Goal: Information Seeking & Learning: Learn about a topic

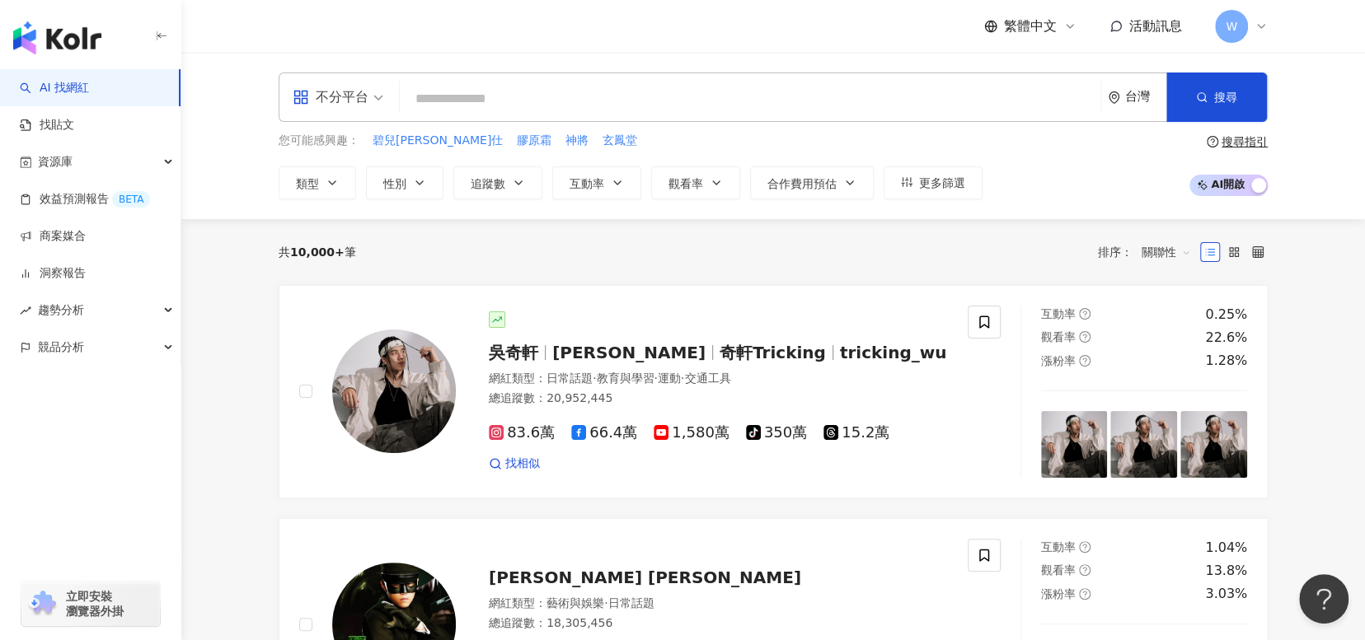
click at [662, 115] on input "search" at bounding box center [749, 98] width 687 height 31
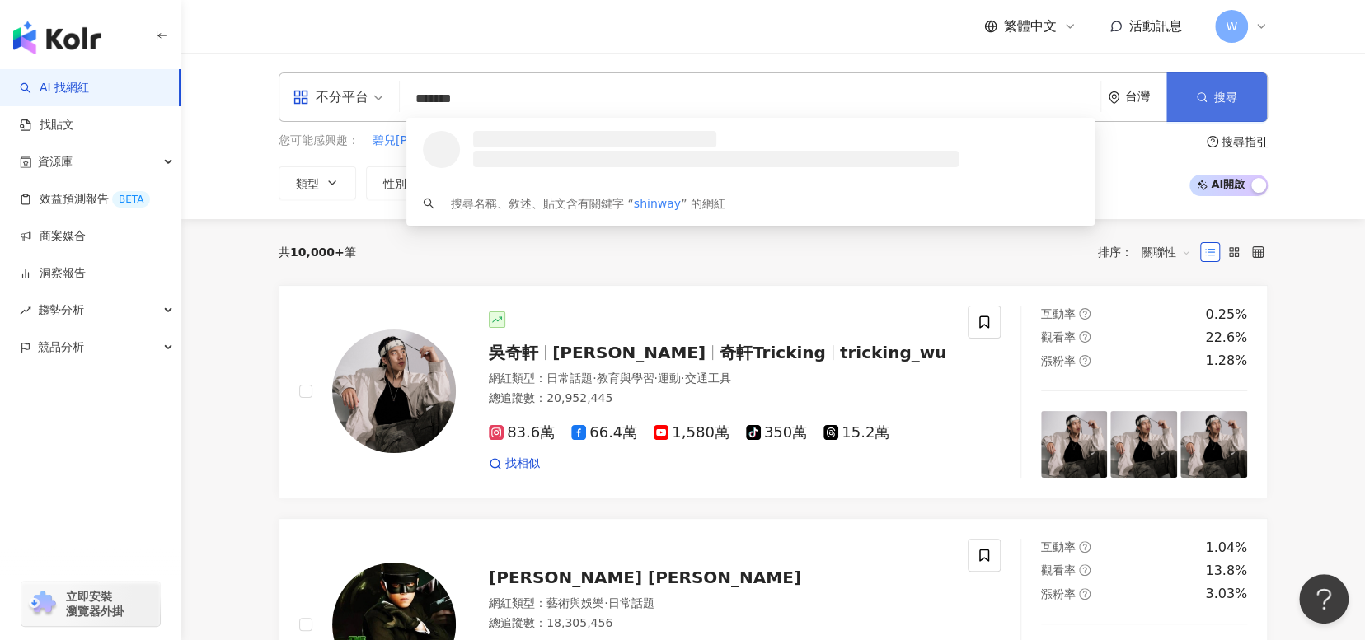
type input "*******"
click at [1229, 102] on span "搜尋" at bounding box center [1225, 97] width 23 height 13
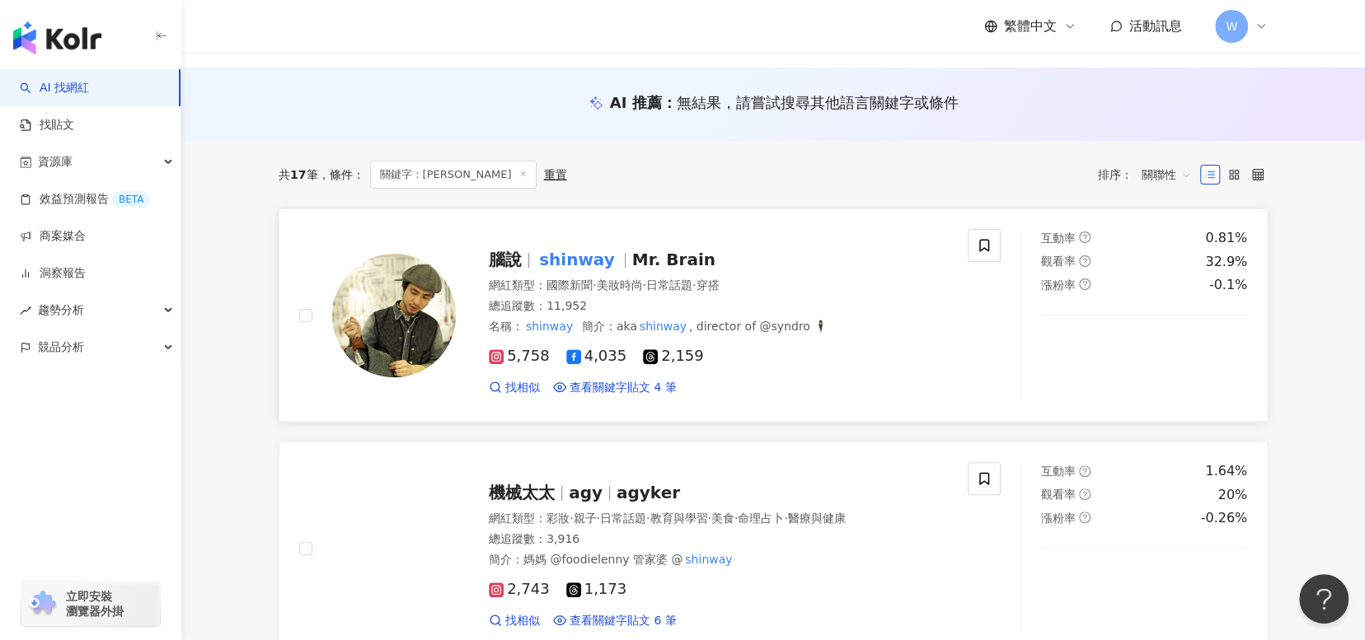
scroll to position [82, 0]
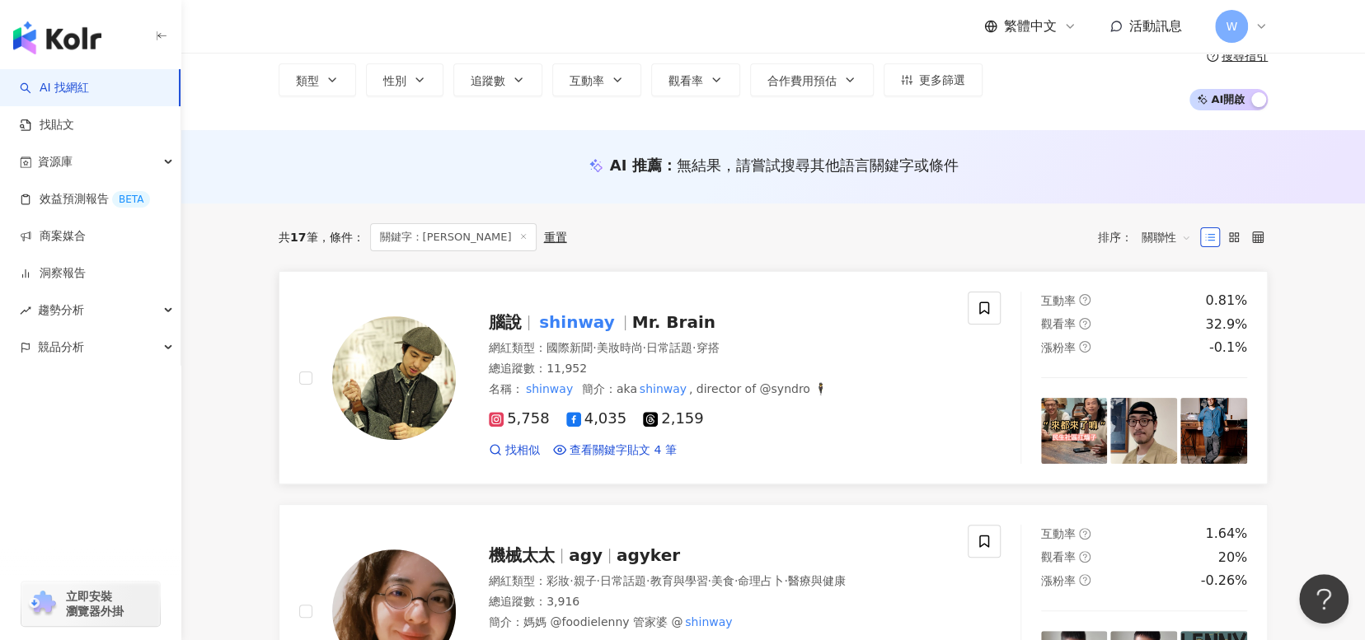
click at [669, 325] on span "Mr. Brain" at bounding box center [673, 322] width 83 height 20
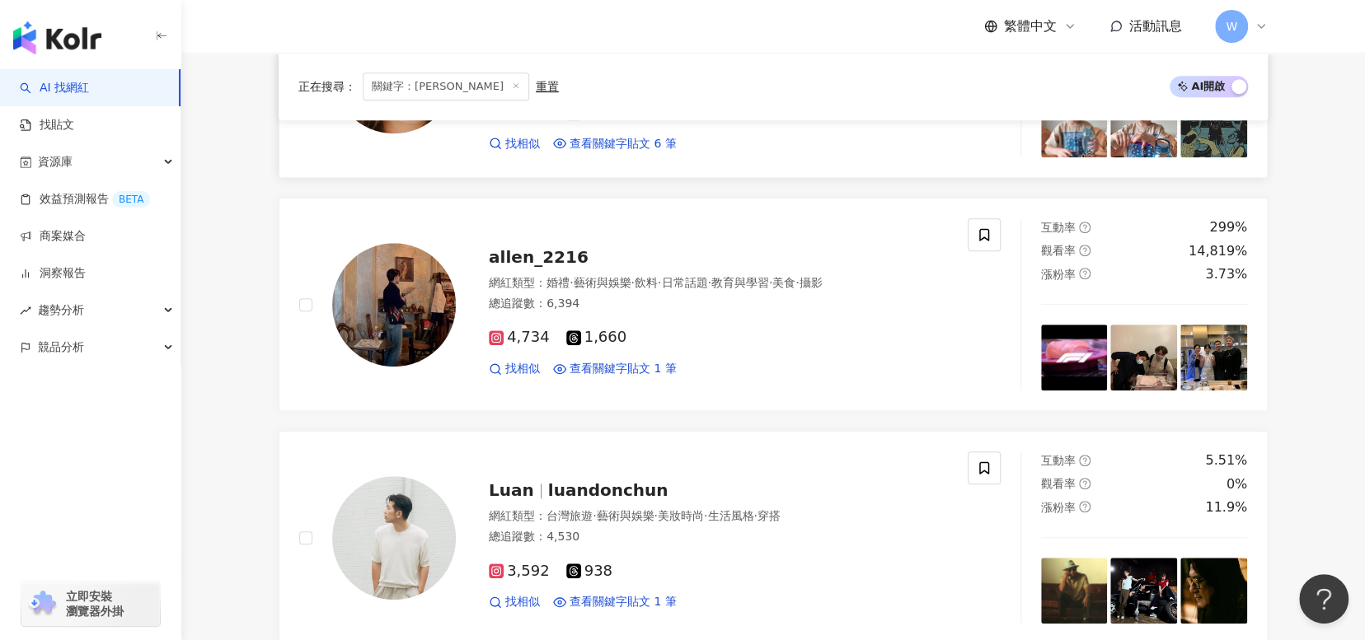
scroll to position [824, 0]
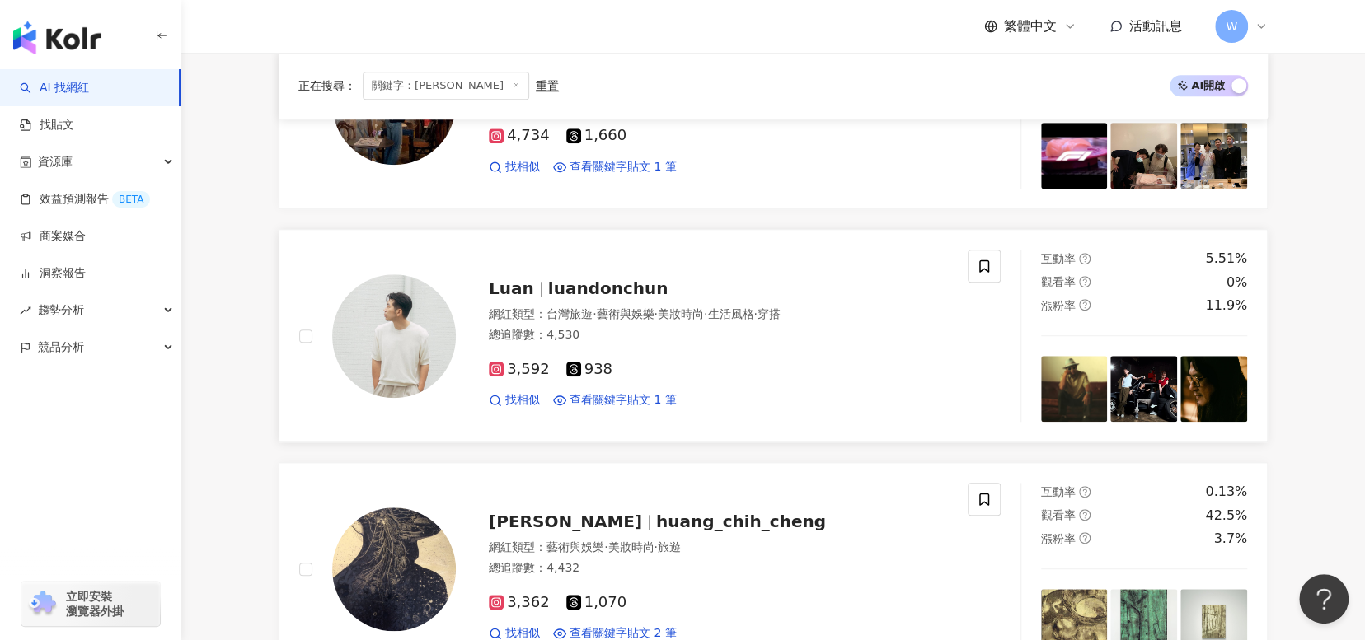
click at [608, 289] on span "luandonchun" at bounding box center [608, 289] width 120 height 20
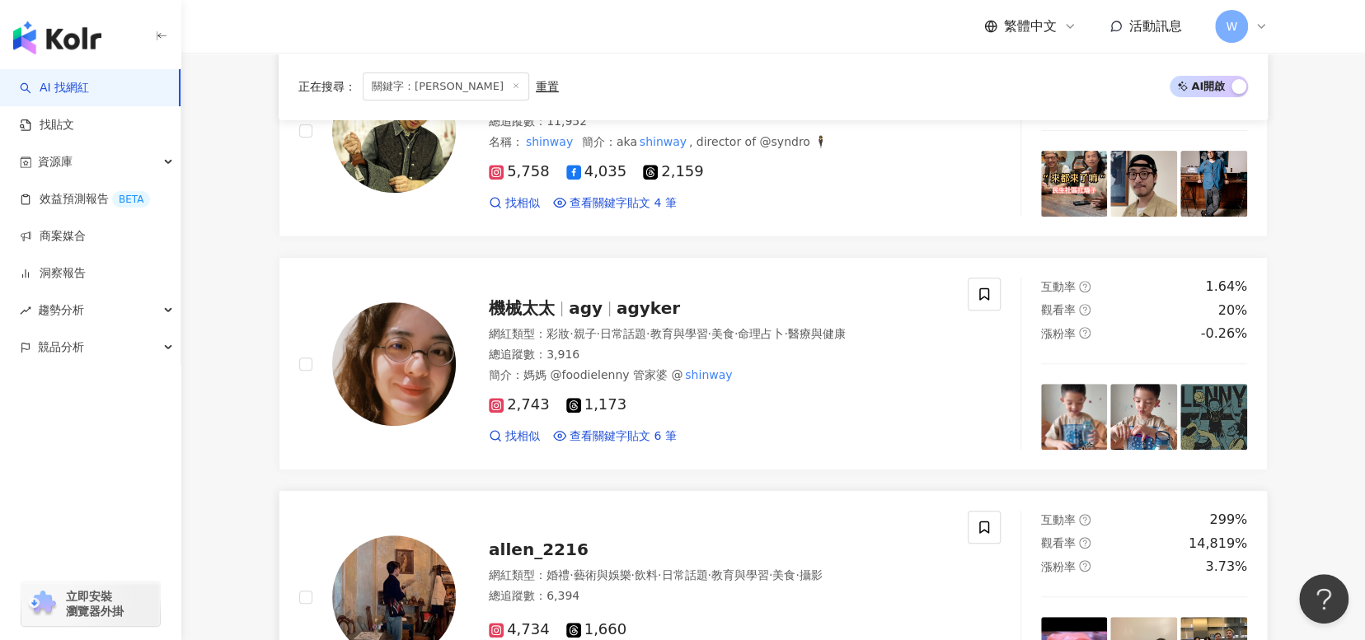
scroll to position [0, 0]
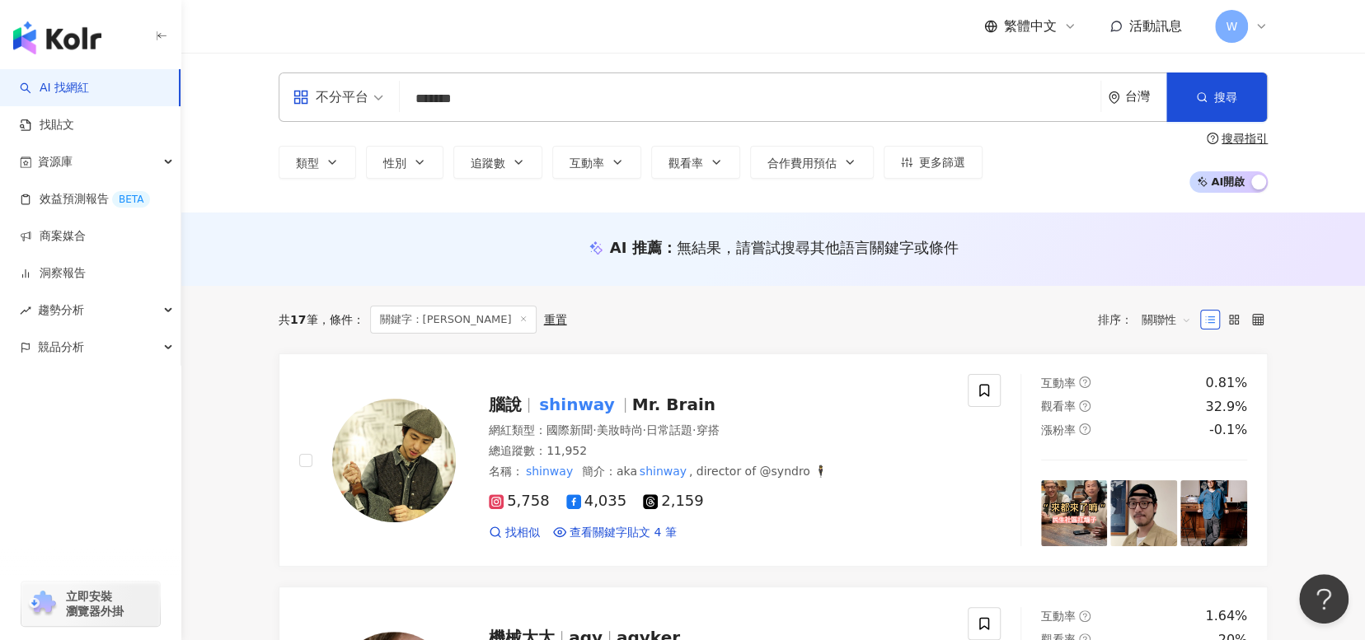
click at [379, 101] on span "不分平台" at bounding box center [338, 97] width 91 height 26
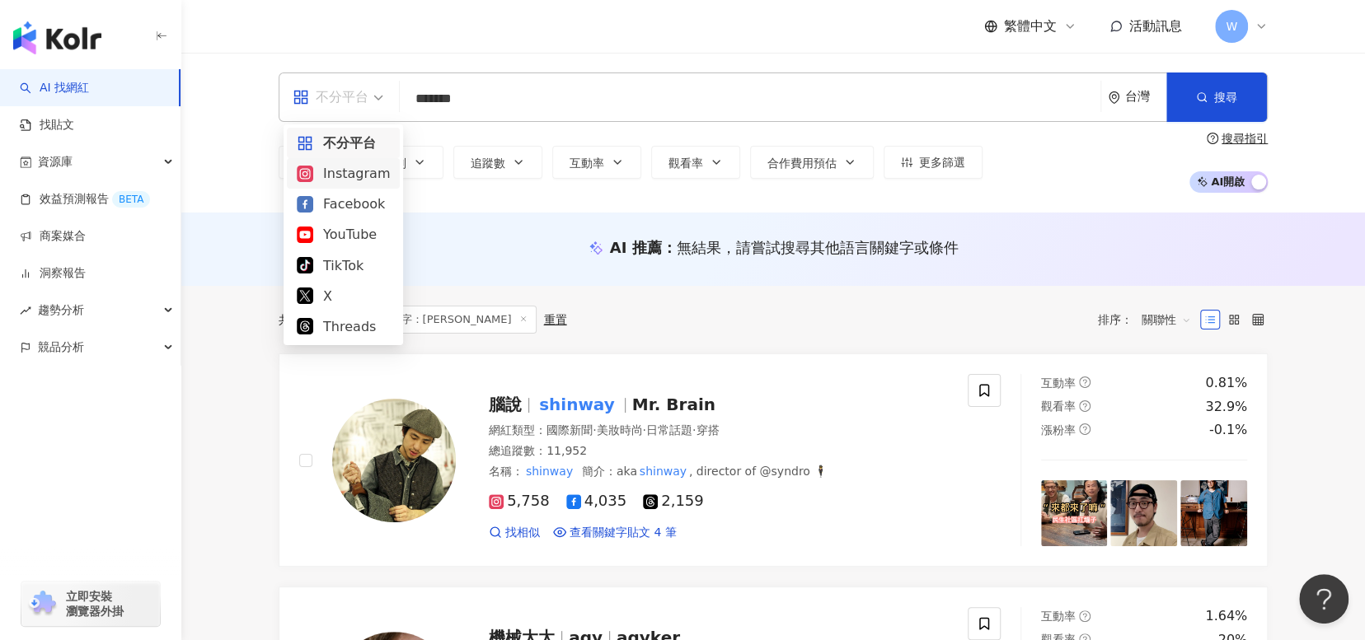
click at [349, 176] on div "Instagram" at bounding box center [343, 173] width 93 height 21
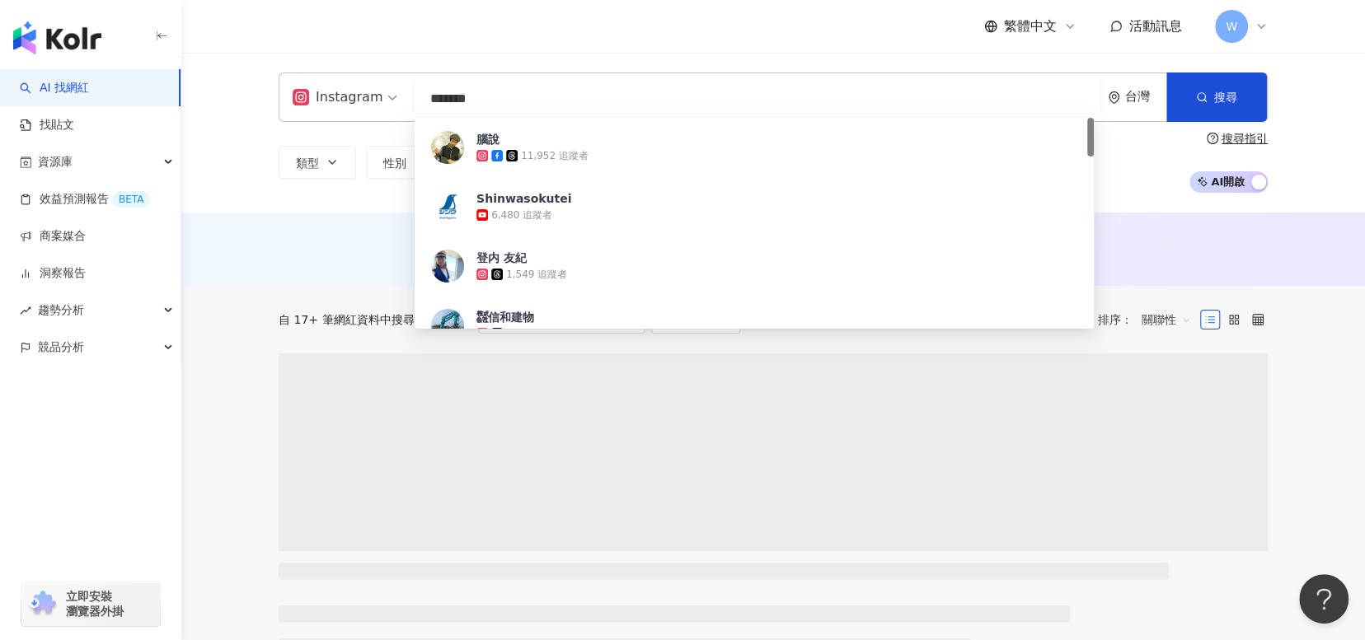
drag, startPoint x: 532, startPoint y: 92, endPoint x: 426, endPoint y: 98, distance: 106.5
click at [426, 98] on input "*******" at bounding box center [756, 98] width 673 height 31
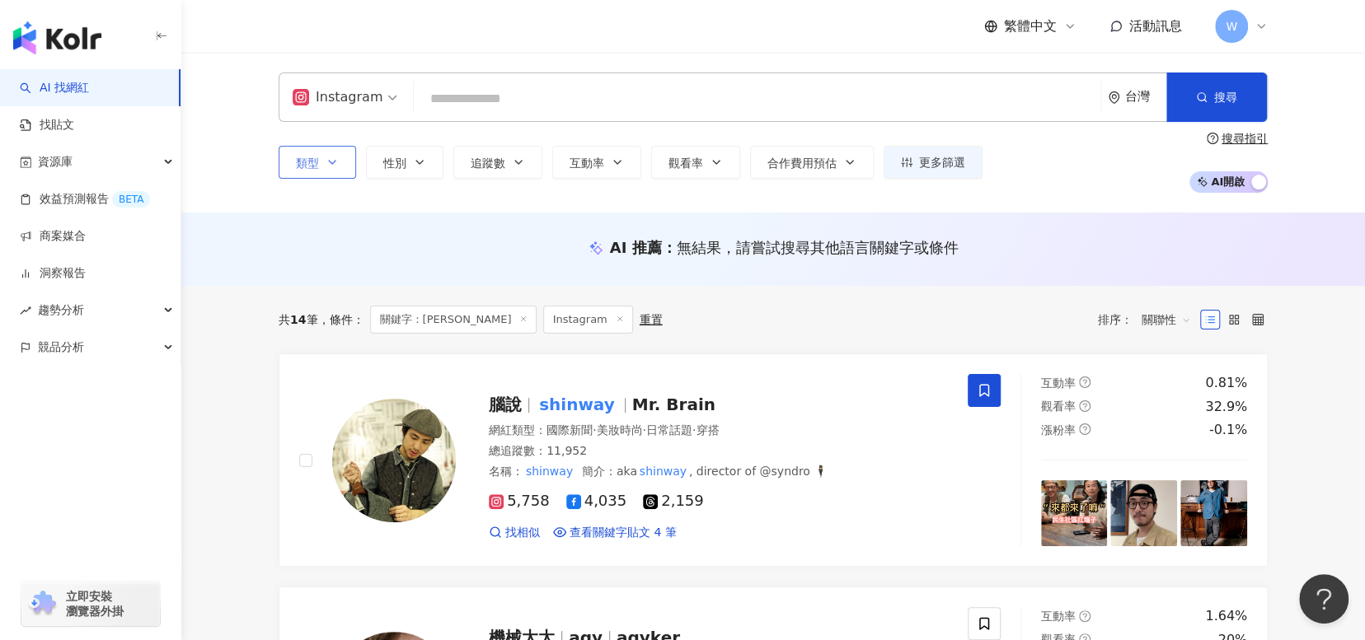
click at [318, 171] on button "類型" at bounding box center [317, 162] width 77 height 33
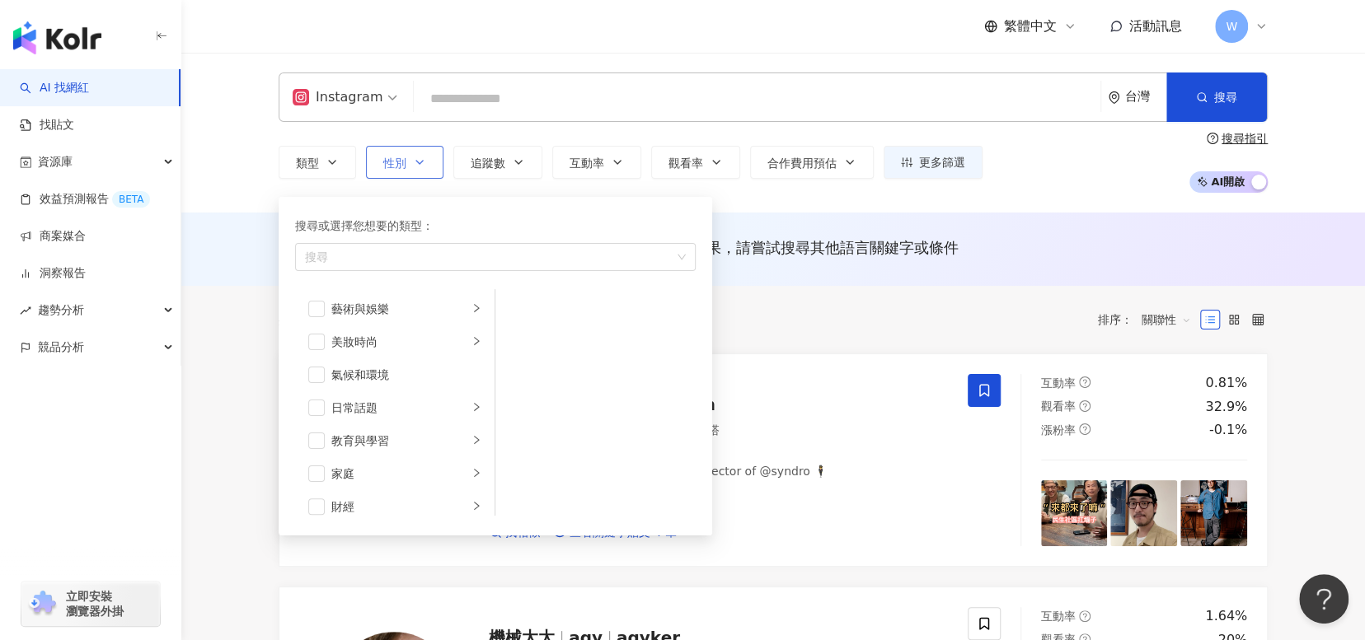
click at [406, 166] on span "性別" at bounding box center [394, 163] width 23 height 13
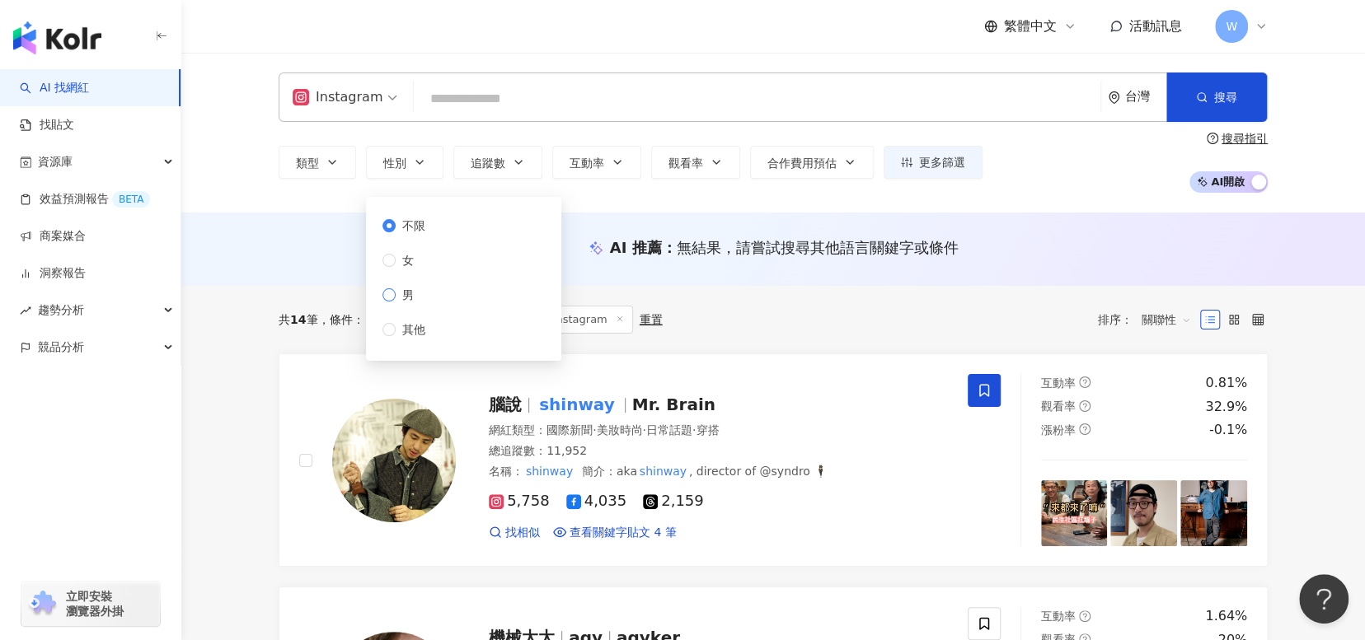
click at [416, 301] on span "男" at bounding box center [408, 295] width 25 height 18
click at [314, 162] on span "類型" at bounding box center [307, 163] width 23 height 13
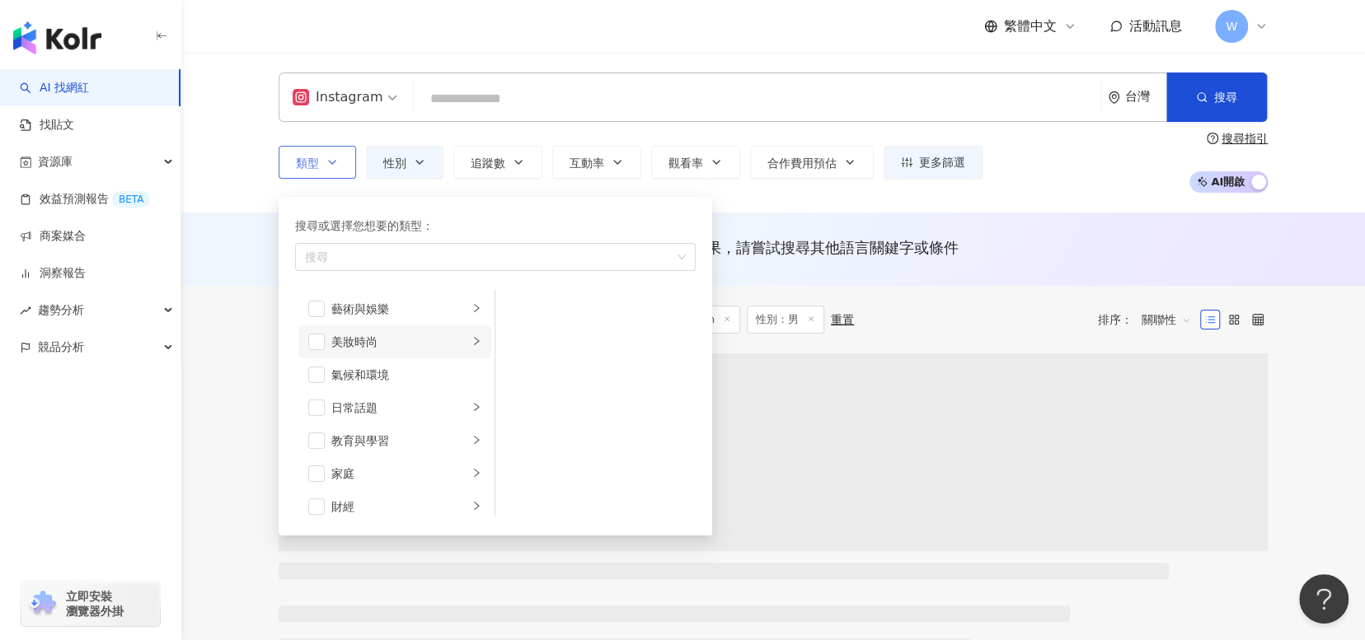
click at [435, 338] on div "美妝時尚" at bounding box center [399, 342] width 137 height 18
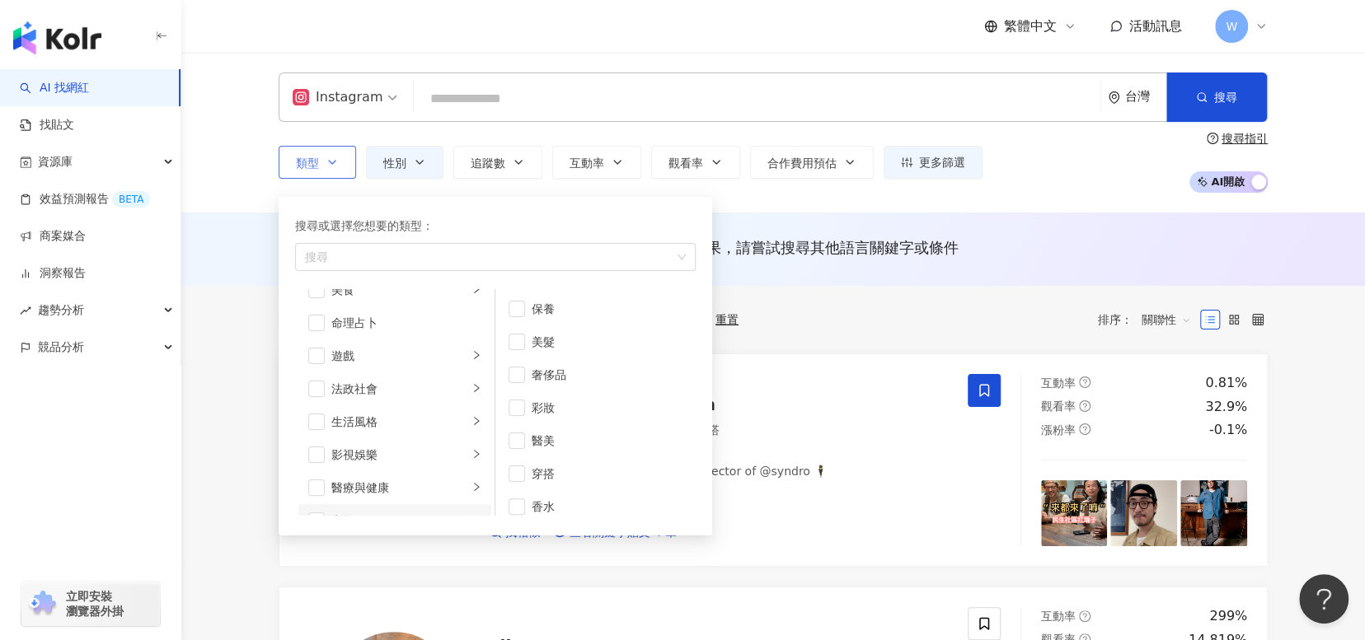
scroll to position [247, 0]
click at [456, 420] on div "生活風格" at bounding box center [399, 424] width 137 height 18
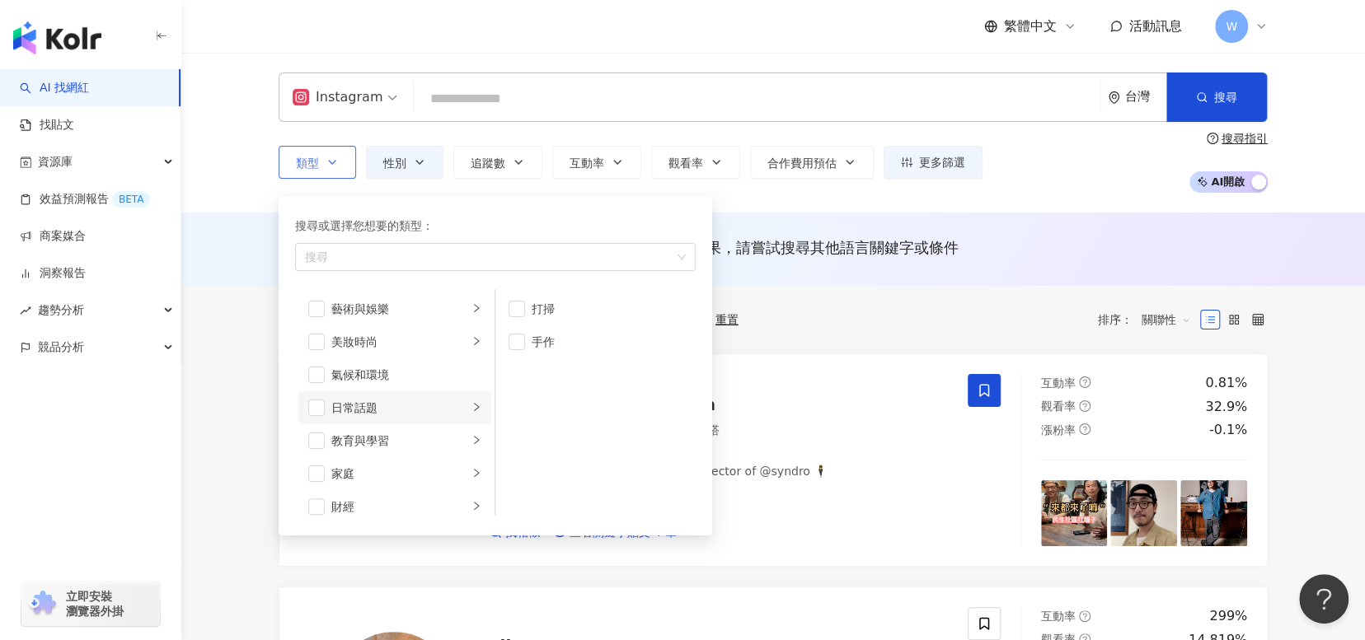
click at [439, 409] on div "日常話題" at bounding box center [399, 408] width 137 height 18
click at [453, 347] on div "美妝時尚" at bounding box center [399, 342] width 137 height 18
click at [514, 461] on span "button" at bounding box center [517, 463] width 16 height 16
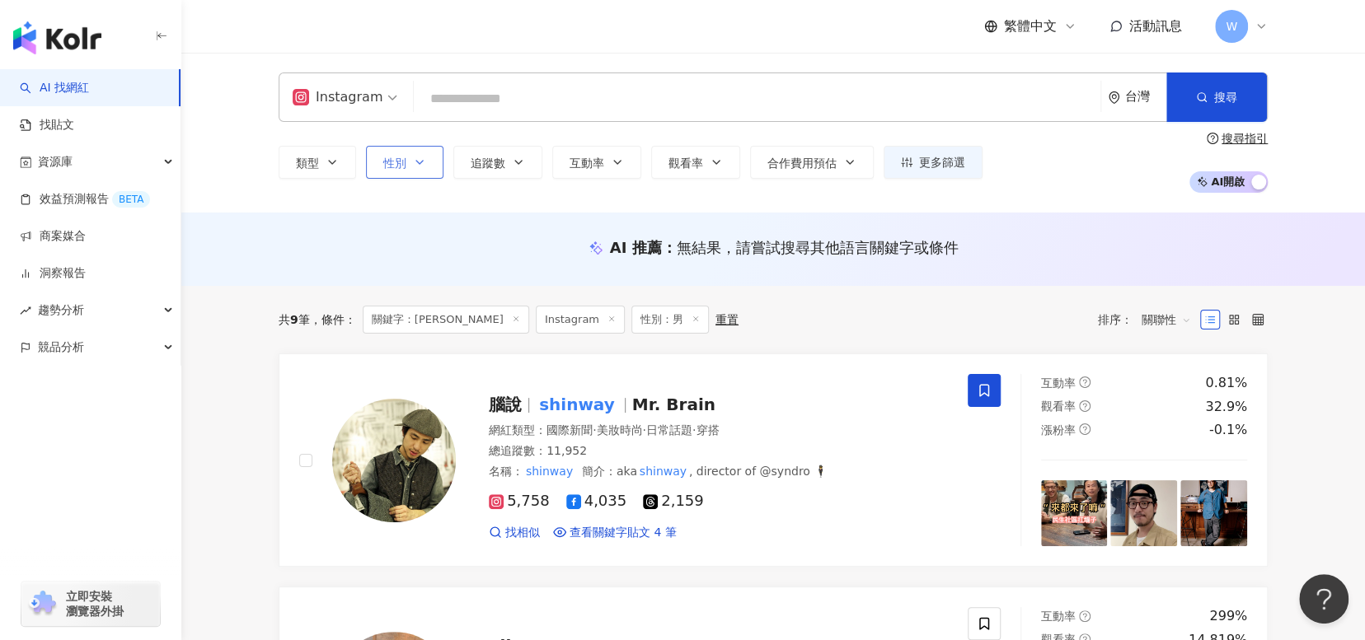
click at [430, 168] on button "性別" at bounding box center [404, 162] width 77 height 33
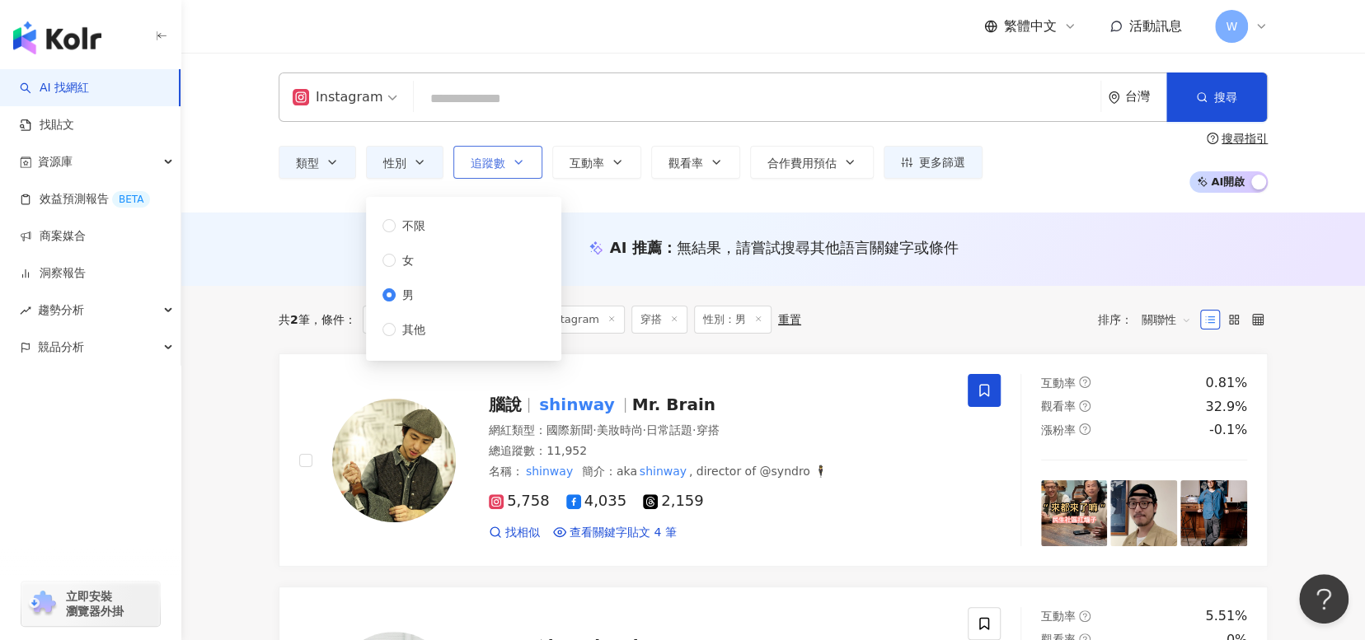
click at [478, 157] on span "追蹤數" at bounding box center [488, 163] width 35 height 13
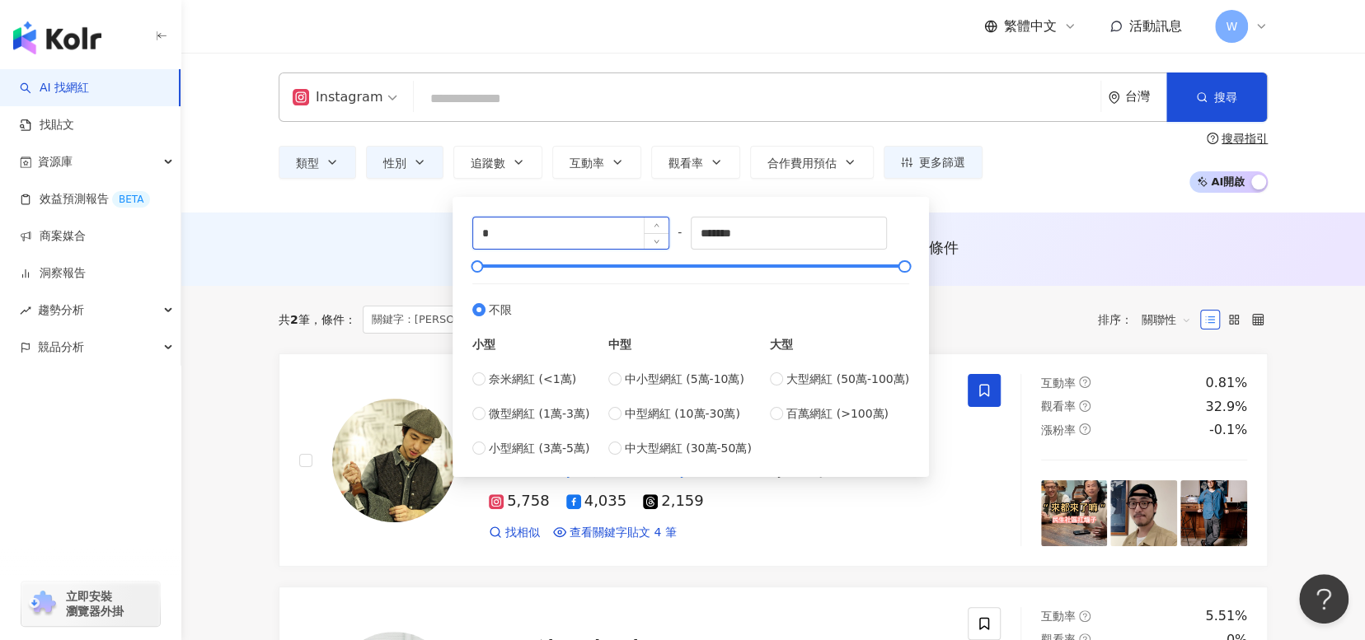
drag, startPoint x: 492, startPoint y: 233, endPoint x: 477, endPoint y: 233, distance: 14.8
click at [477, 233] on input "*" at bounding box center [570, 233] width 195 height 31
type input "*****"
drag, startPoint x: 810, startPoint y: 243, endPoint x: 701, endPoint y: 232, distance: 109.4
click at [701, 232] on input "*******" at bounding box center [789, 233] width 195 height 31
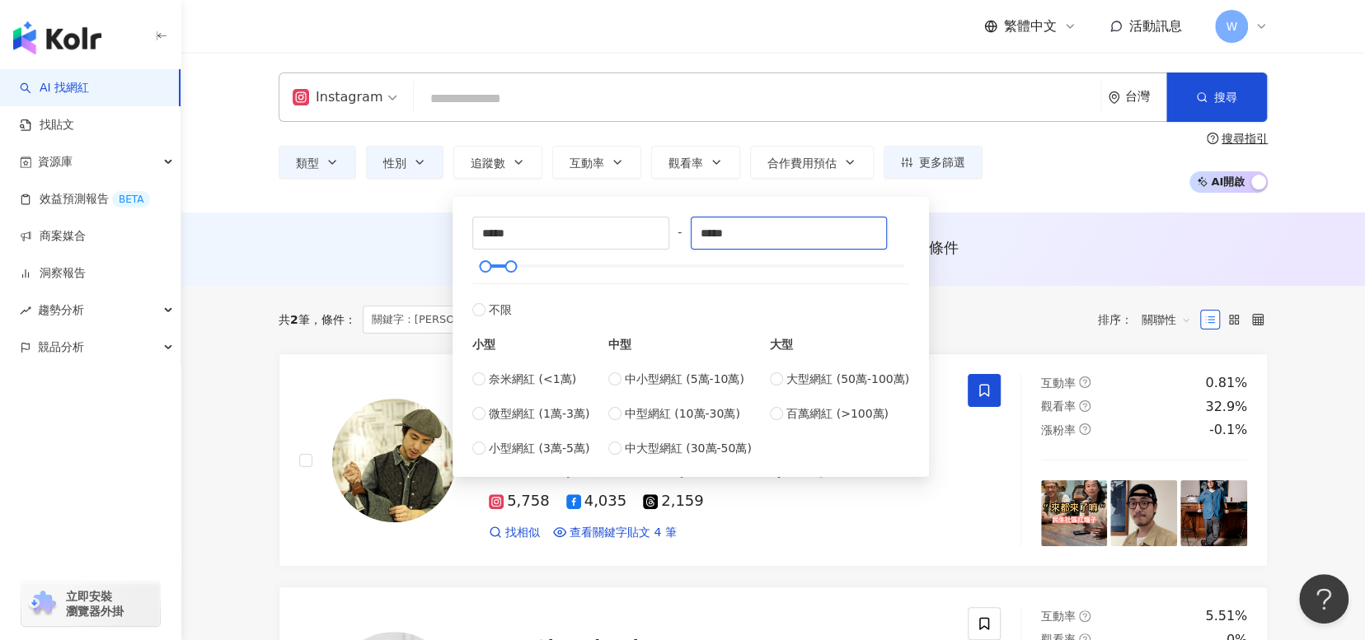
type input "*****"
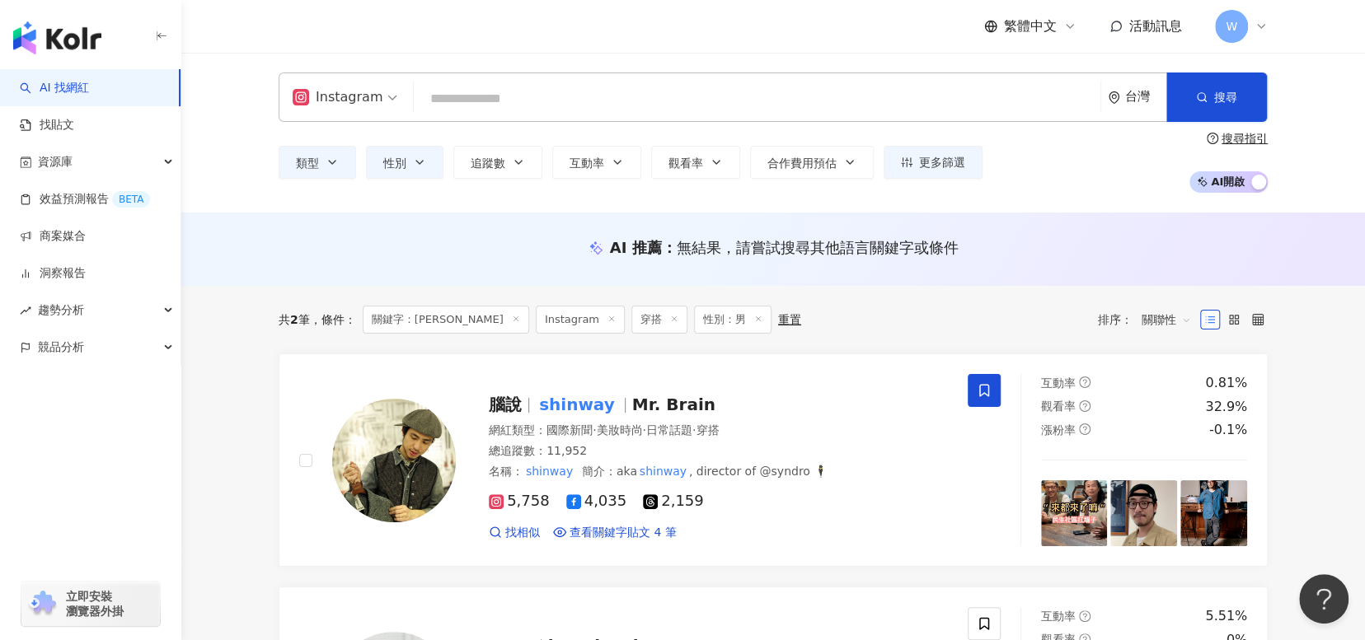
click at [1015, 251] on div "AI 推薦 ： 無結果，請嘗試搜尋其他語言關鍵字或條件" at bounding box center [773, 247] width 989 height 21
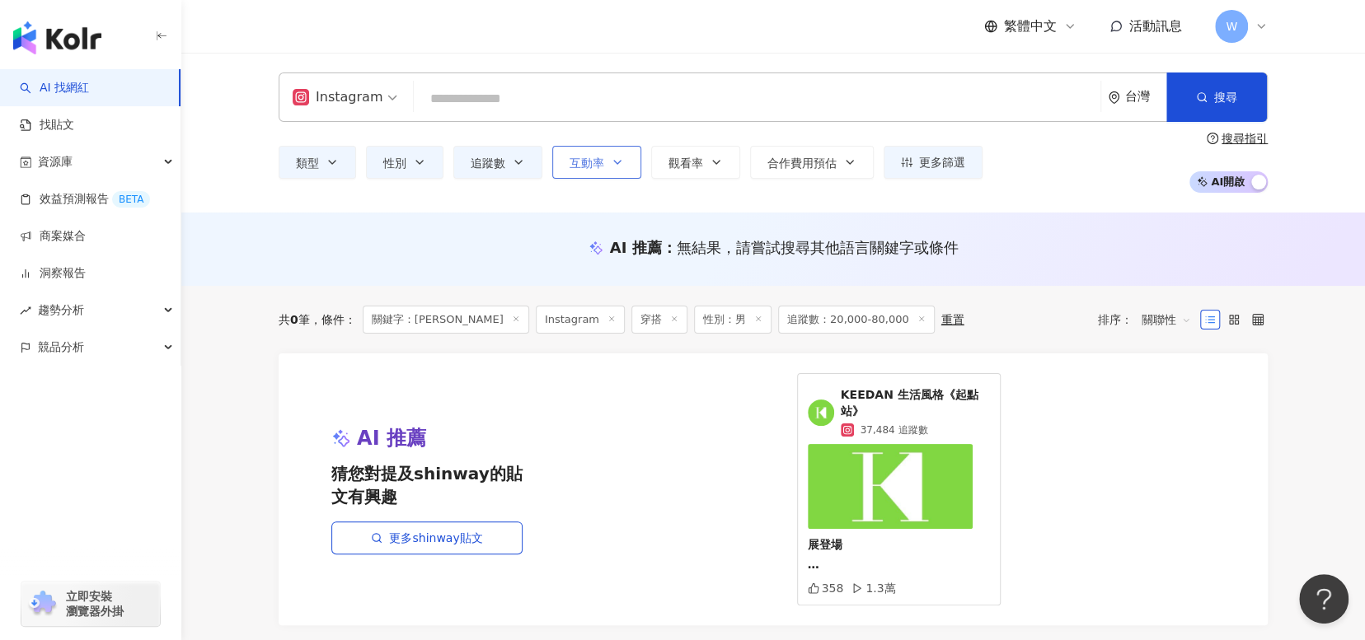
click at [603, 159] on button "互動率" at bounding box center [596, 162] width 89 height 33
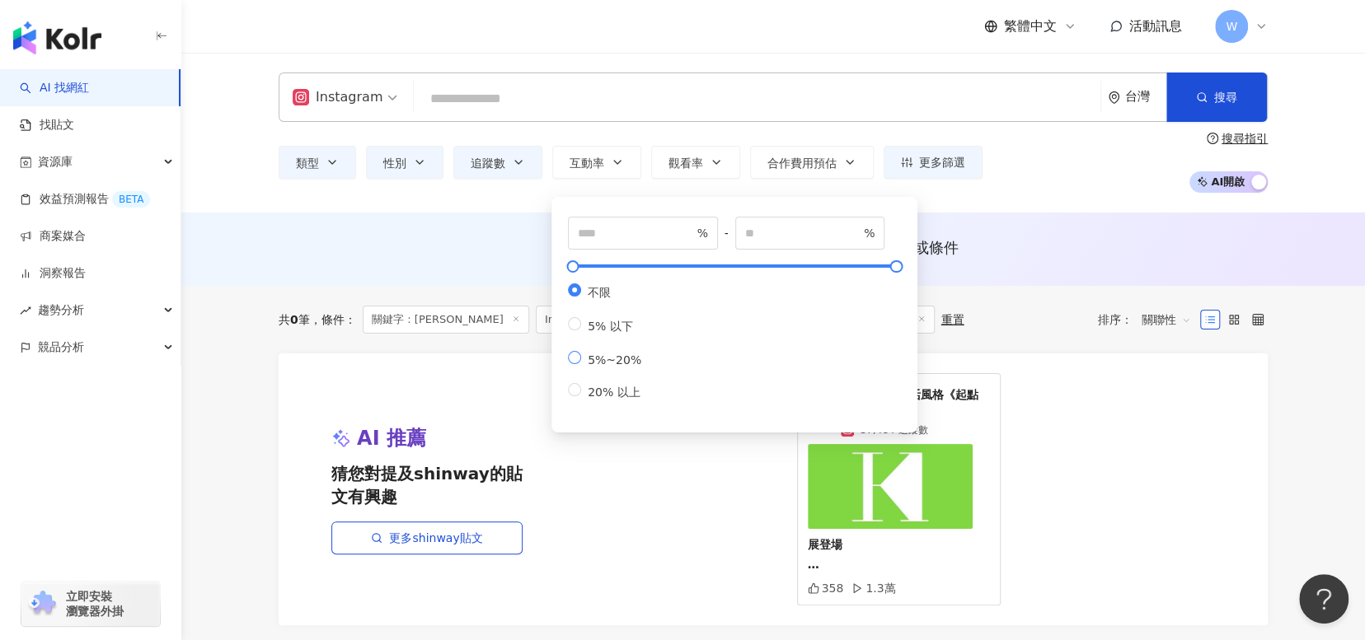
click at [616, 367] on span "5%~20%" at bounding box center [614, 360] width 67 height 13
type input "*"
type input "**"
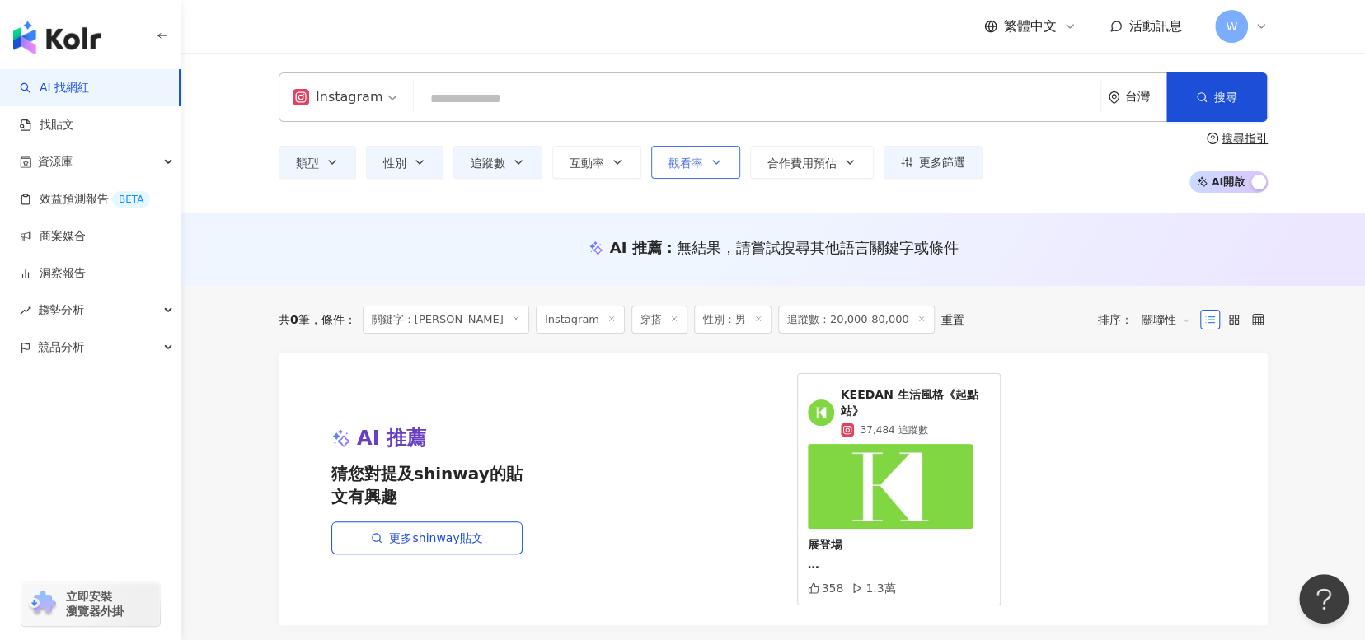
click at [704, 155] on button "觀看率" at bounding box center [695, 162] width 89 height 33
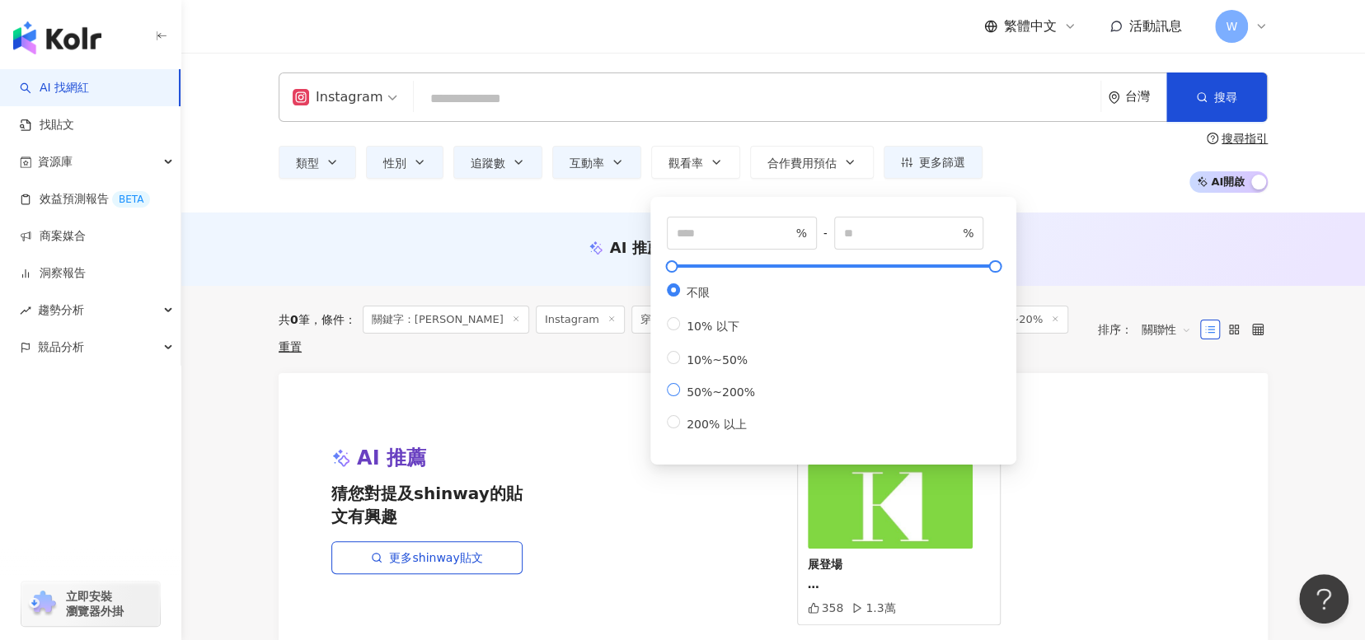
click at [727, 399] on span "50%~200%" at bounding box center [721, 392] width 82 height 13
type input "**"
type input "***"
click at [1109, 224] on div "AI 推薦 ： 無結果，請嘗試搜尋其他語言關鍵字或條件" at bounding box center [773, 249] width 1184 height 73
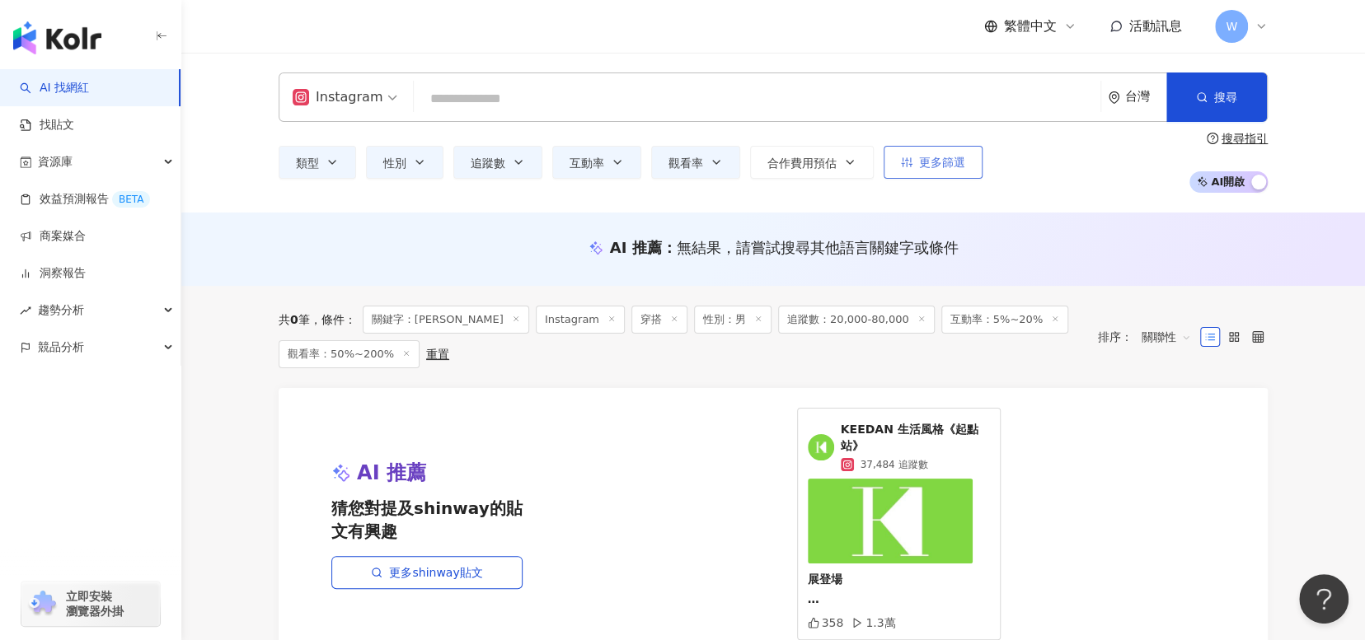
click at [919, 167] on span "更多篩選" at bounding box center [942, 162] width 46 height 13
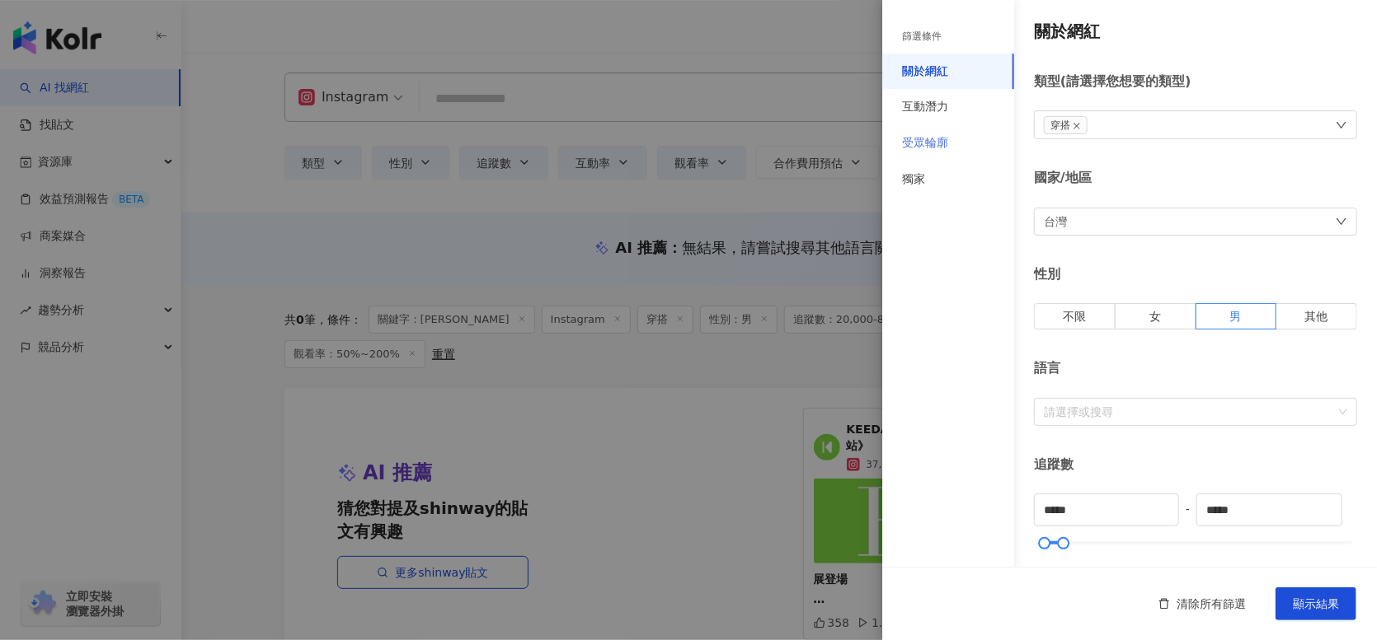
click at [956, 145] on div "受眾輪廓" at bounding box center [948, 143] width 132 height 36
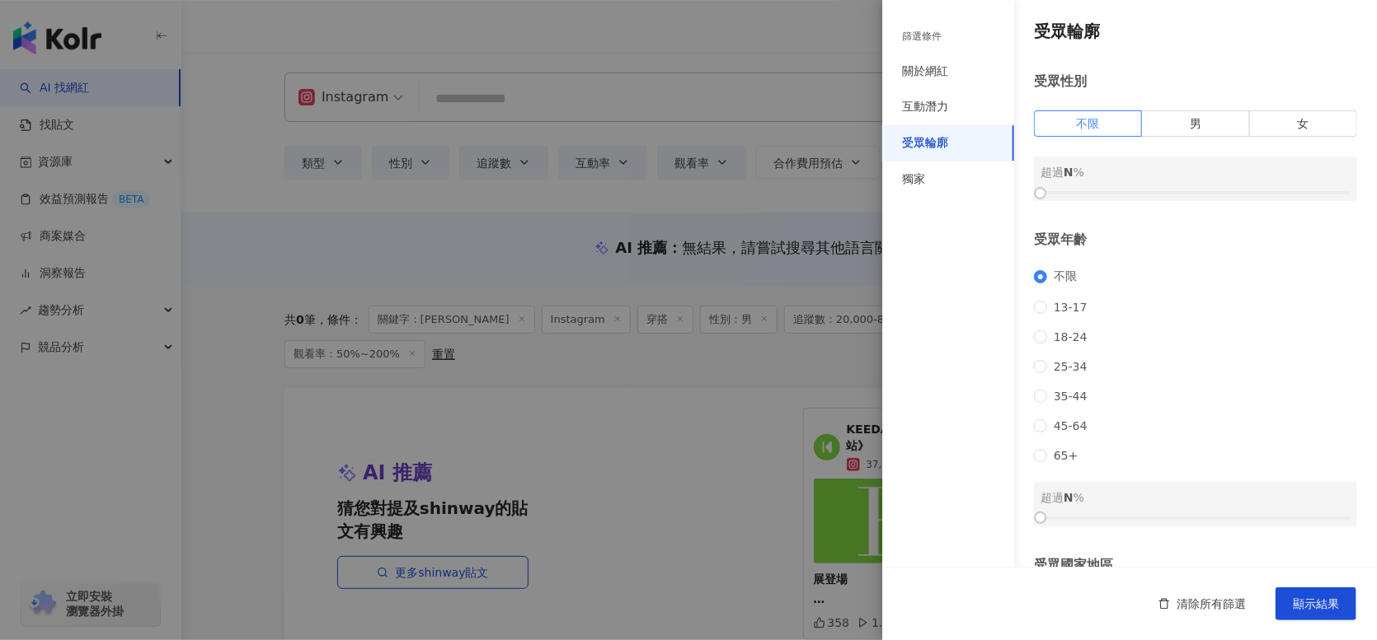
click at [1213, 143] on div "受眾性別 不限 男 女 超過 N %" at bounding box center [1195, 137] width 323 height 129
click at [1203, 132] on label "男" at bounding box center [1195, 123] width 107 height 26
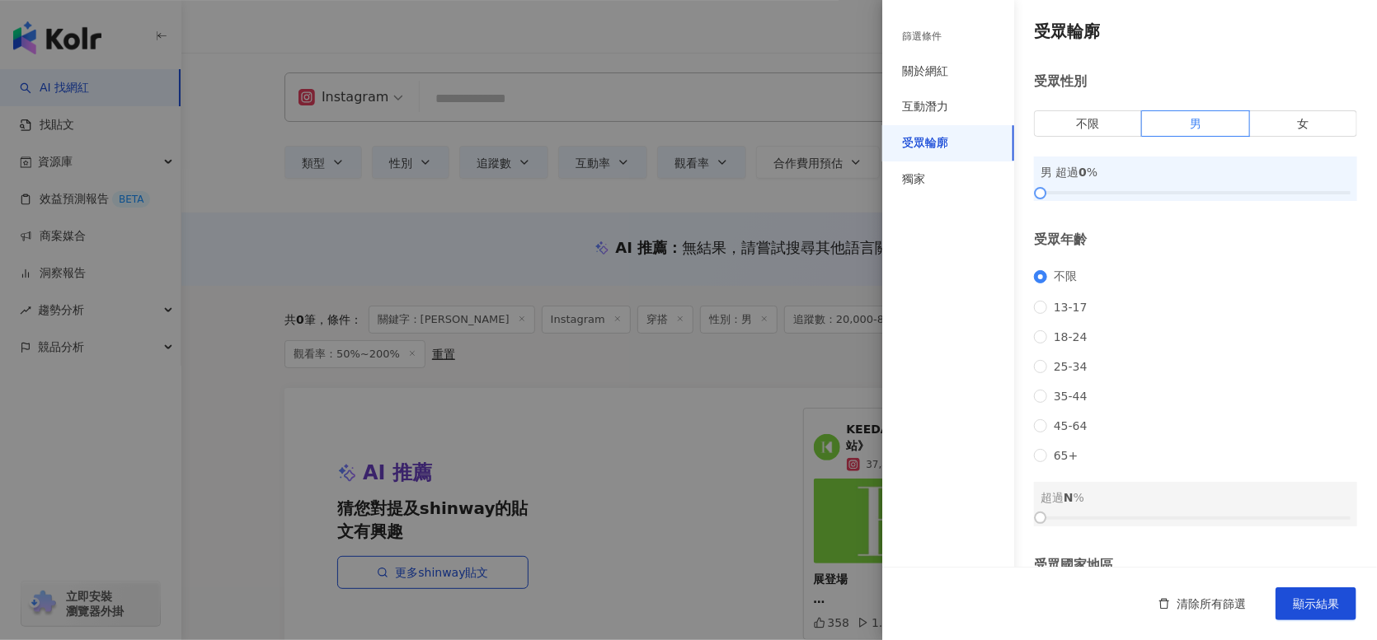
drag, startPoint x: 1049, startPoint y: 185, endPoint x: 1100, endPoint y: 195, distance: 51.9
click at [1100, 195] on div "男 超過 0 %" at bounding box center [1195, 179] width 323 height 45
click at [1071, 183] on div "男 超過 0 %" at bounding box center [1195, 179] width 323 height 45
click at [1108, 210] on div "受眾輪廓 受眾性別 不限 男 女 男 超過 0 % 受眾年齡 不限 13-17 18-24 25-34 35-44 45-64 65+ 超過 N % 受眾國家…" at bounding box center [1129, 353] width 495 height 706
click at [1114, 193] on div at bounding box center [1195, 193] width 310 height 10
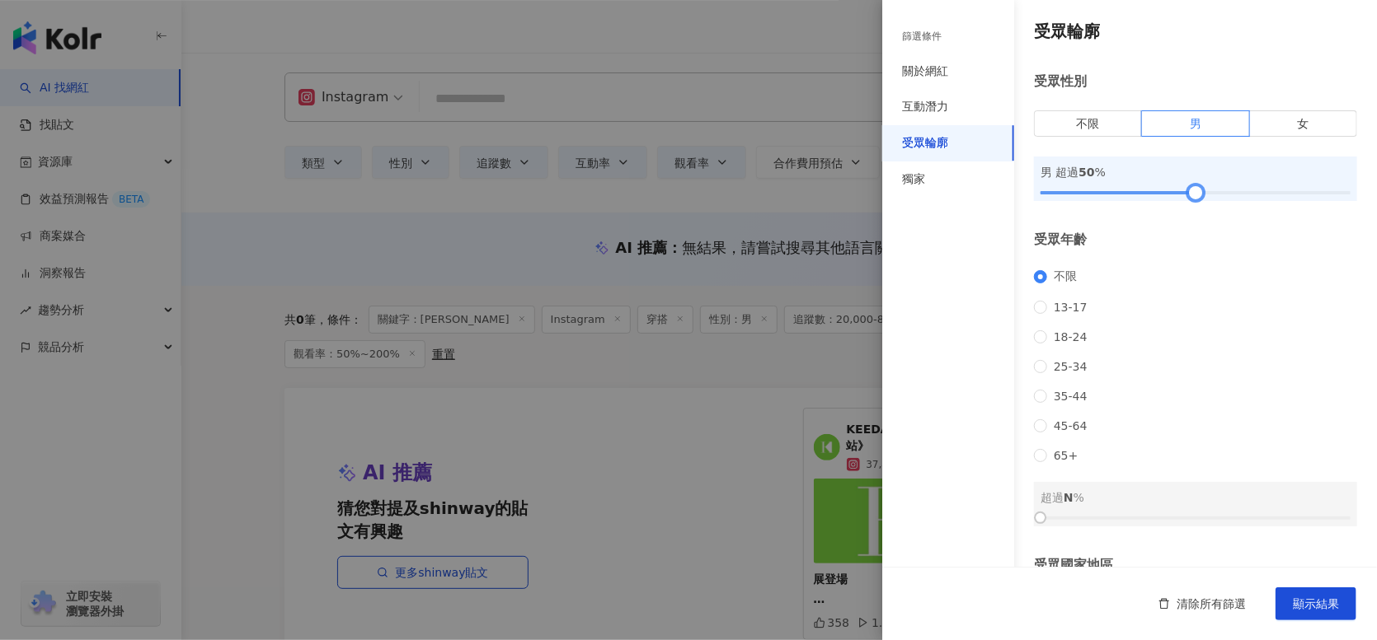
drag, startPoint x: 1118, startPoint y: 192, endPoint x: 1192, endPoint y: 198, distance: 74.4
click at [1192, 198] on div at bounding box center [1194, 193] width 9 height 9
click at [1339, 607] on button "顯示結果" at bounding box center [1315, 604] width 81 height 33
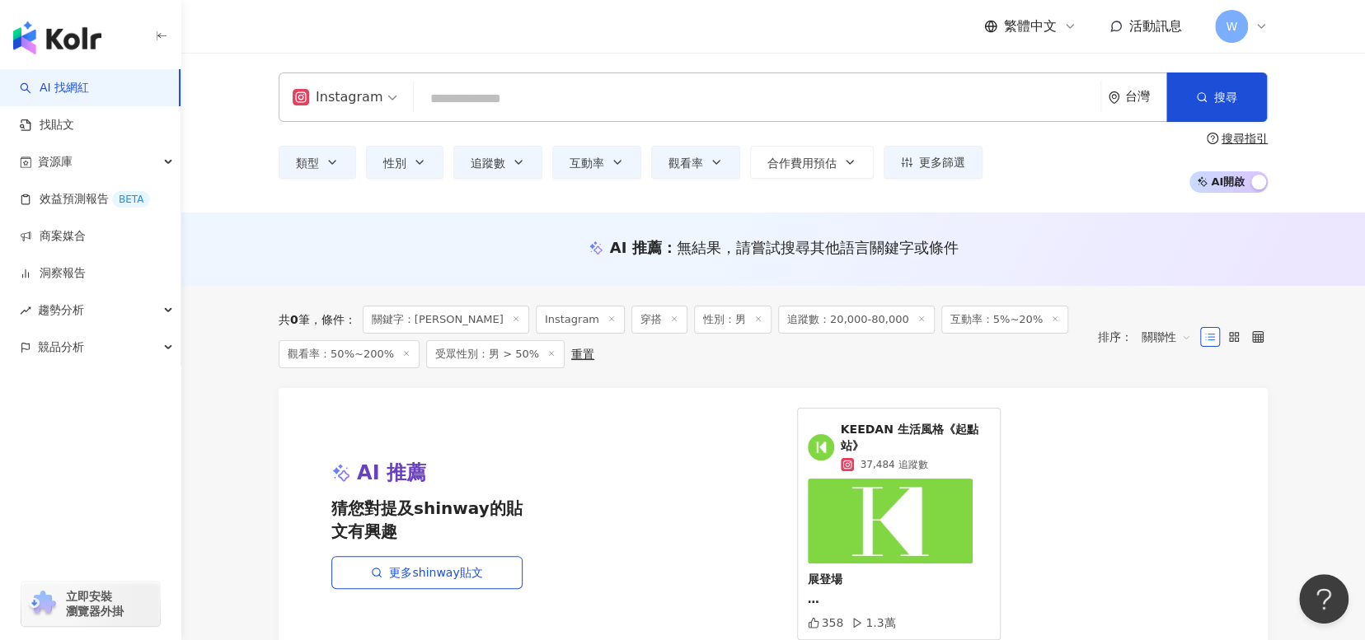
click at [512, 317] on icon at bounding box center [516, 319] width 8 height 8
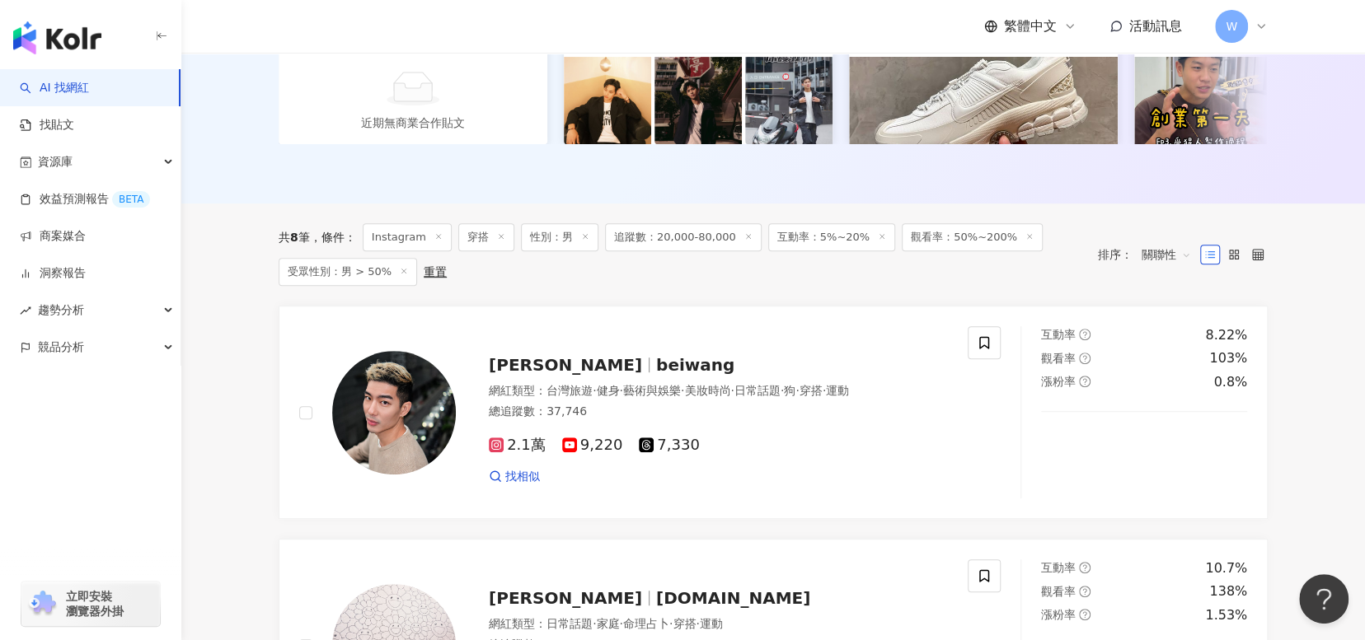
scroll to position [330, 0]
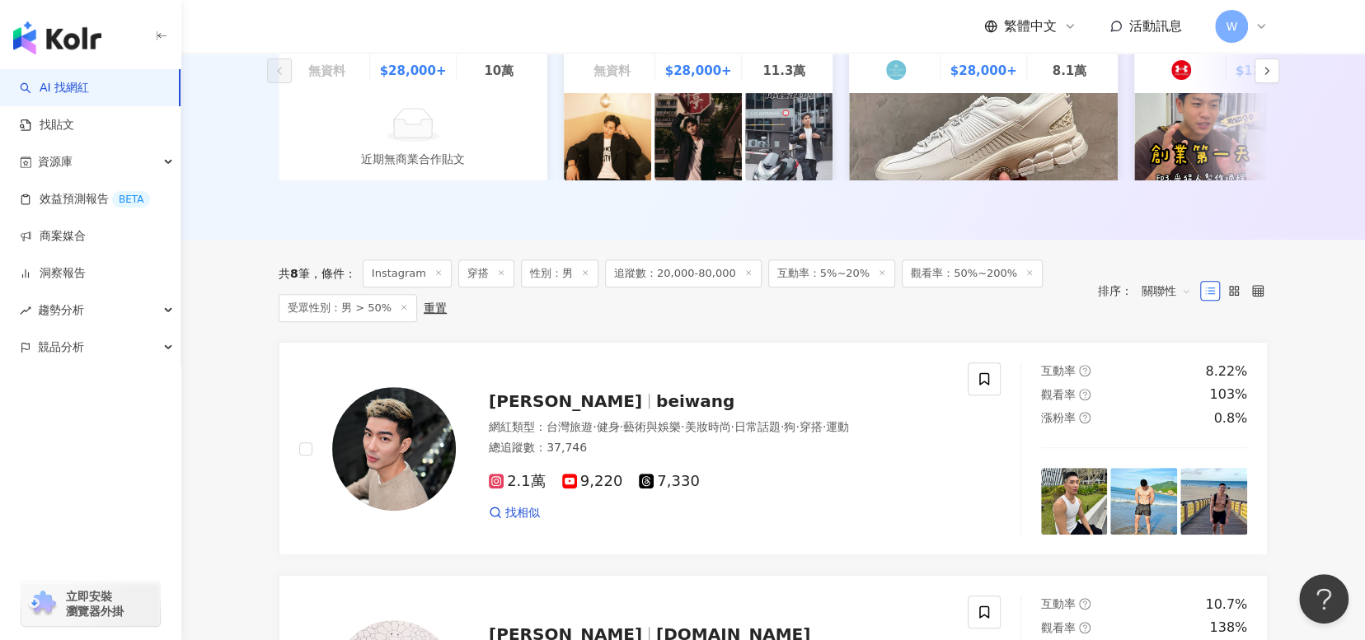
click at [1165, 304] on span "關聯性" at bounding box center [1166, 291] width 49 height 26
click at [1177, 454] on div "觀看率" at bounding box center [1166, 448] width 41 height 18
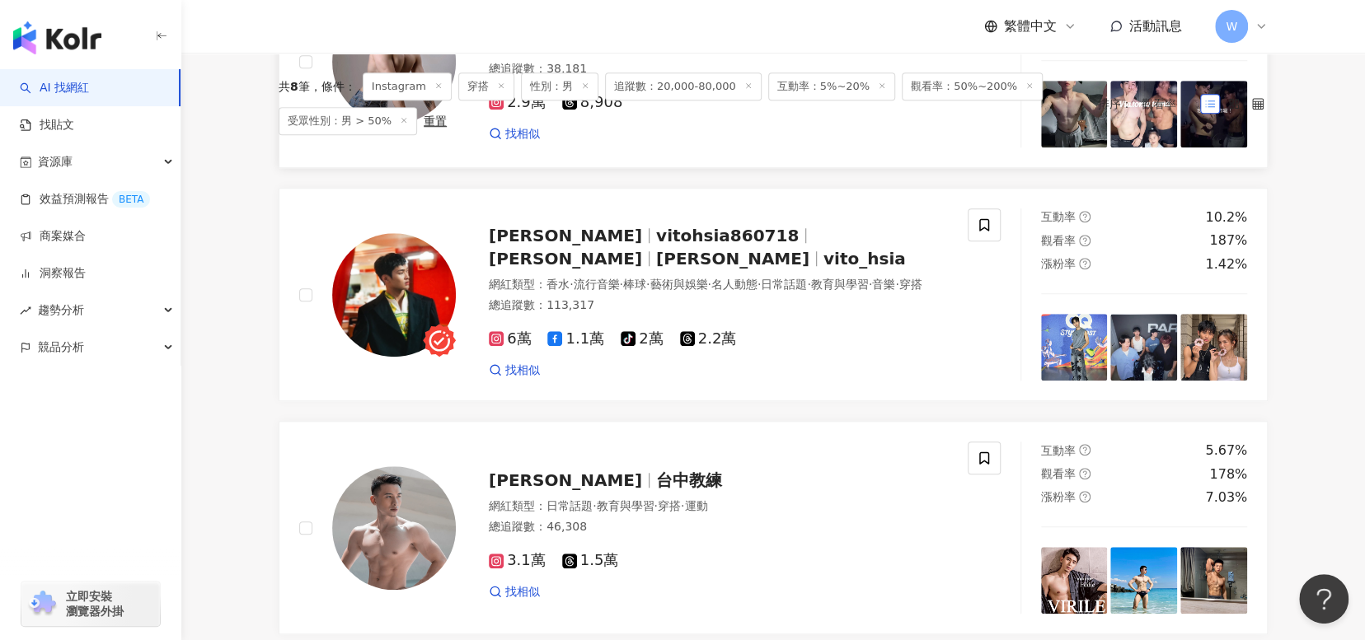
scroll to position [330, 0]
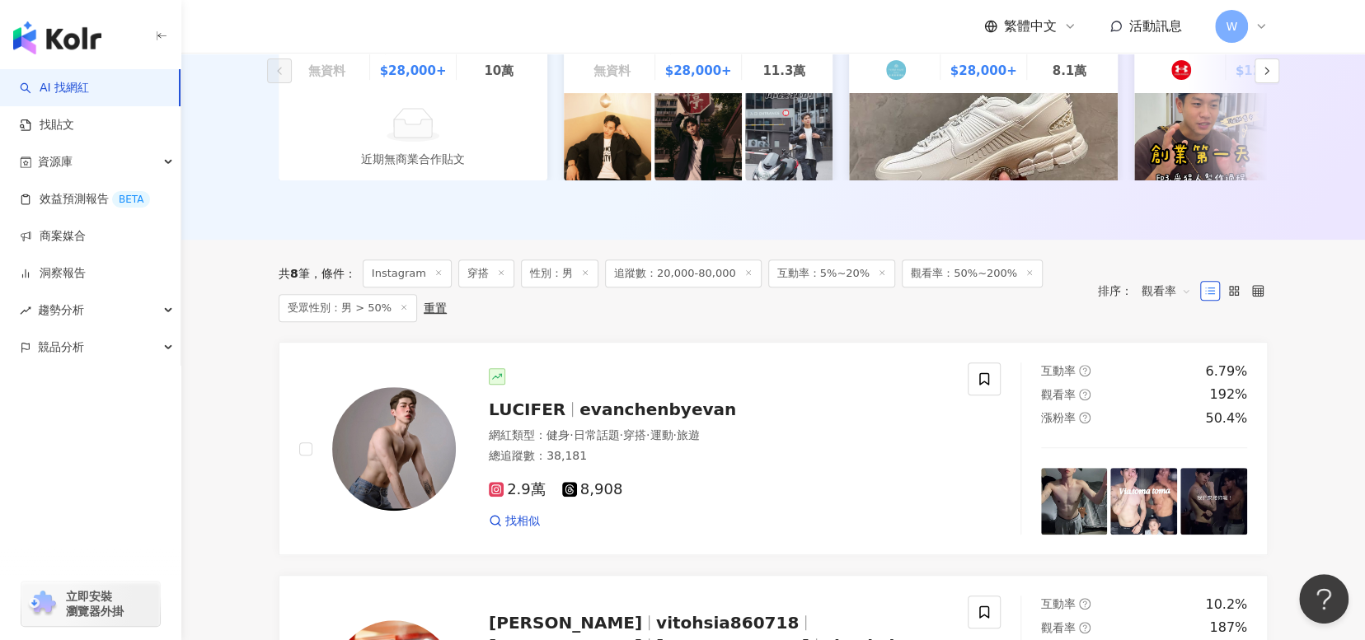
click at [878, 277] on icon at bounding box center [882, 273] width 8 height 8
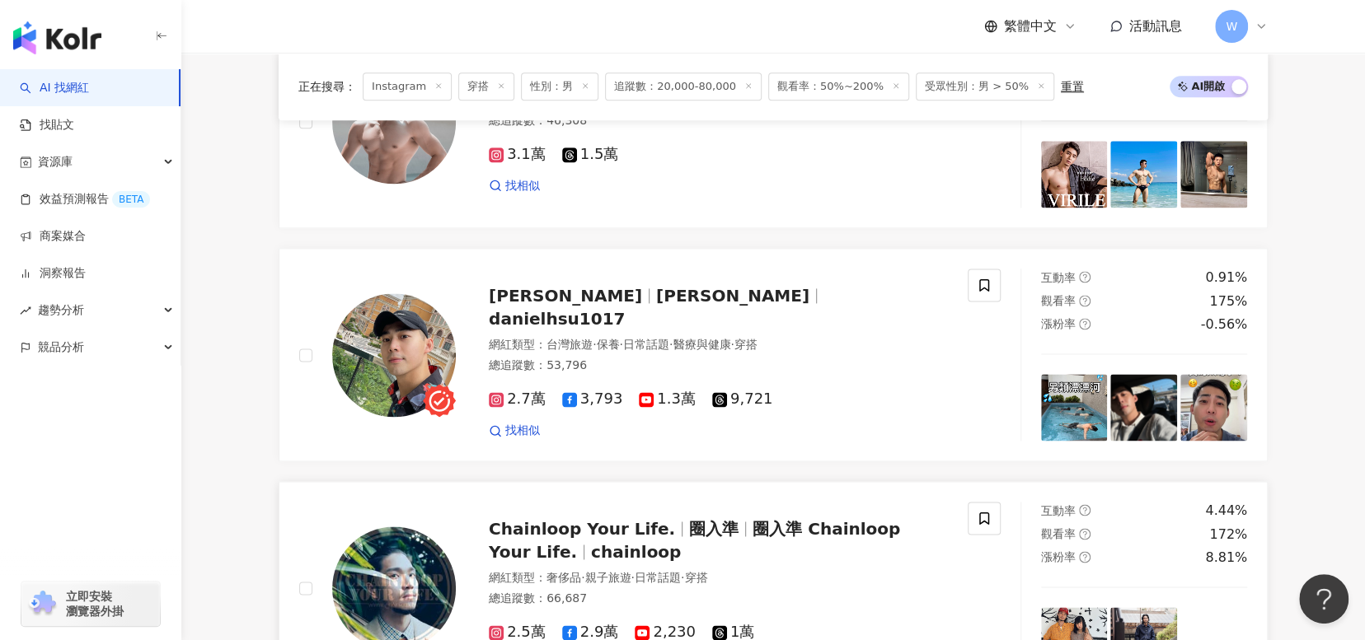
scroll to position [1566, 0]
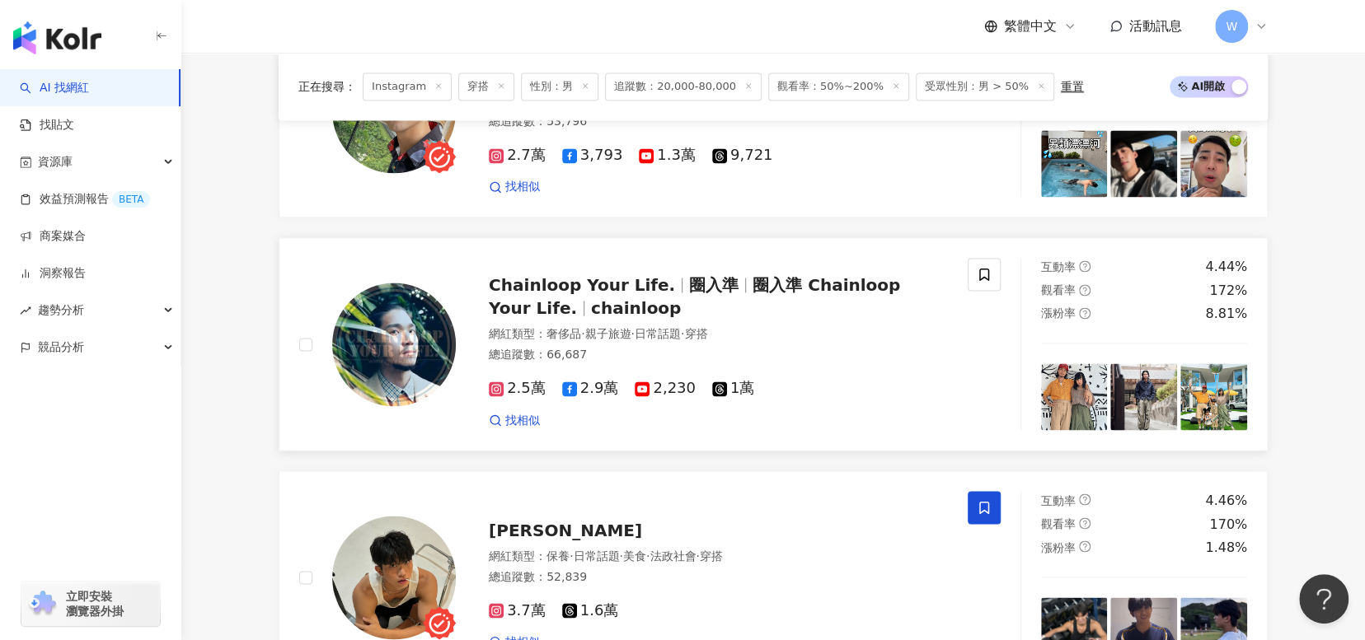
drag, startPoint x: 805, startPoint y: 289, endPoint x: 815, endPoint y: 298, distance: 14.0
click at [815, 298] on span "圈入準 Chainloop Your Life." at bounding box center [694, 296] width 411 height 43
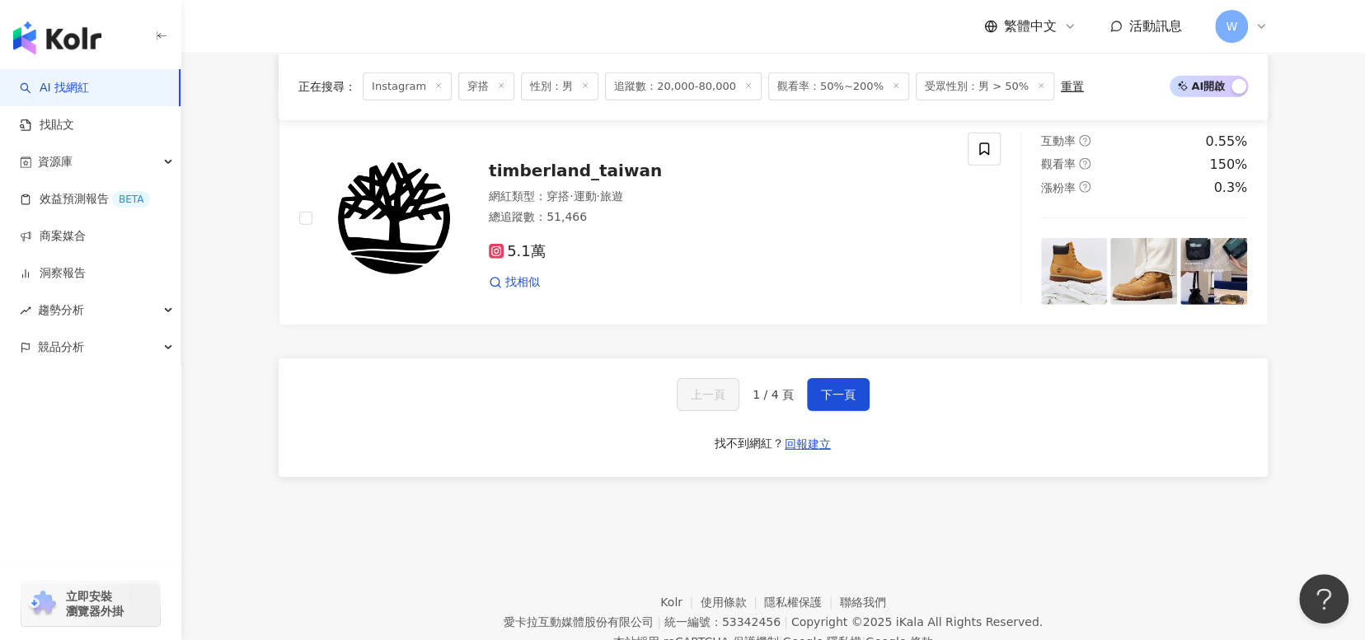
scroll to position [3132, 0]
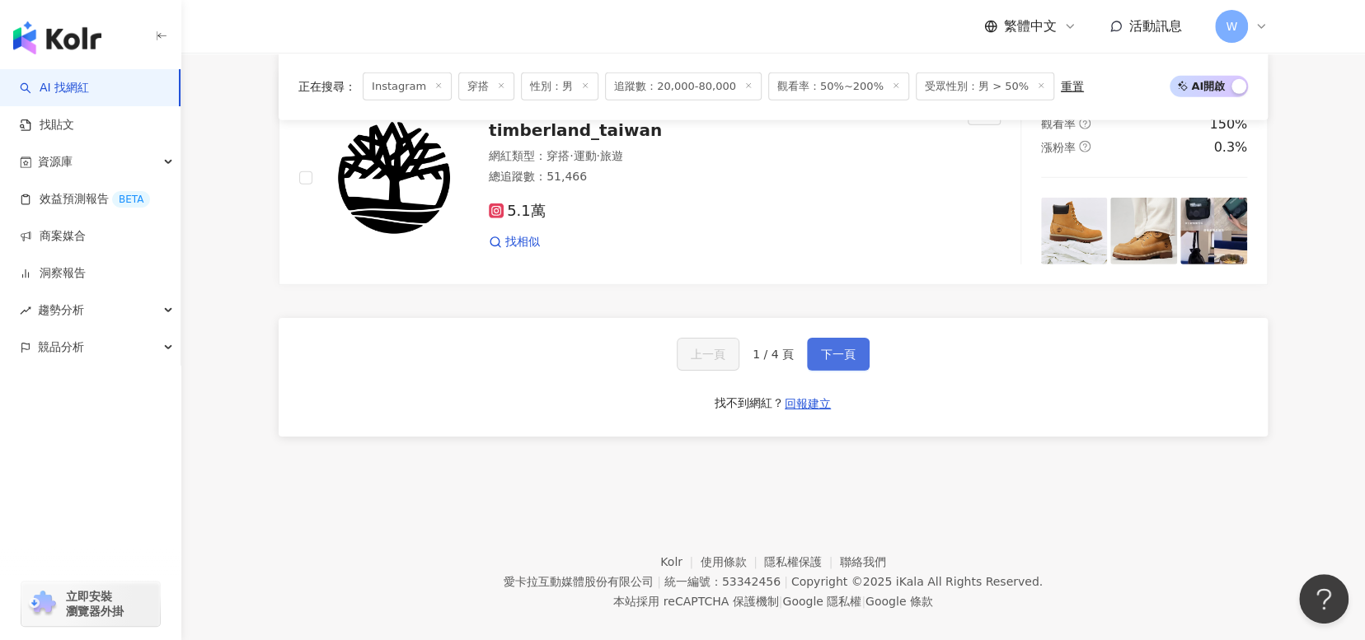
click at [855, 371] on button "下一頁" at bounding box center [838, 354] width 63 height 33
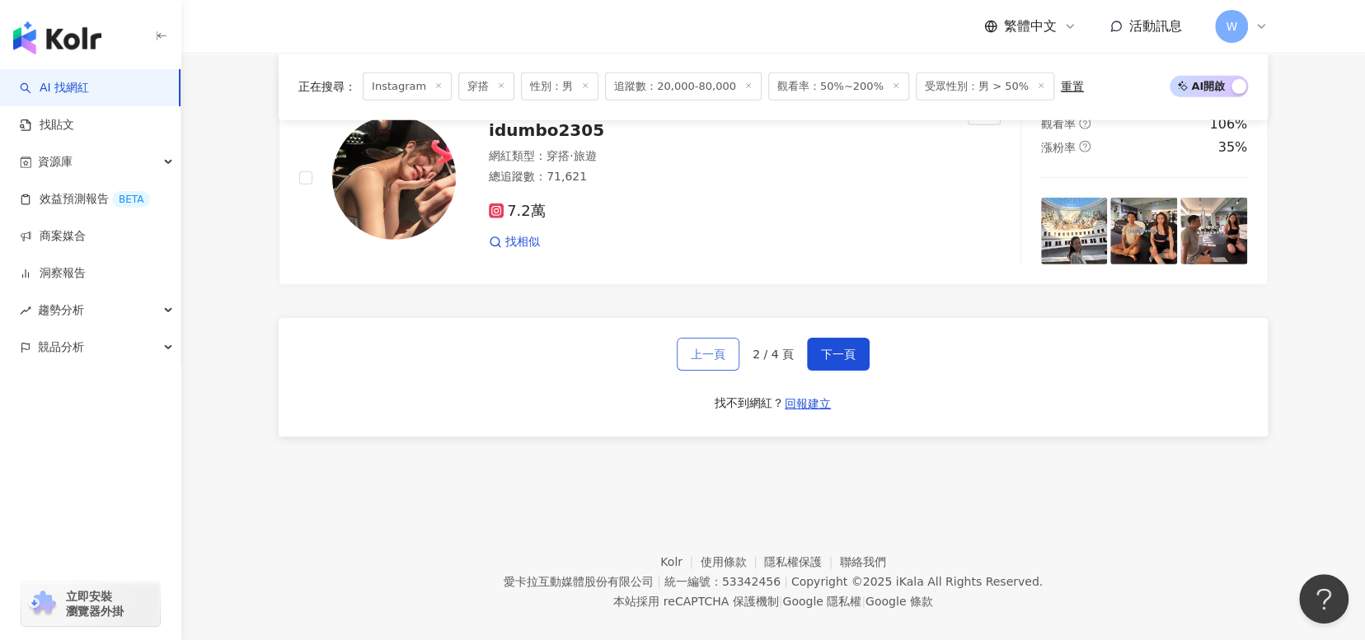
click at [725, 361] on span "上一頁" at bounding box center [708, 354] width 35 height 13
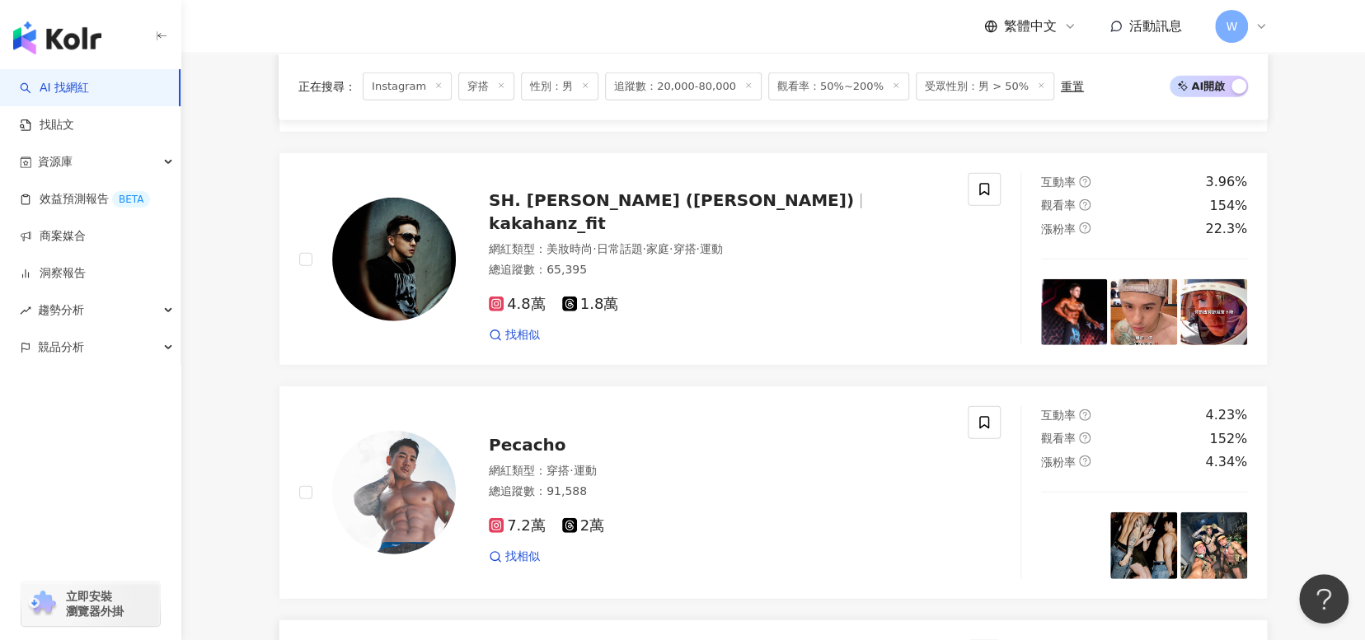
scroll to position [2390, 0]
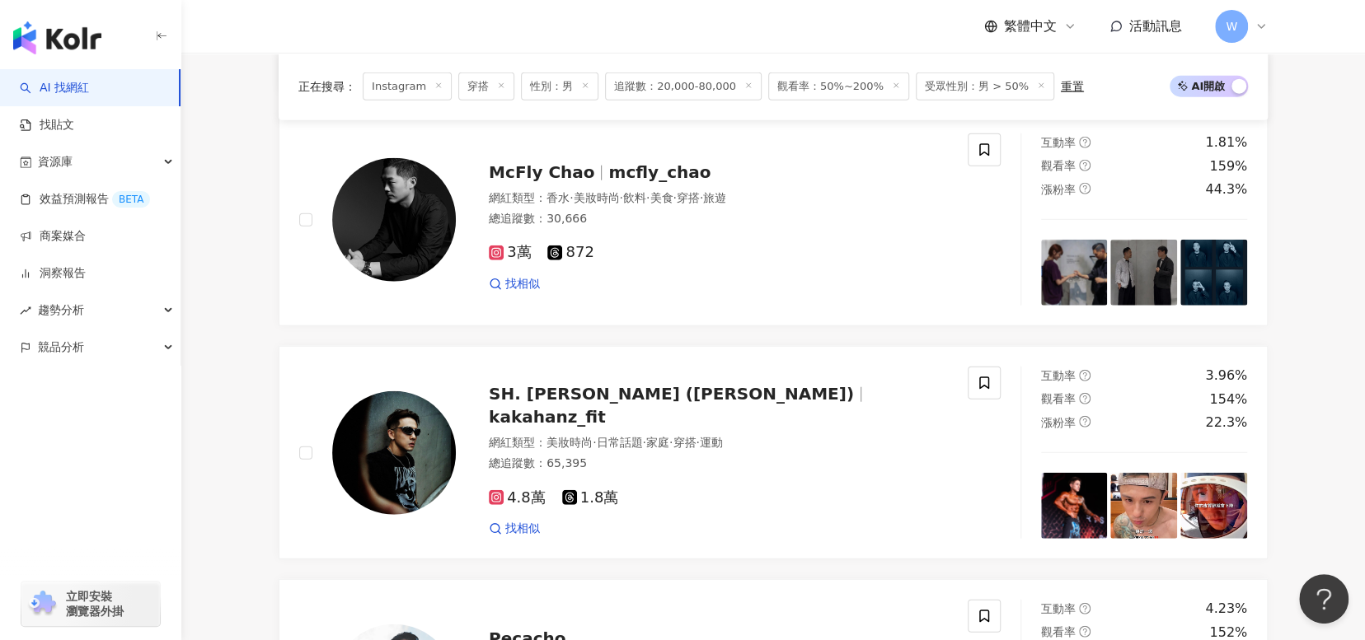
click at [985, 391] on icon at bounding box center [984, 383] width 15 height 15
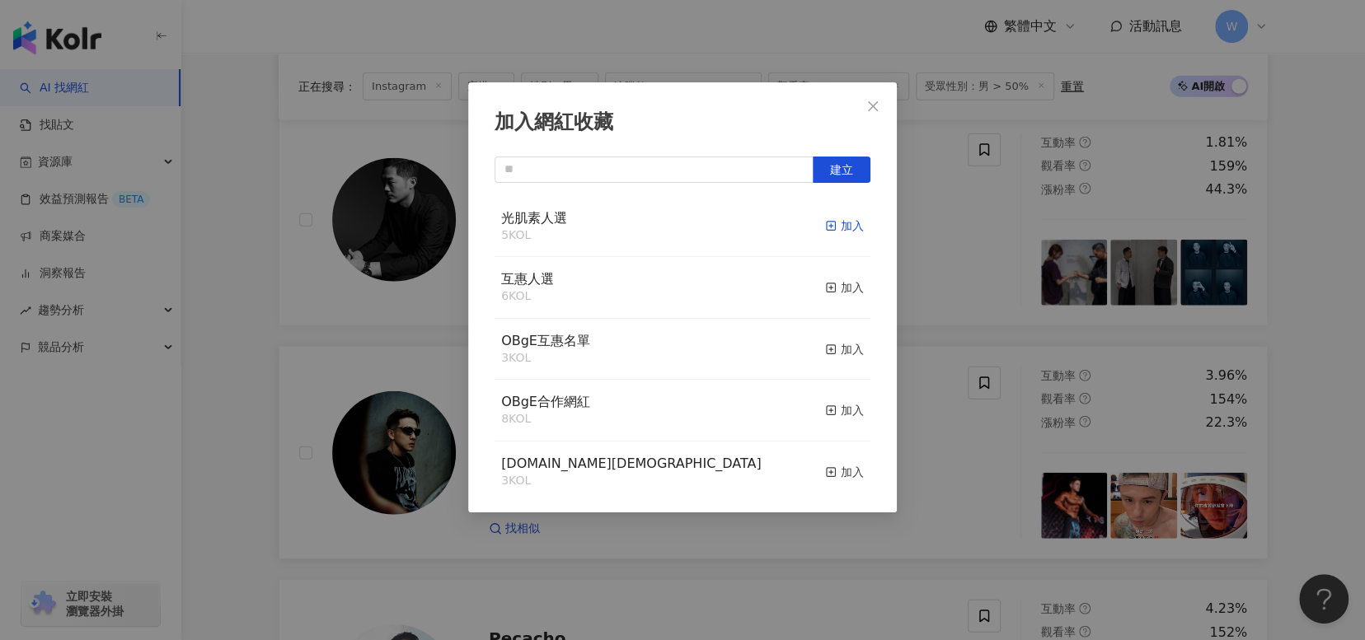
click at [825, 225] on icon "button" at bounding box center [831, 226] width 12 height 12
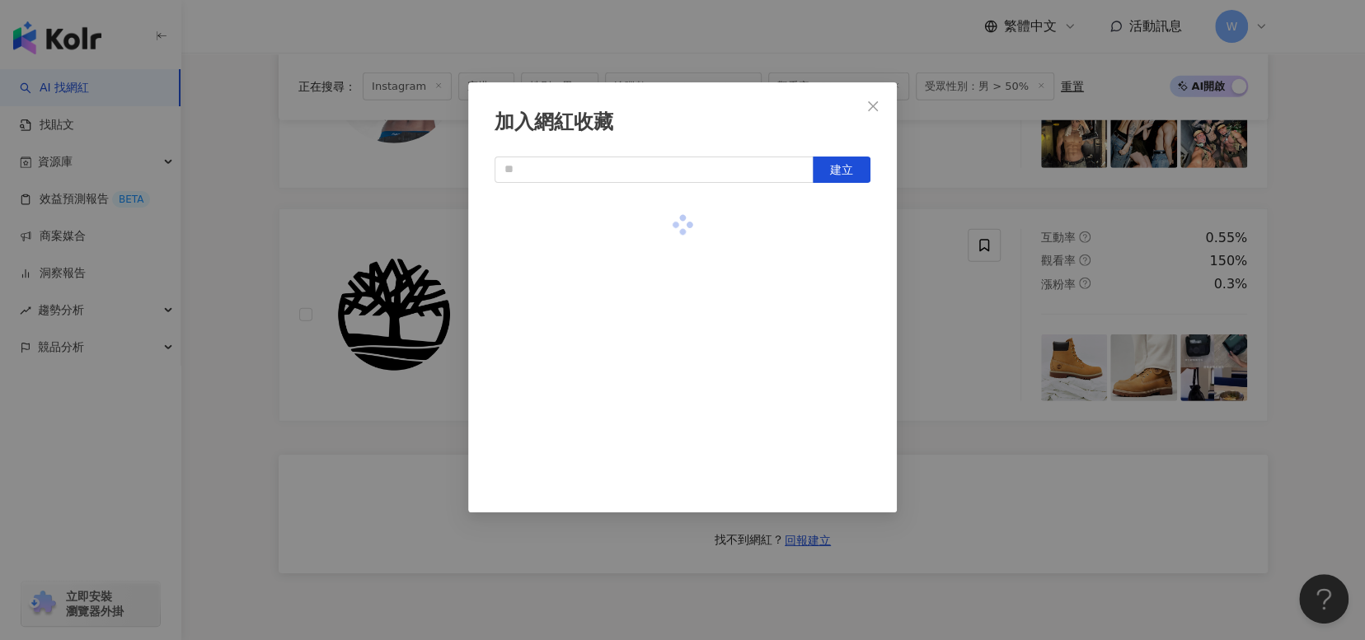
scroll to position [3132, 0]
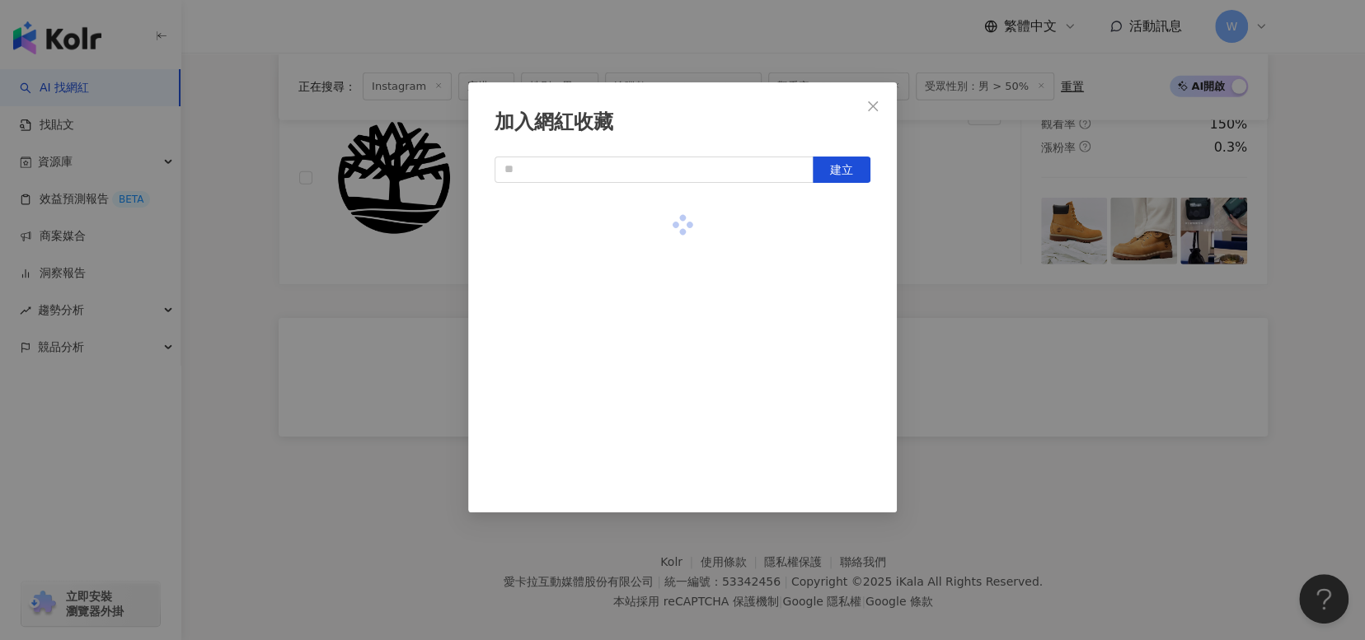
click at [1137, 424] on div "加入網紅收藏 建立" at bounding box center [682, 320] width 1365 height 640
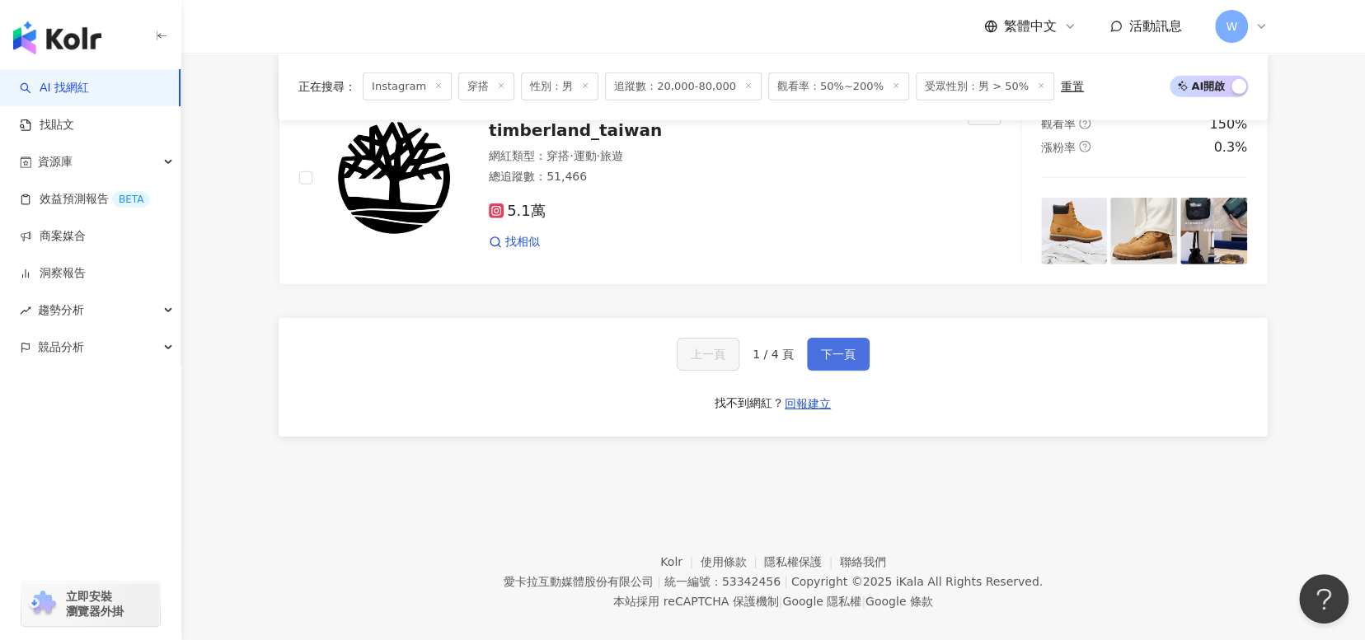
click at [829, 354] on span "下一頁" at bounding box center [838, 354] width 35 height 13
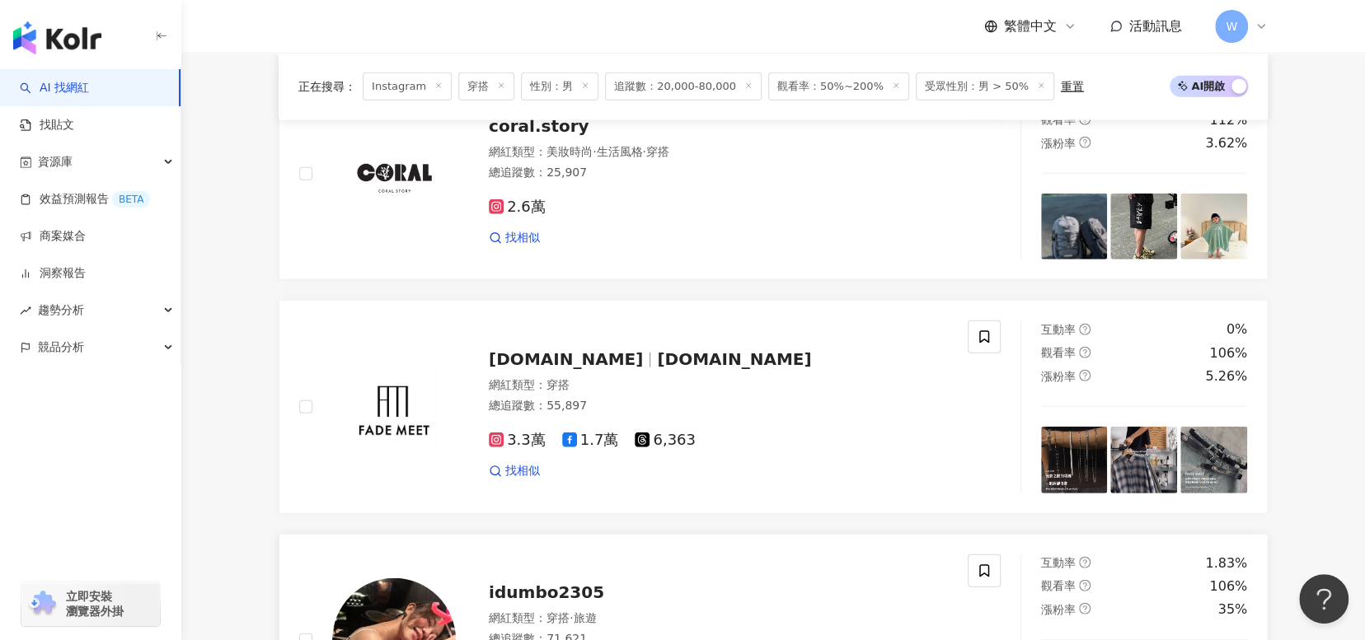
scroll to position [2885, 0]
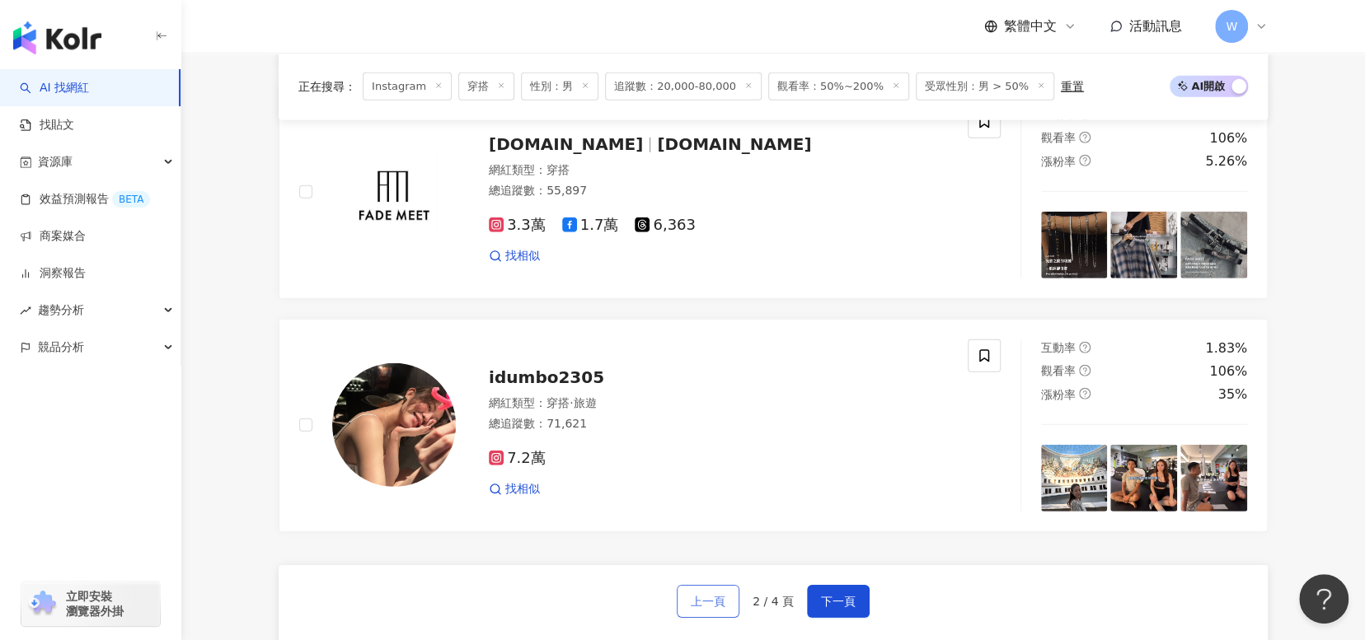
click at [722, 608] on span "上一頁" at bounding box center [708, 601] width 35 height 13
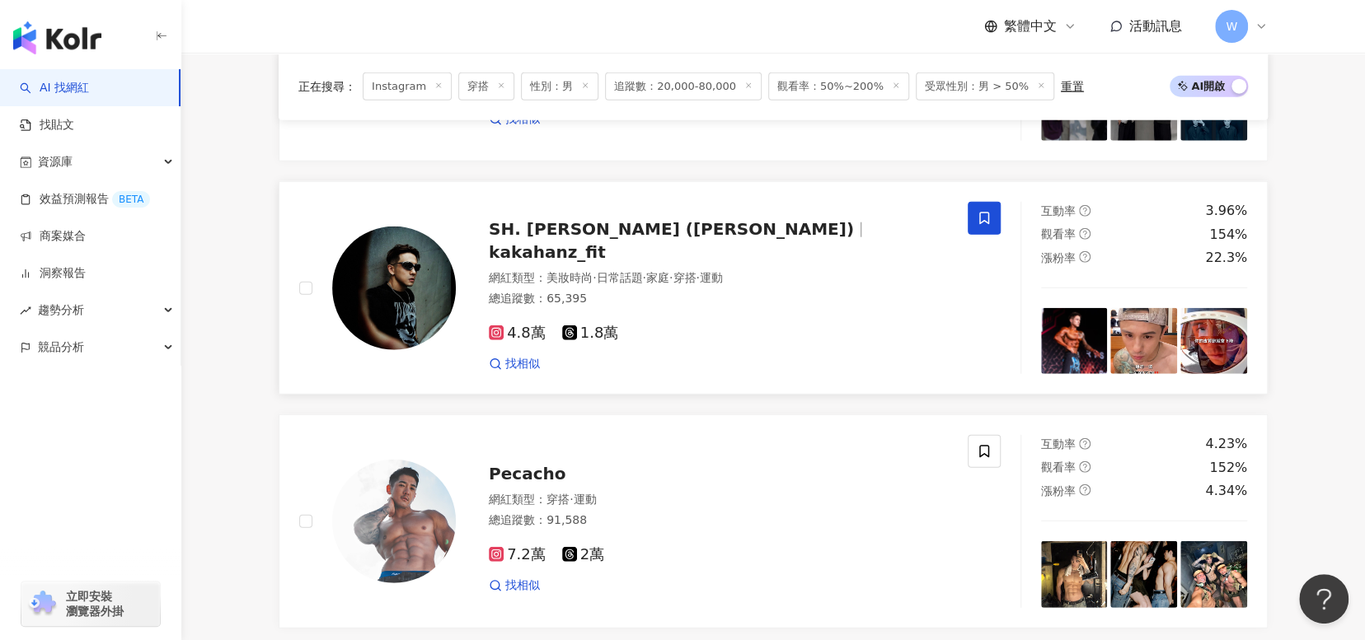
scroll to position [3159, 0]
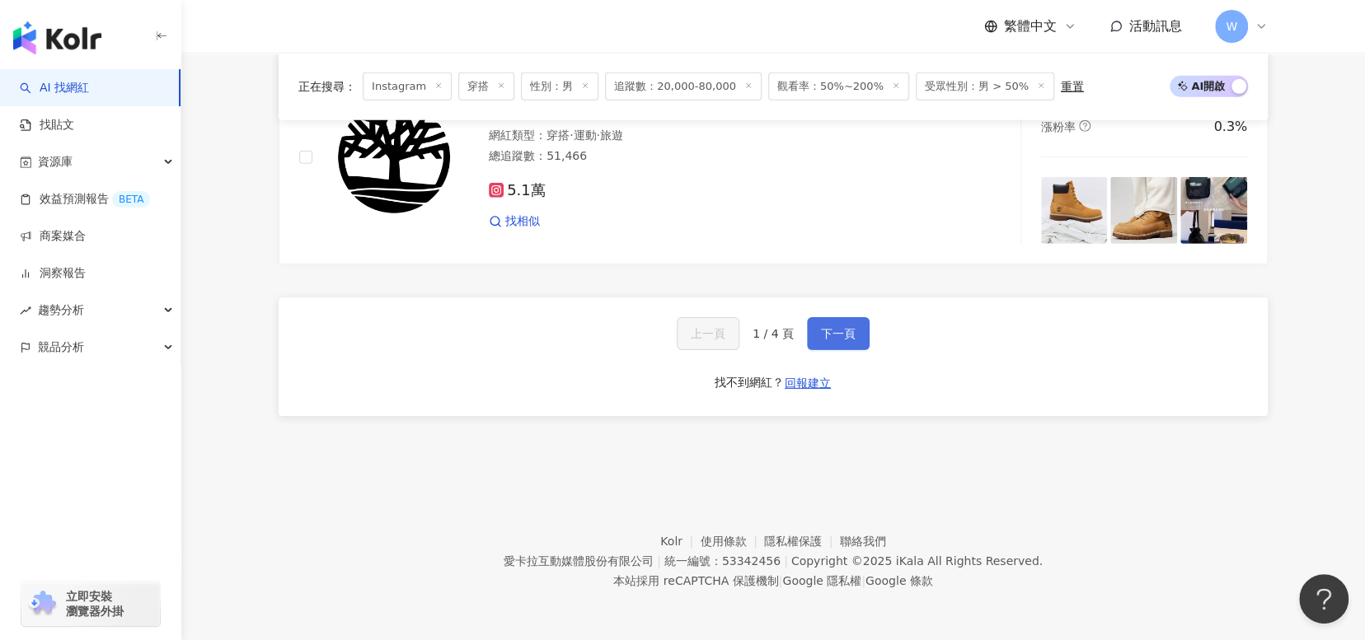
click at [847, 334] on span "下一頁" at bounding box center [838, 333] width 35 height 13
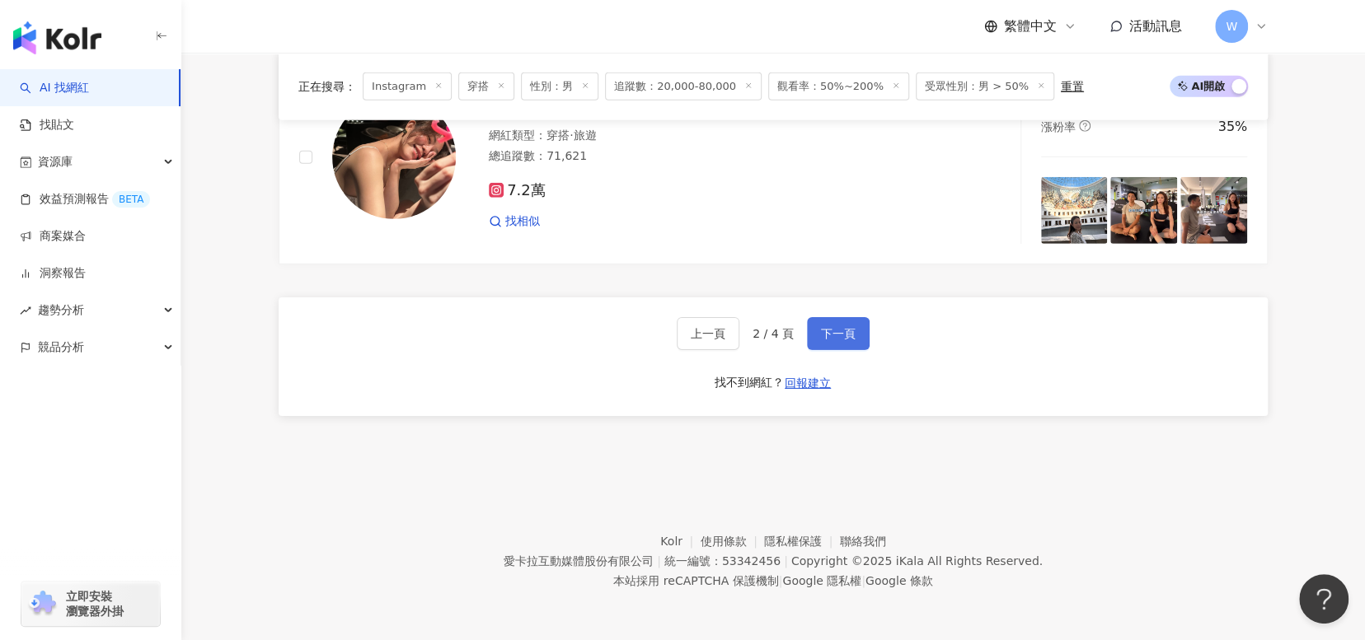
click at [850, 334] on span "下一頁" at bounding box center [838, 333] width 35 height 13
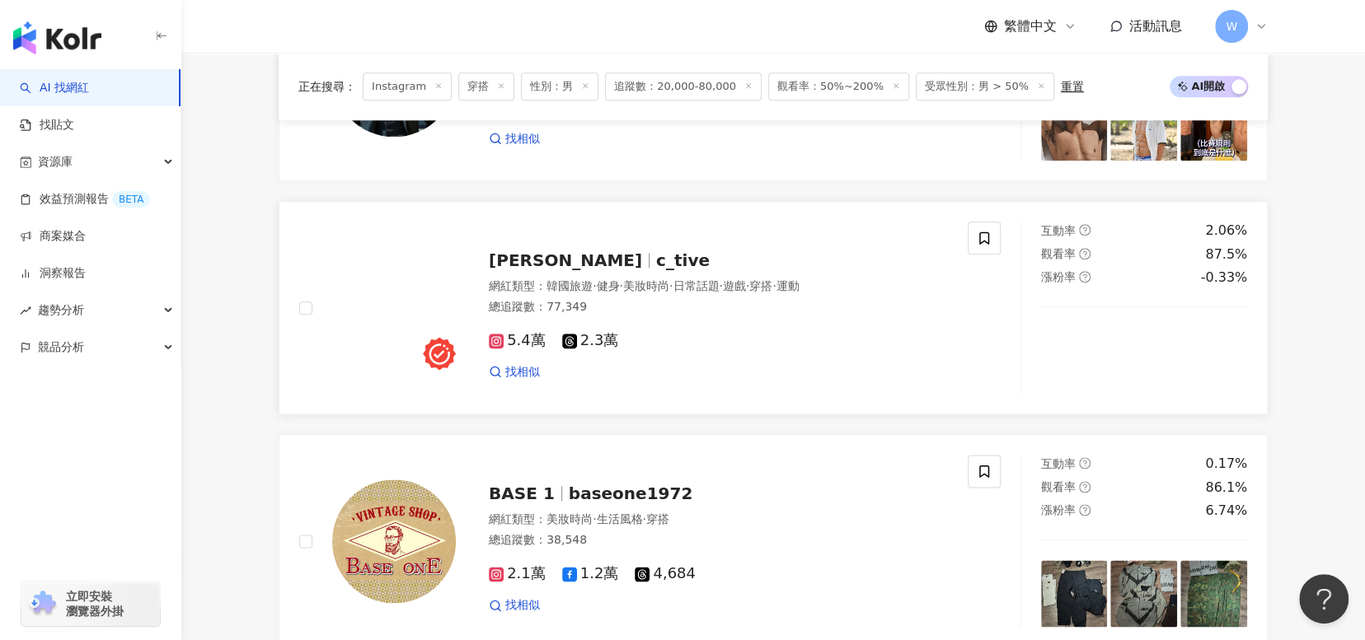
scroll to position [1181, 0]
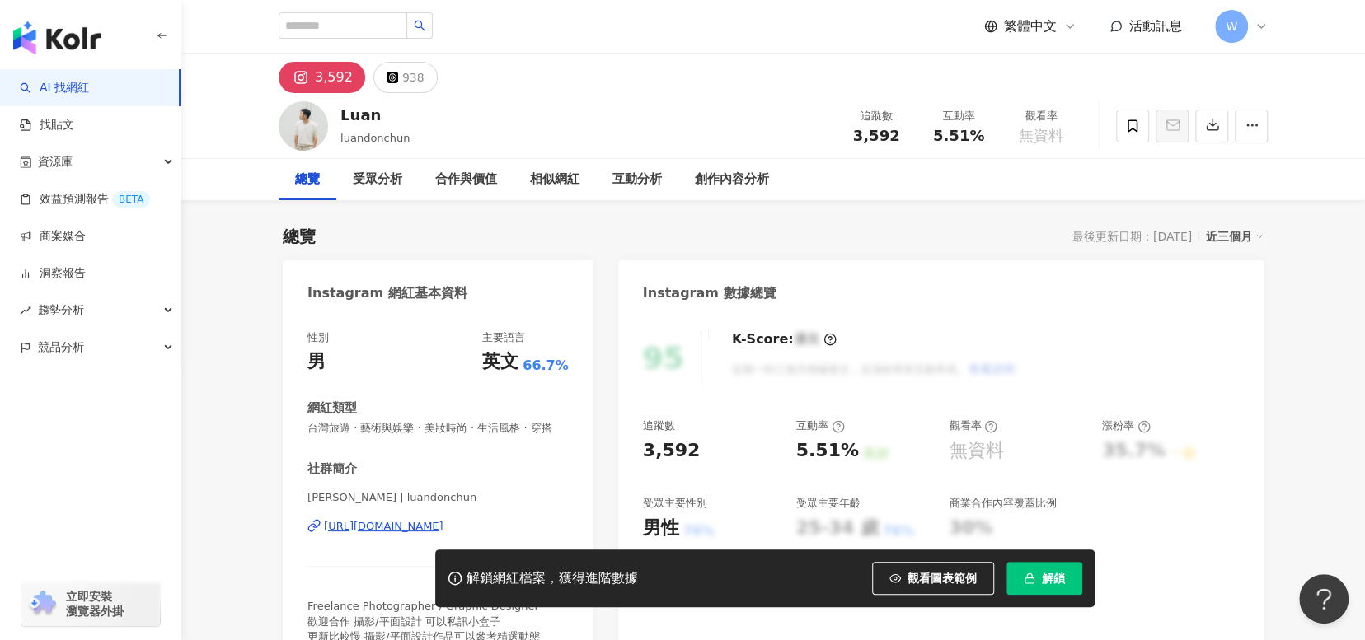
click at [382, 534] on div "https://www.instagram.com/luandonchun/" at bounding box center [384, 526] width 120 height 15
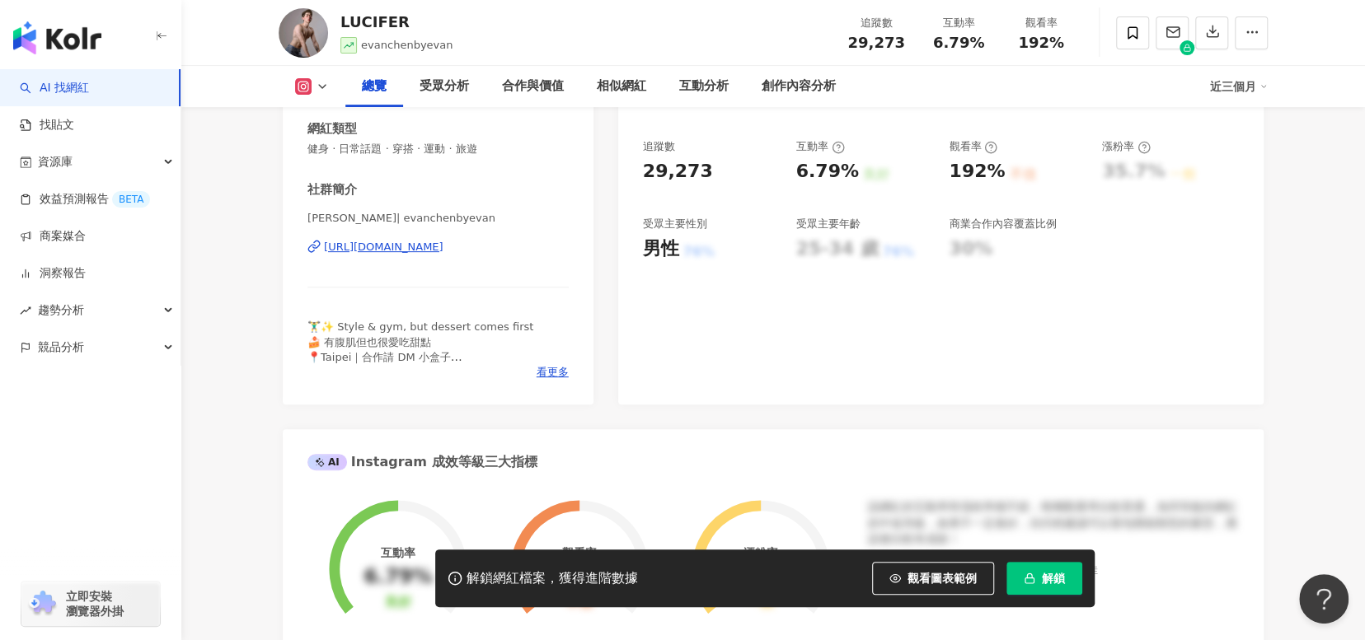
scroll to position [82, 0]
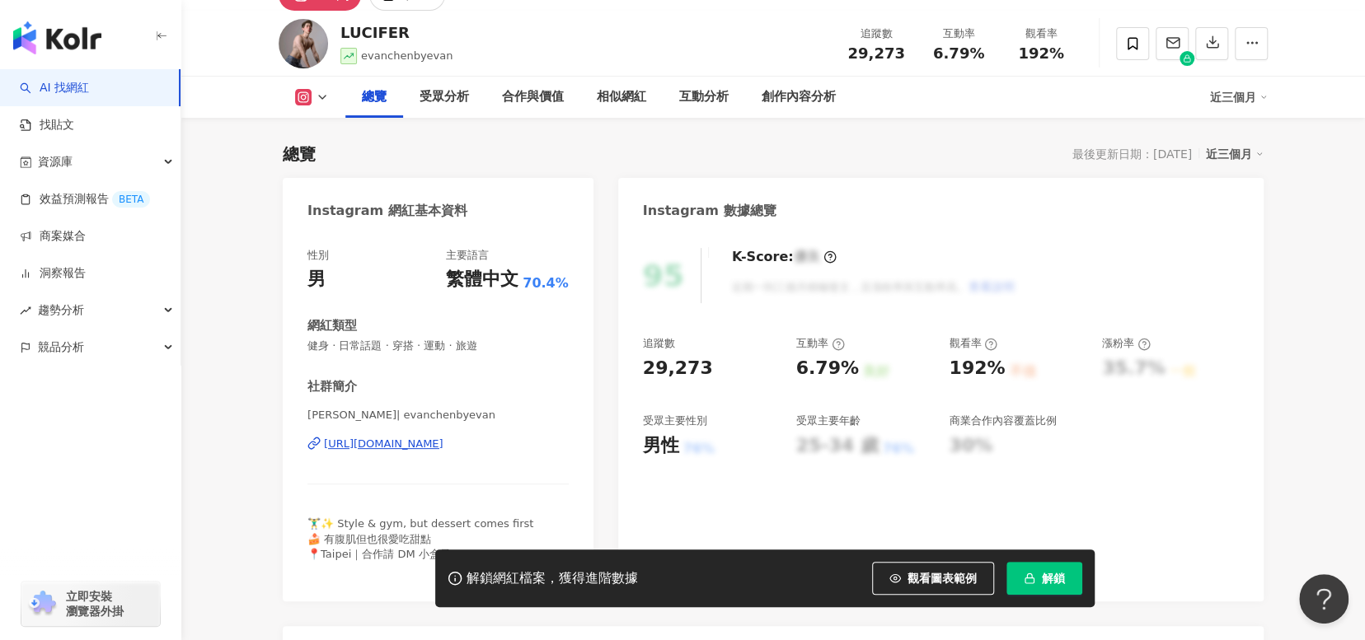
click at [443, 444] on div "https://www.instagram.com/evanchenbyevan/" at bounding box center [384, 444] width 120 height 15
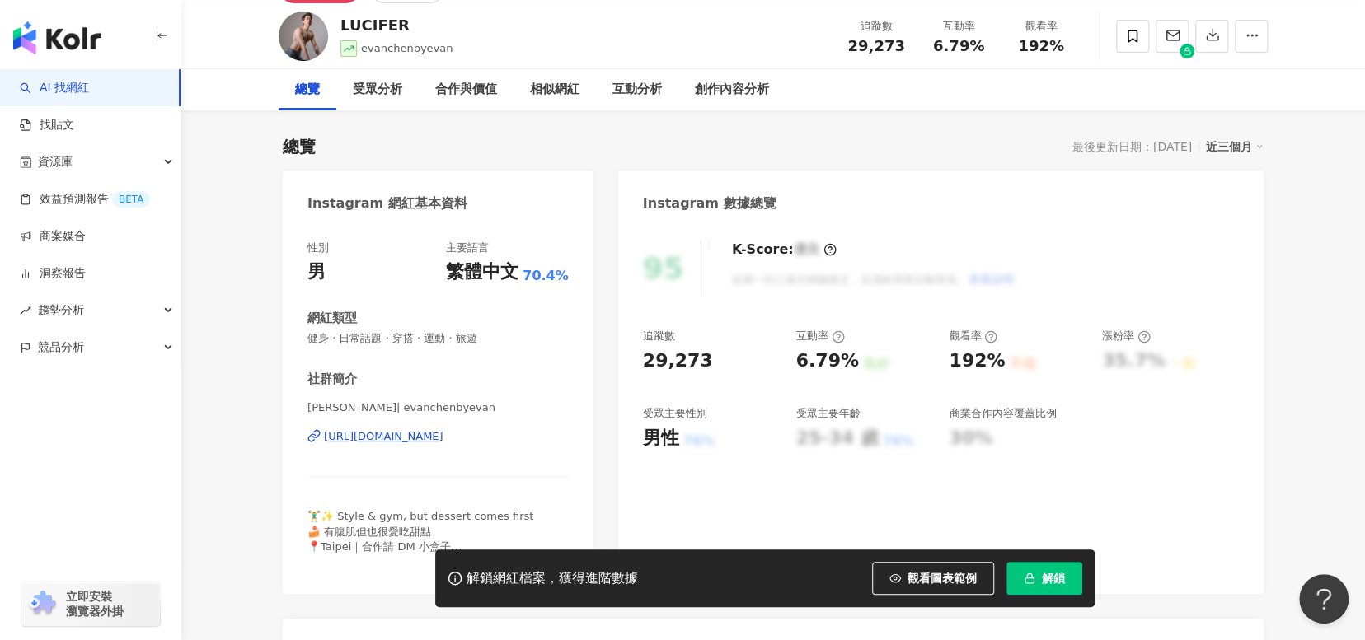
scroll to position [0, 0]
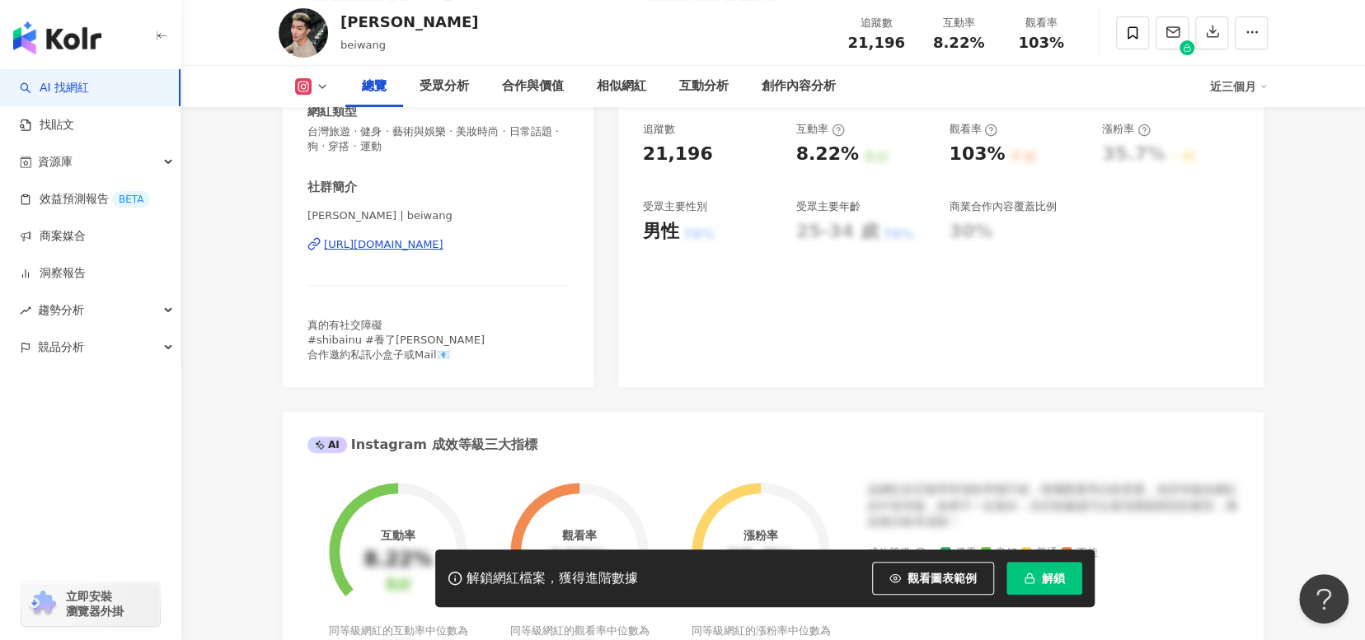
scroll to position [165, 0]
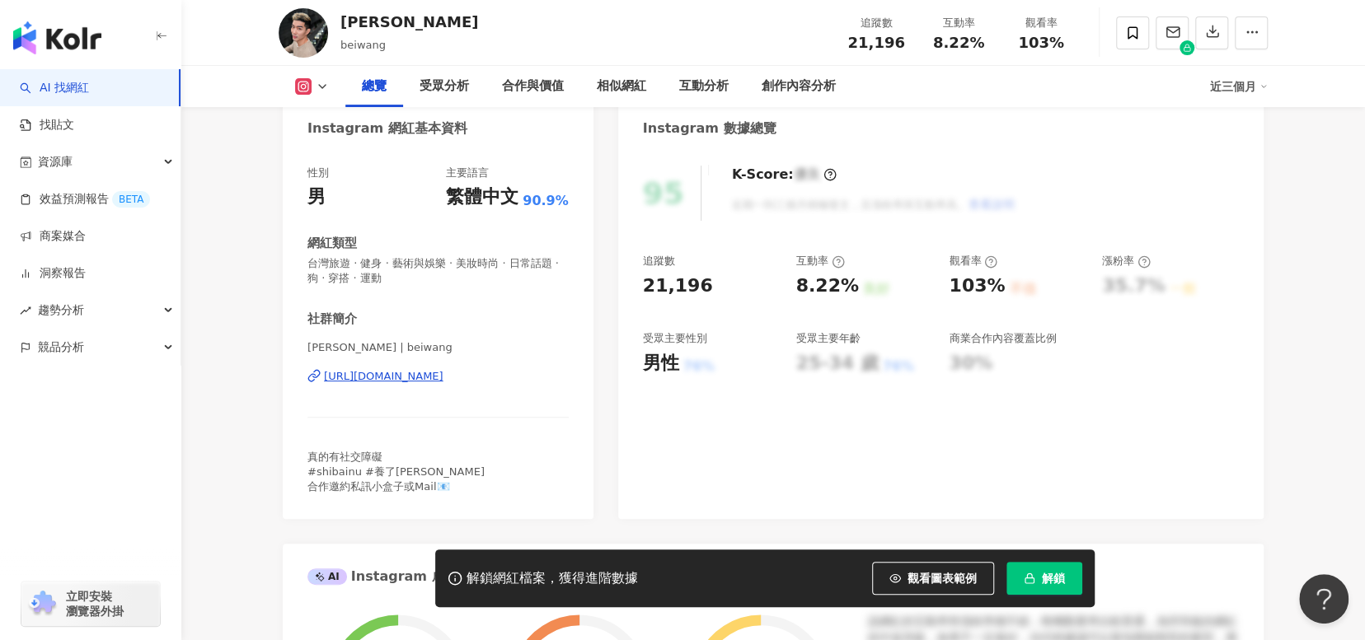
click at [434, 374] on div "https://www.instagram.com/beiwang/" at bounding box center [384, 376] width 120 height 15
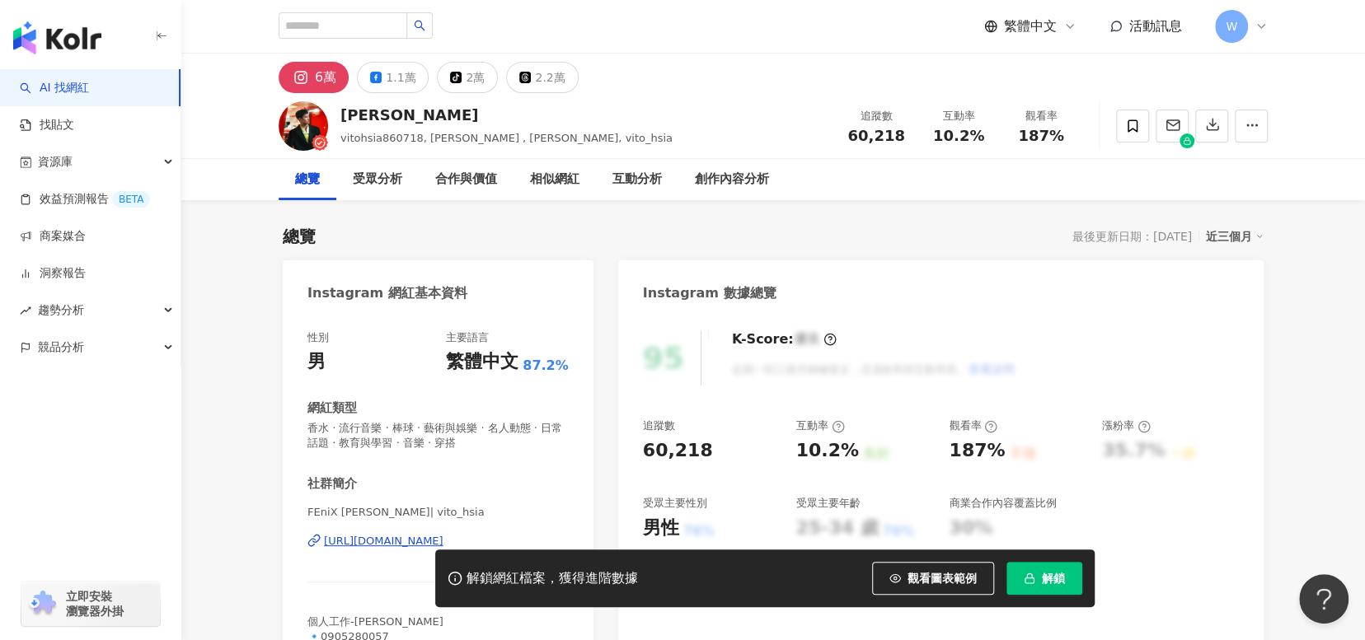
scroll to position [330, 0]
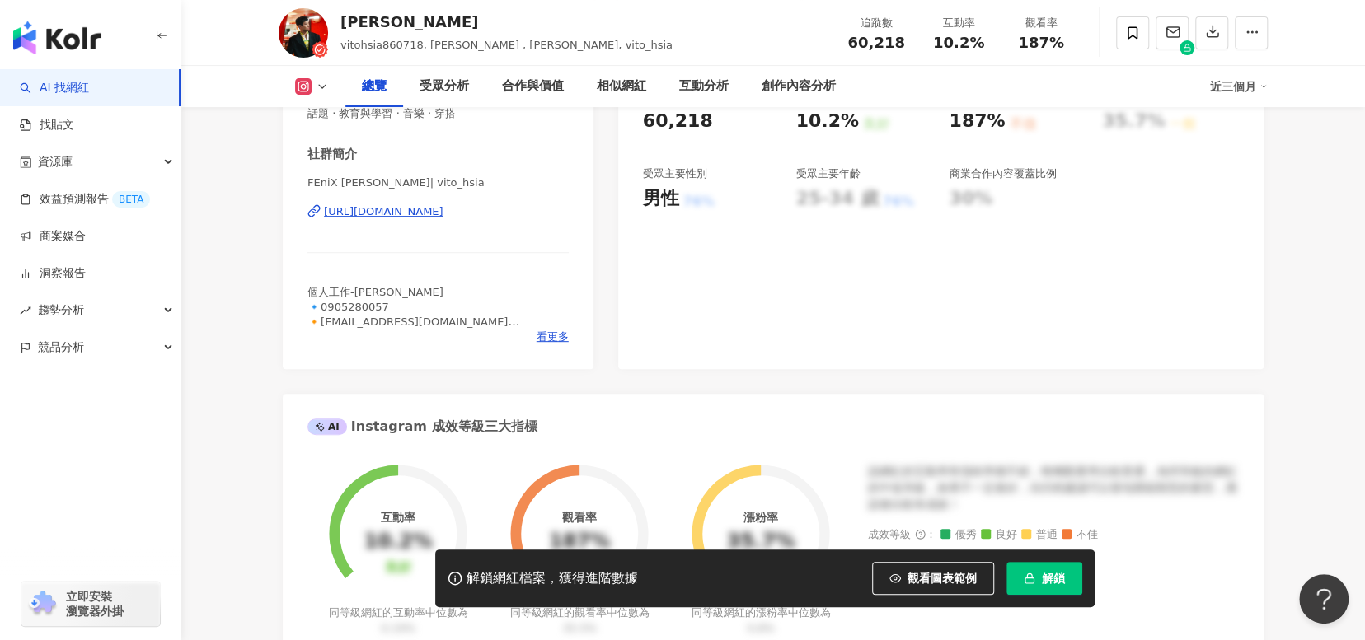
click at [420, 209] on div "https://www.instagram.com/vito_hsia/" at bounding box center [384, 211] width 120 height 15
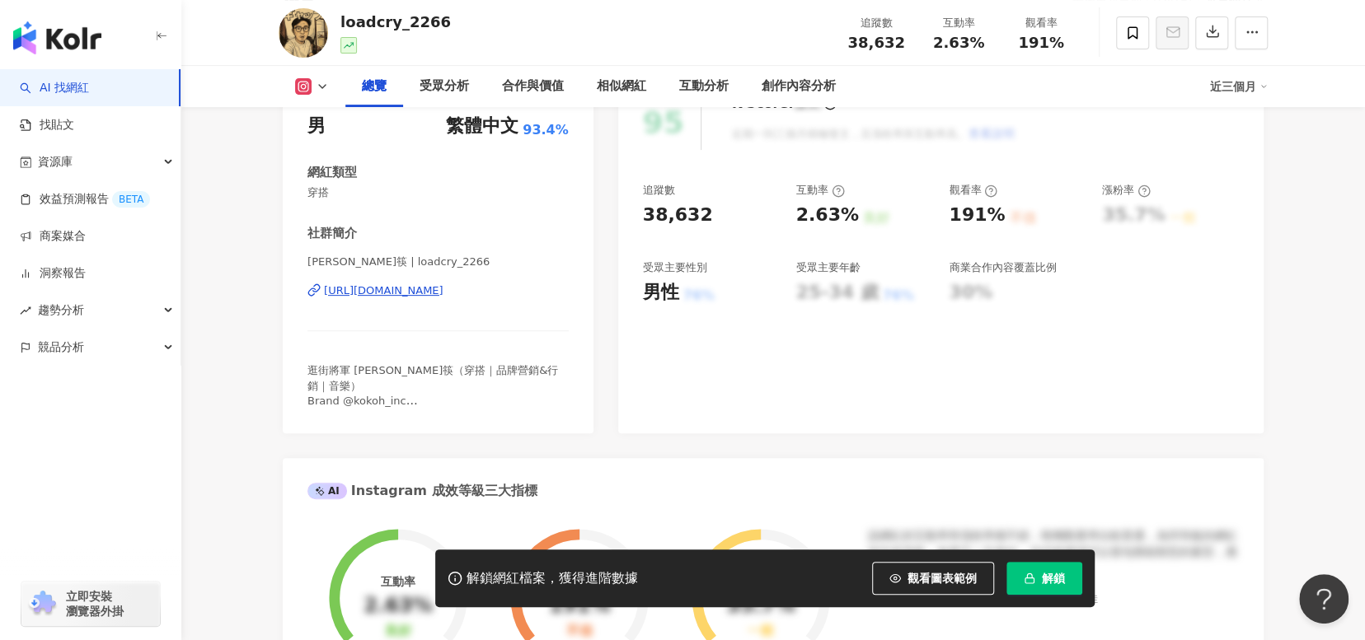
scroll to position [247, 0]
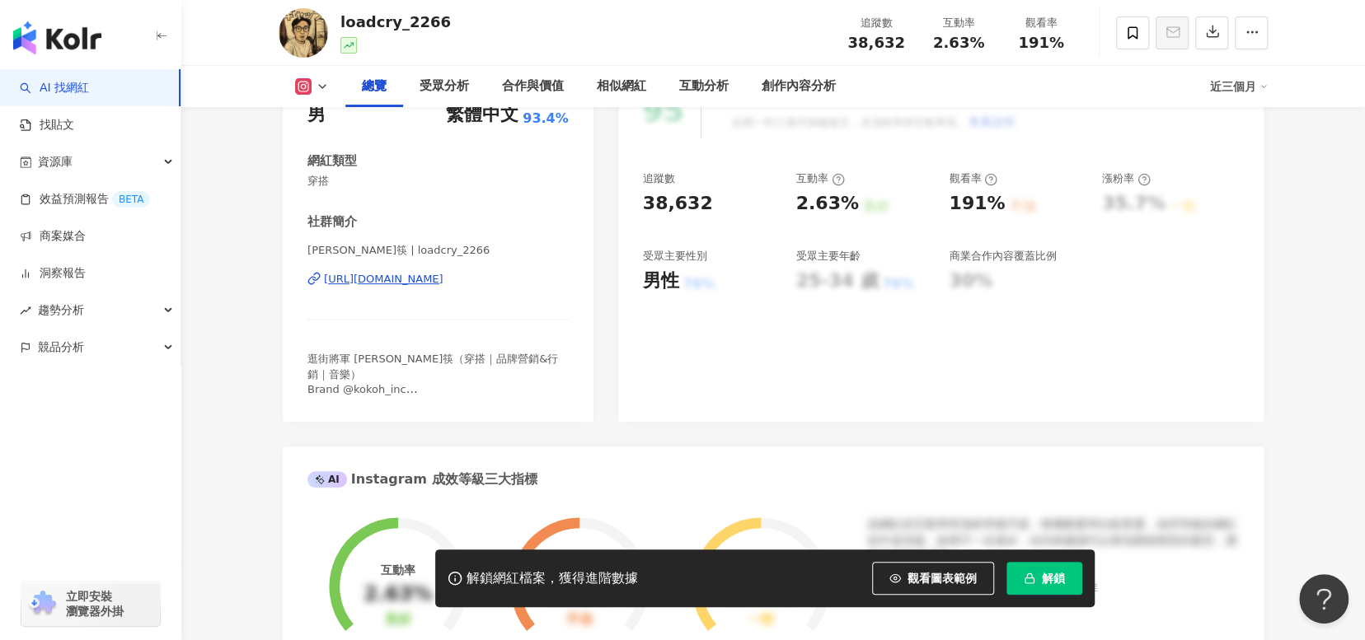
click at [429, 284] on div "https://www.instagram.com/loadcry_2266/" at bounding box center [384, 279] width 120 height 15
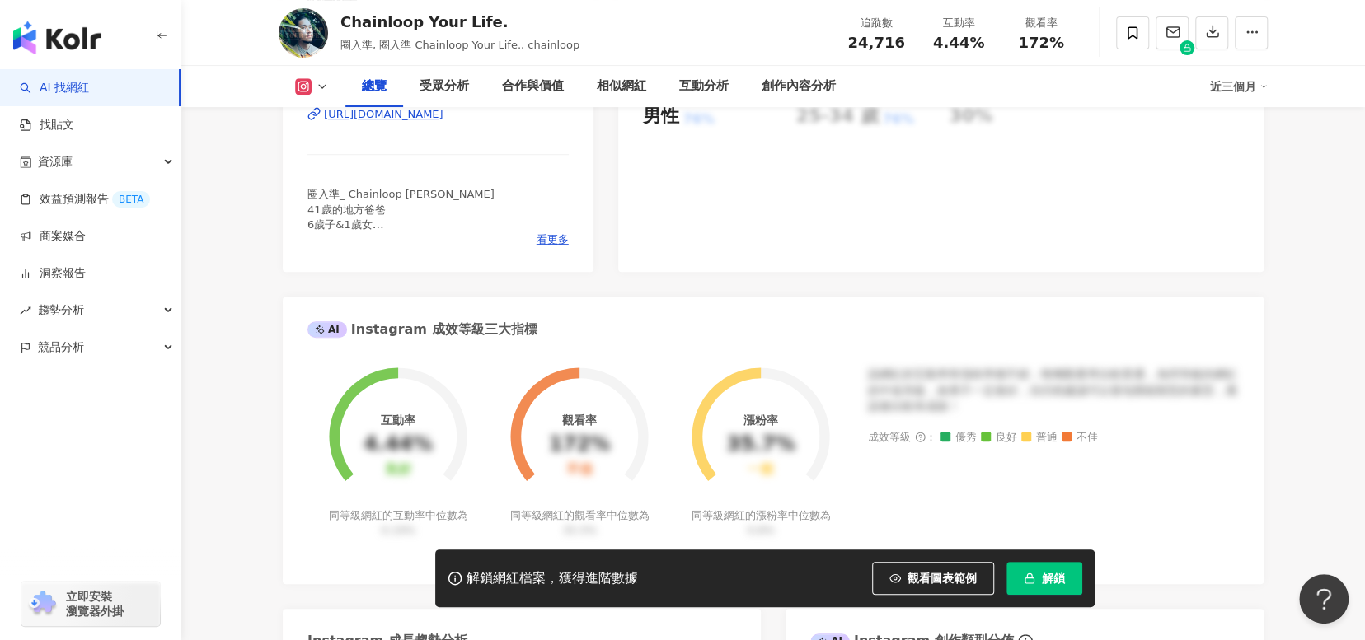
scroll to position [247, 0]
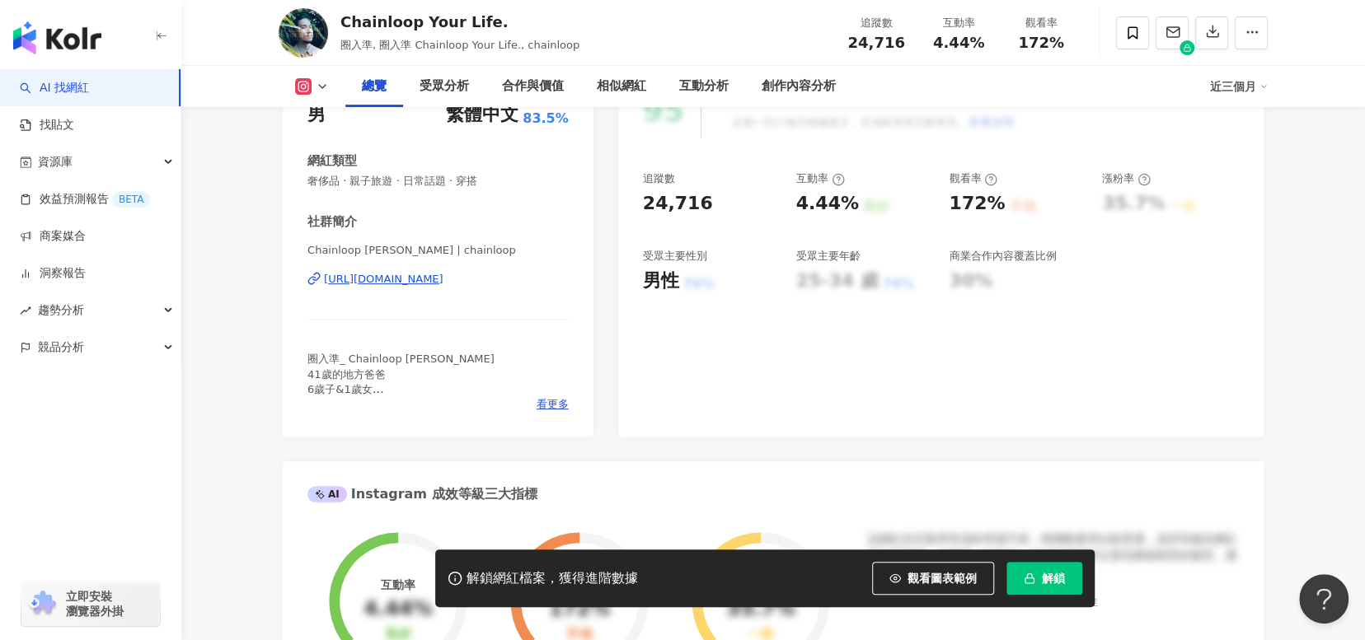
click at [439, 279] on div "[URL][DOMAIN_NAME]" at bounding box center [384, 279] width 120 height 15
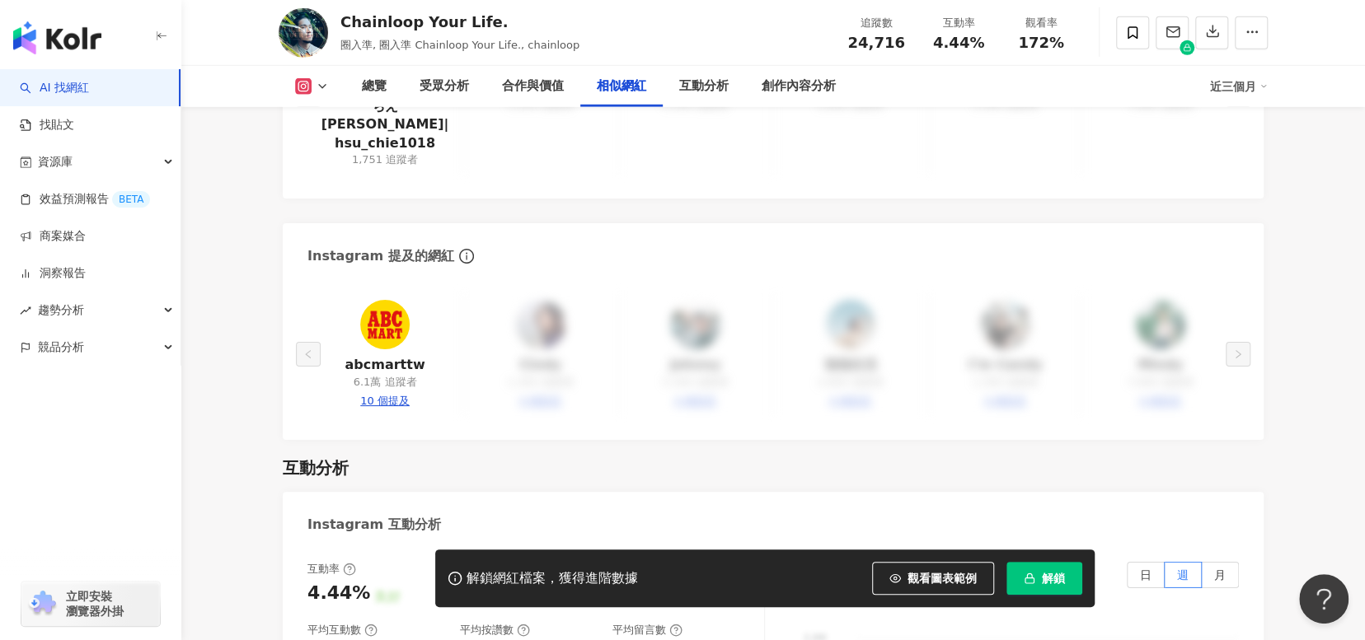
scroll to position [3132, 0]
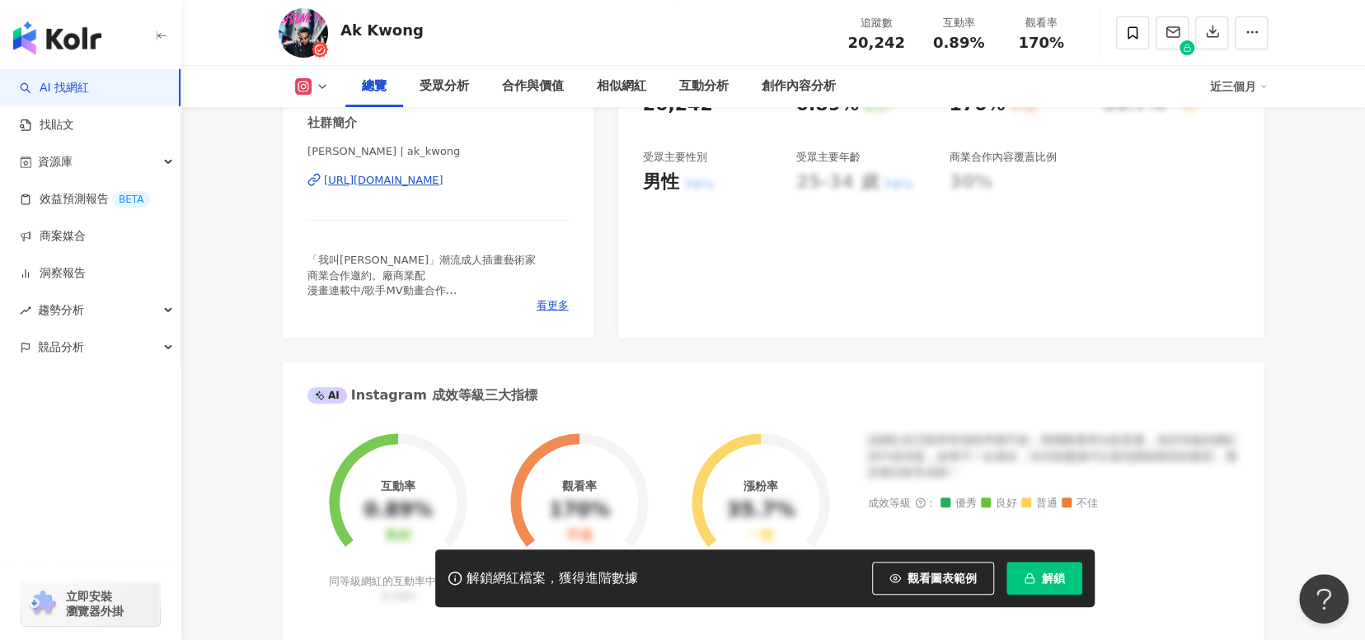
scroll to position [247, 0]
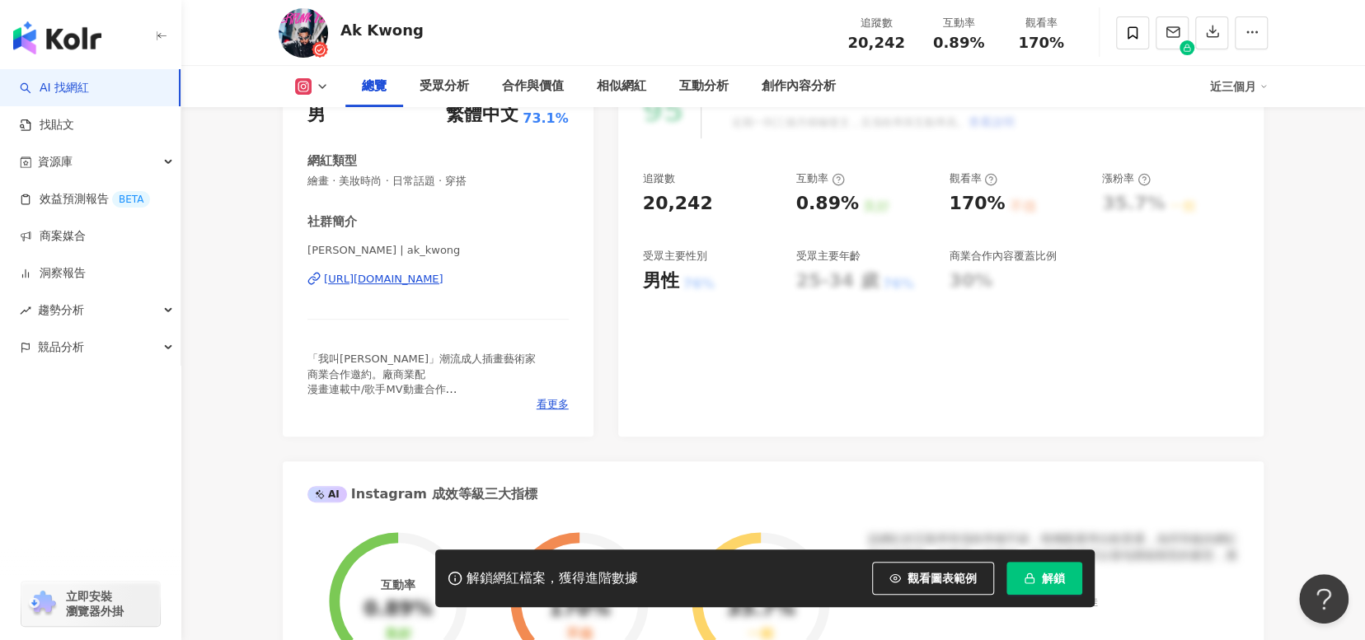
click at [443, 284] on div "https://www.instagram.com/ak_kwong/" at bounding box center [384, 279] width 120 height 15
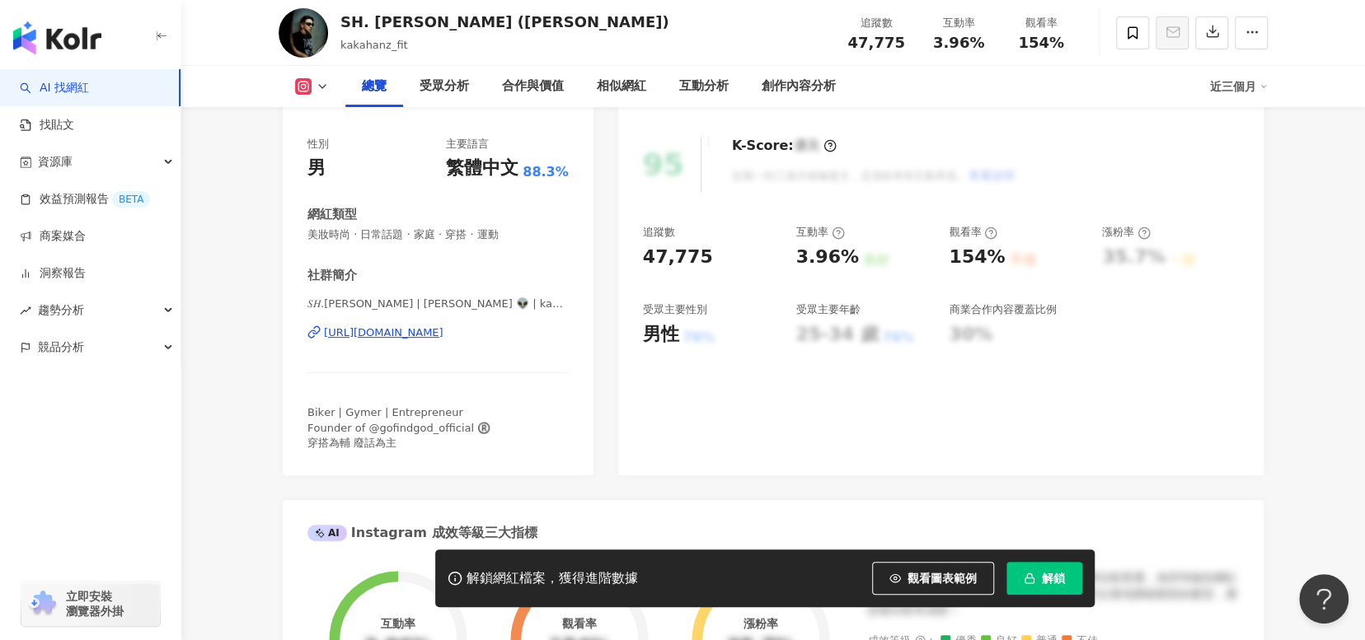
scroll to position [247, 0]
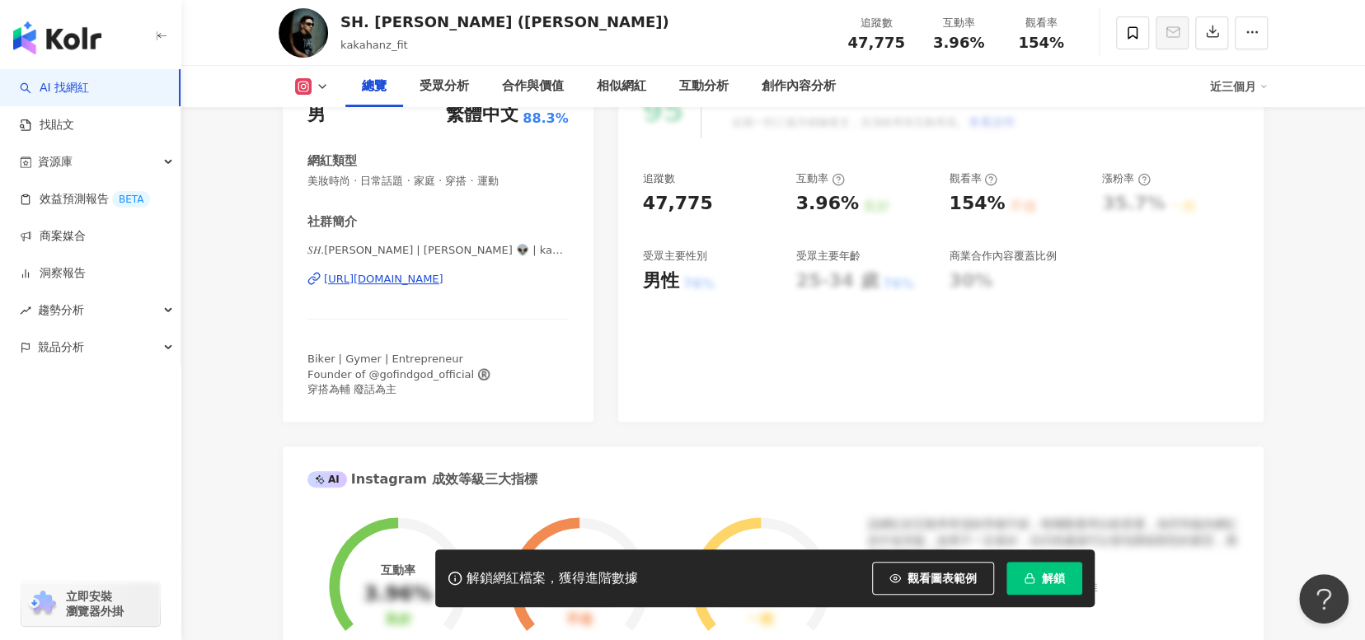
click at [443, 278] on div "[URL][DOMAIN_NAME]" at bounding box center [384, 279] width 120 height 15
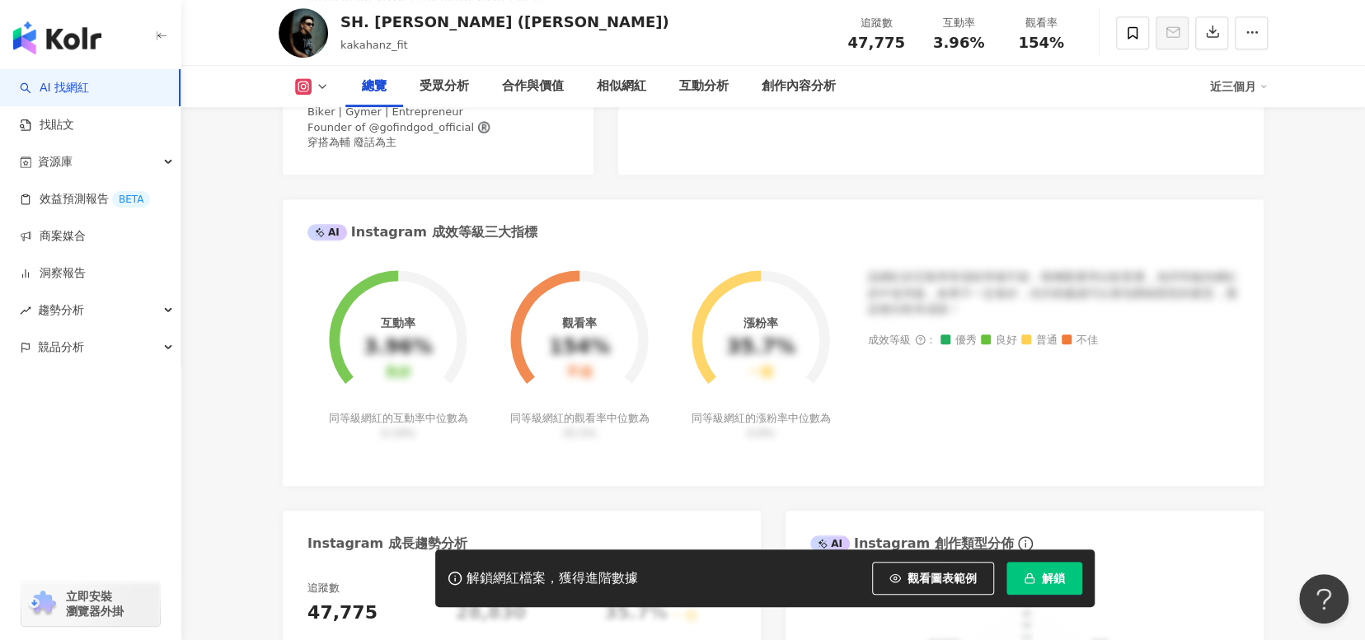
scroll to position [0, 0]
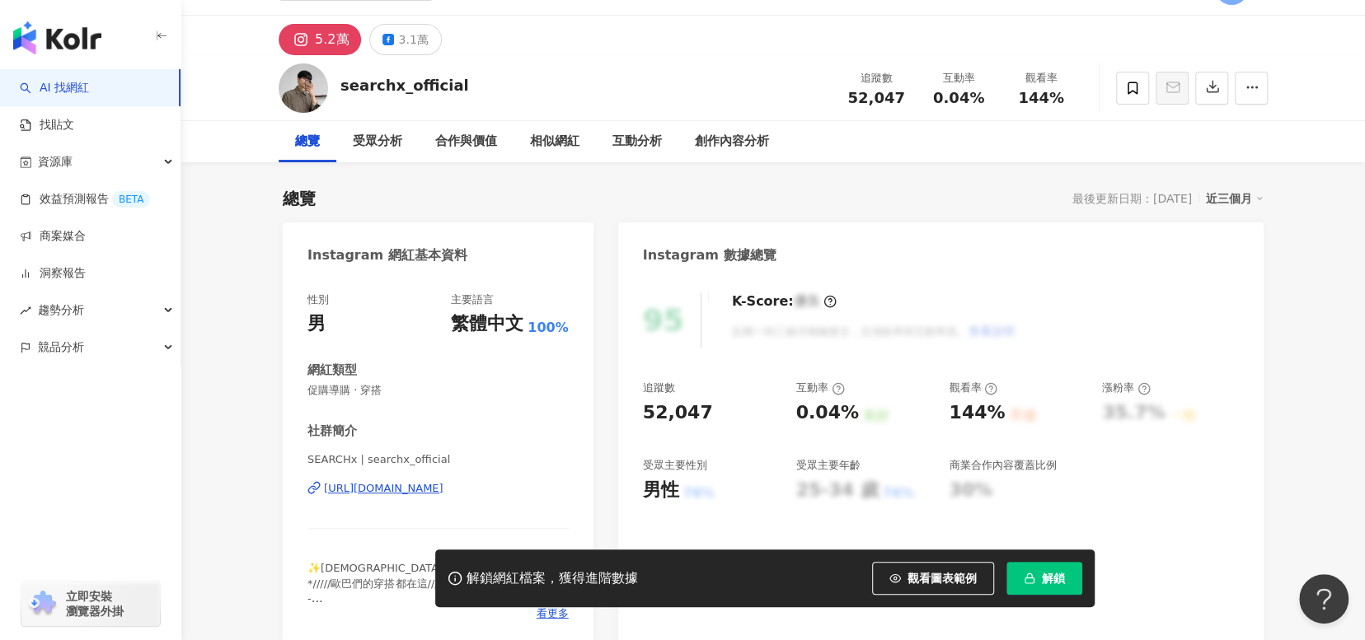
scroll to position [330, 0]
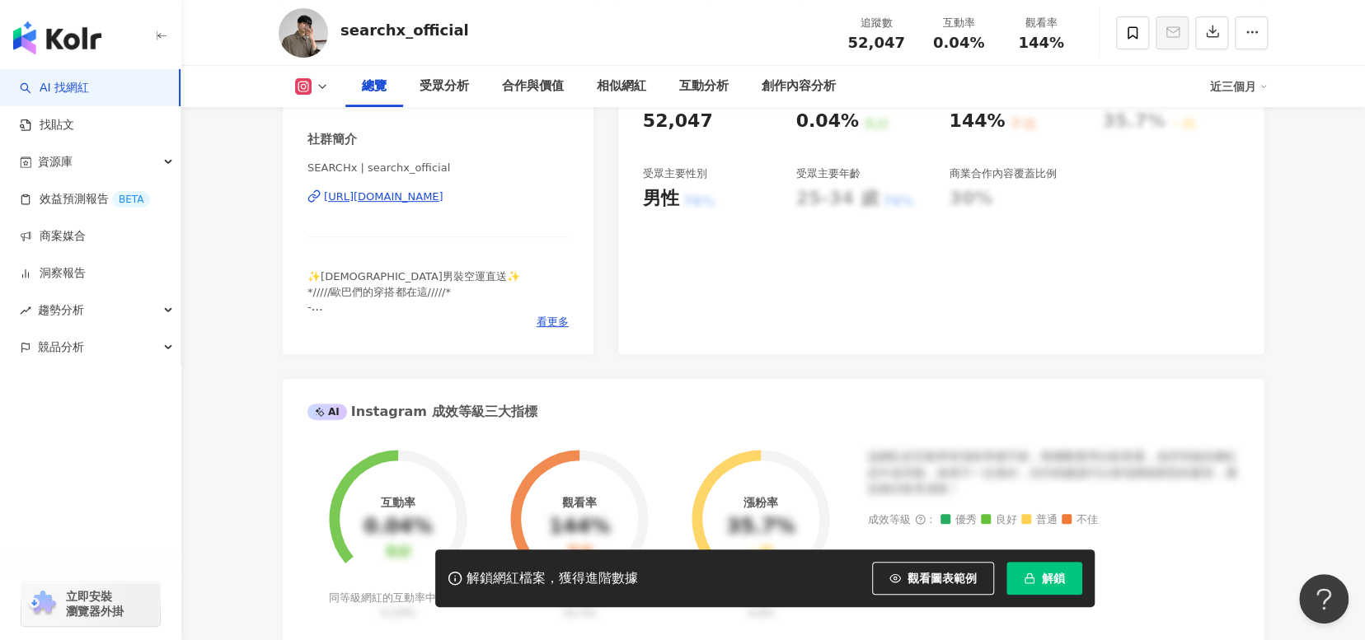
click at [439, 194] on div "[URL][DOMAIN_NAME]" at bounding box center [384, 197] width 120 height 15
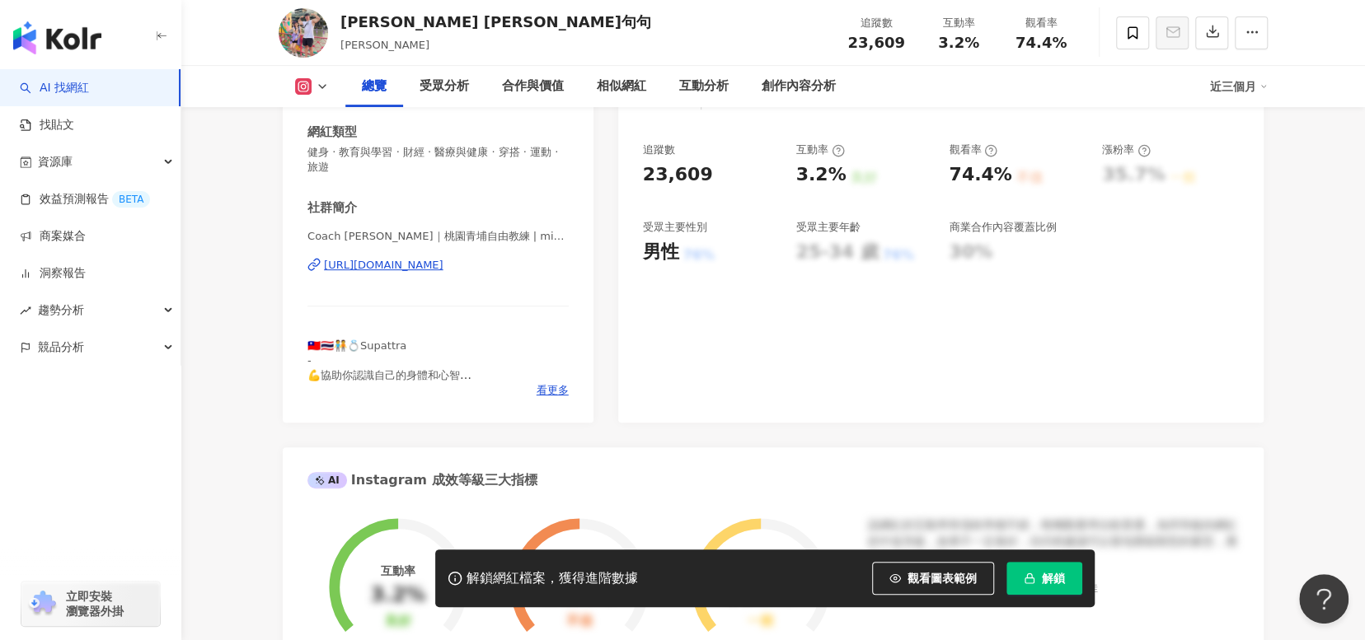
scroll to position [247, 0]
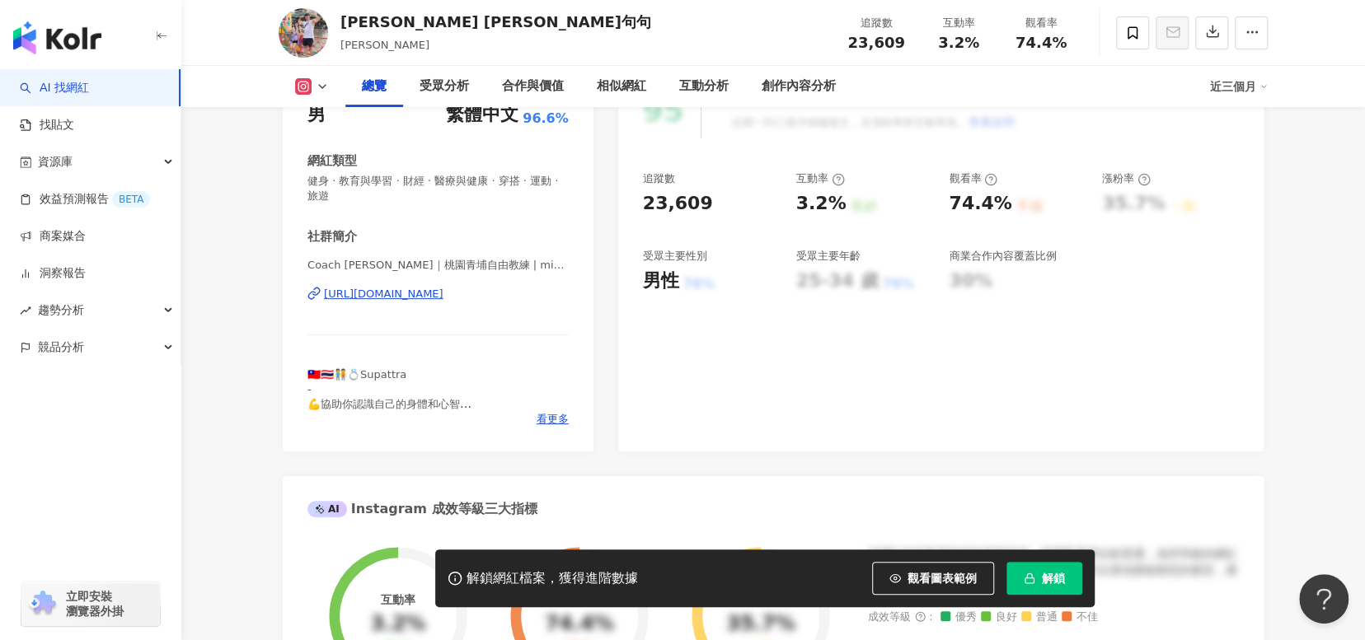
click at [417, 293] on div "[URL][DOMAIN_NAME]" at bounding box center [384, 294] width 120 height 15
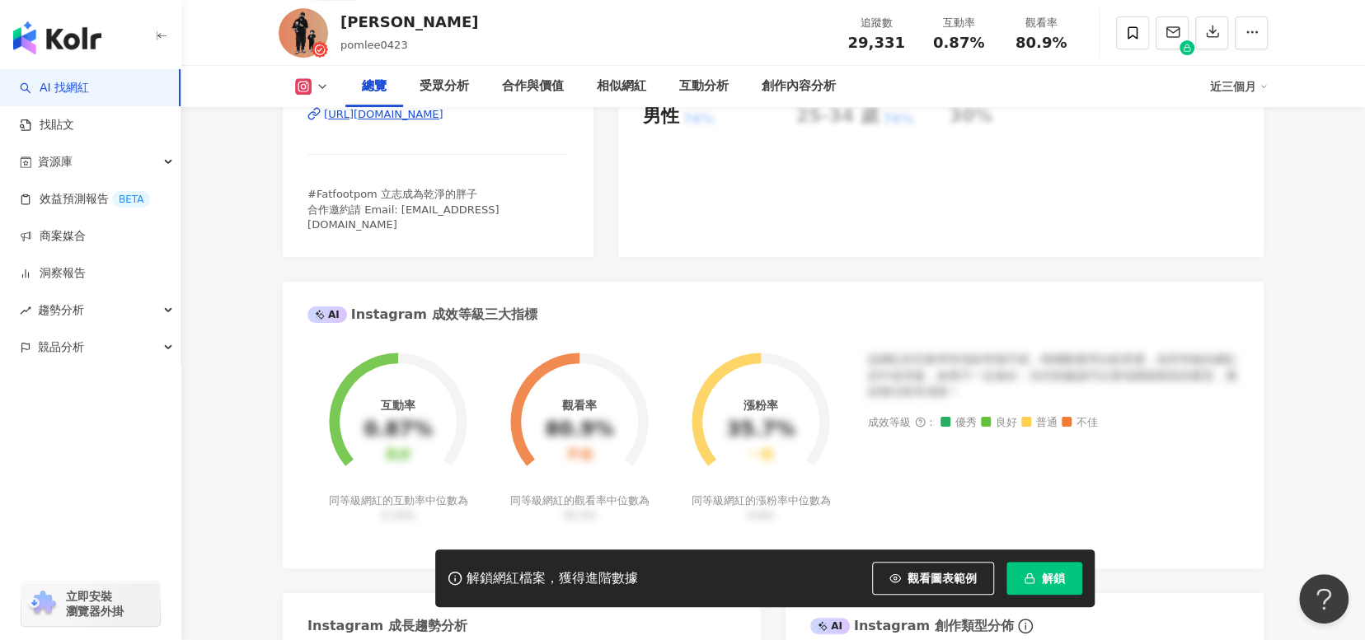
scroll to position [330, 0]
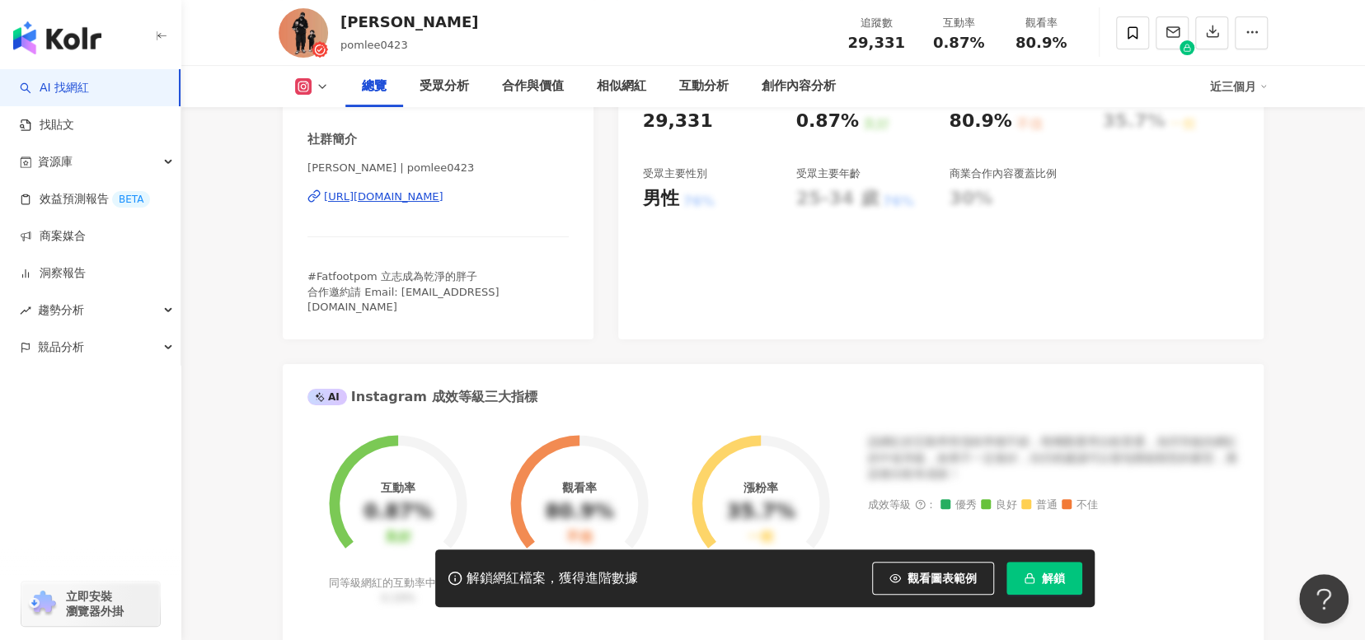
click at [443, 197] on div "https://www.instagram.com/pomlee0423/" at bounding box center [384, 197] width 120 height 15
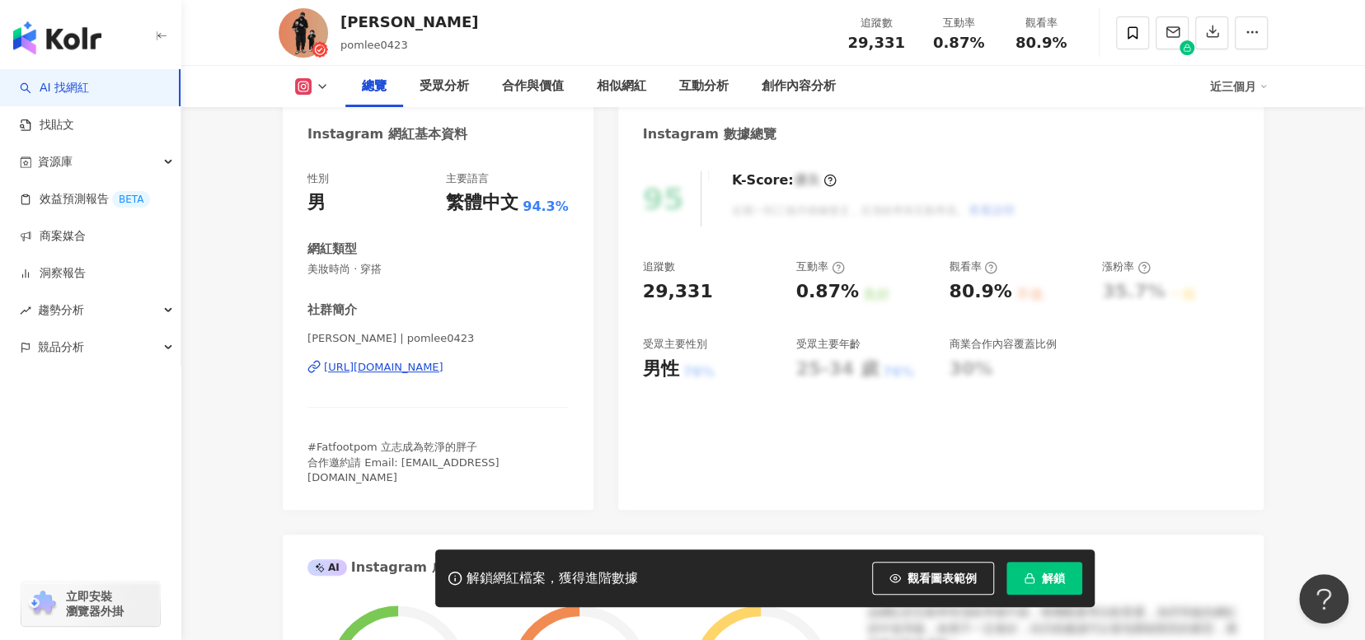
scroll to position [82, 0]
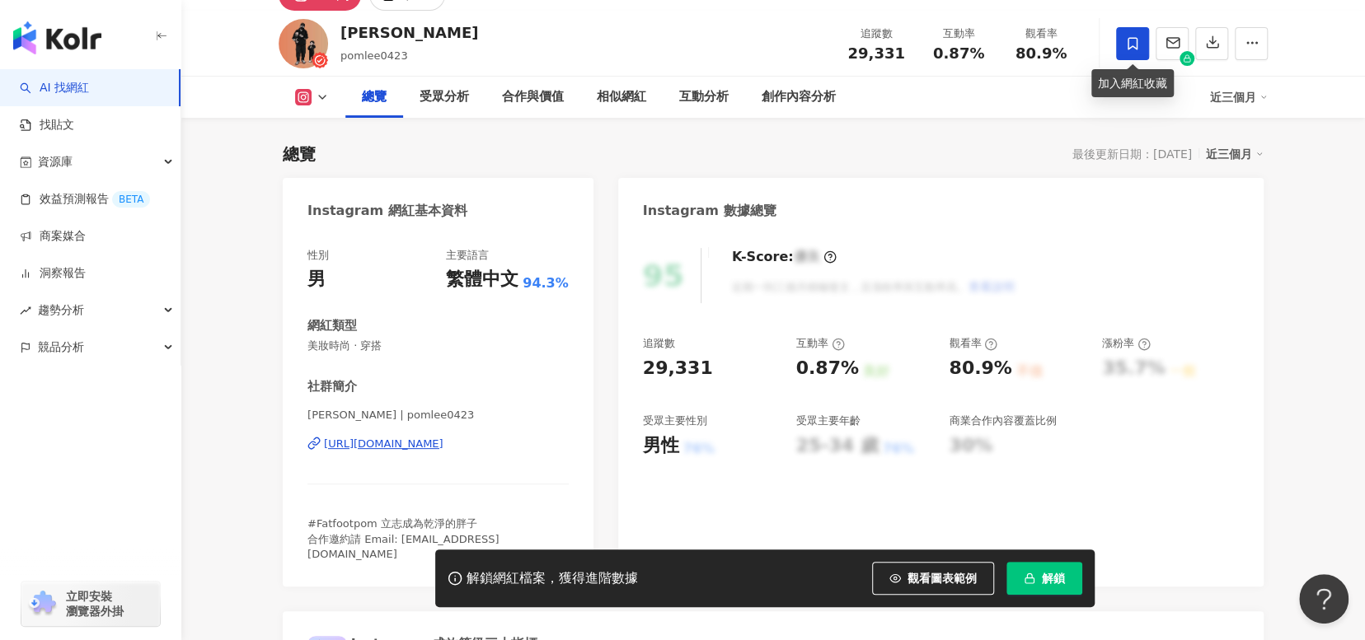
click at [1132, 45] on icon at bounding box center [1132, 43] width 15 height 15
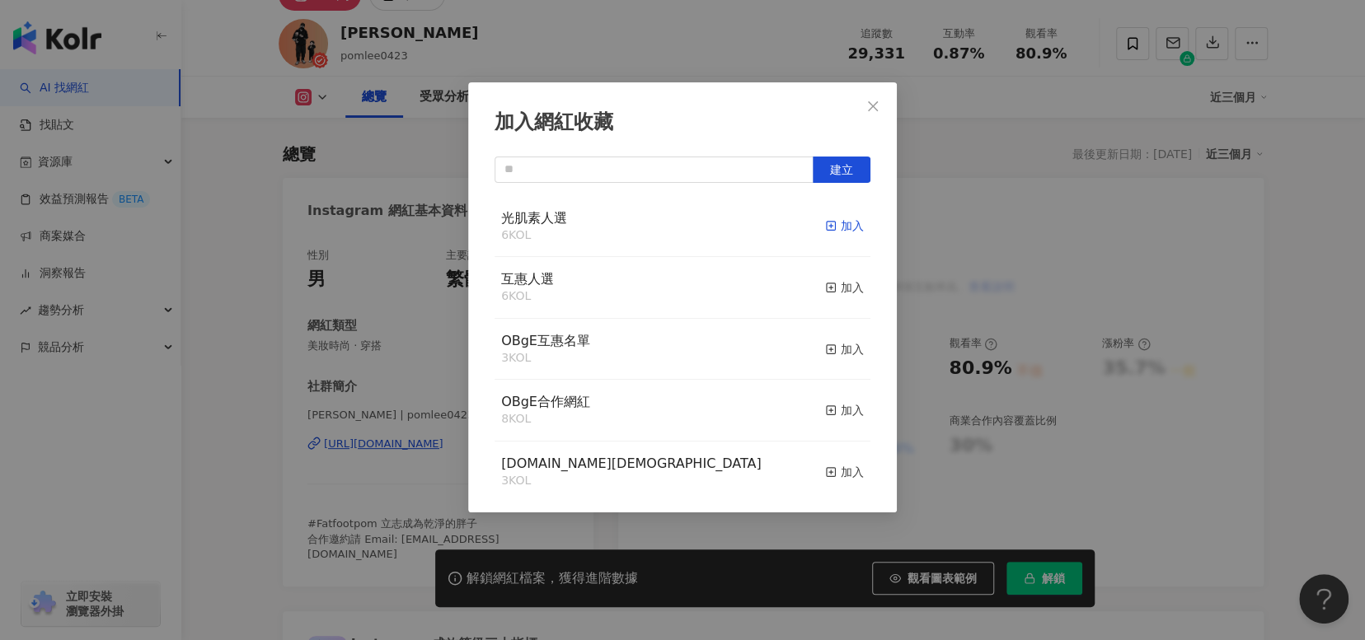
click at [825, 219] on span "button" at bounding box center [831, 225] width 12 height 13
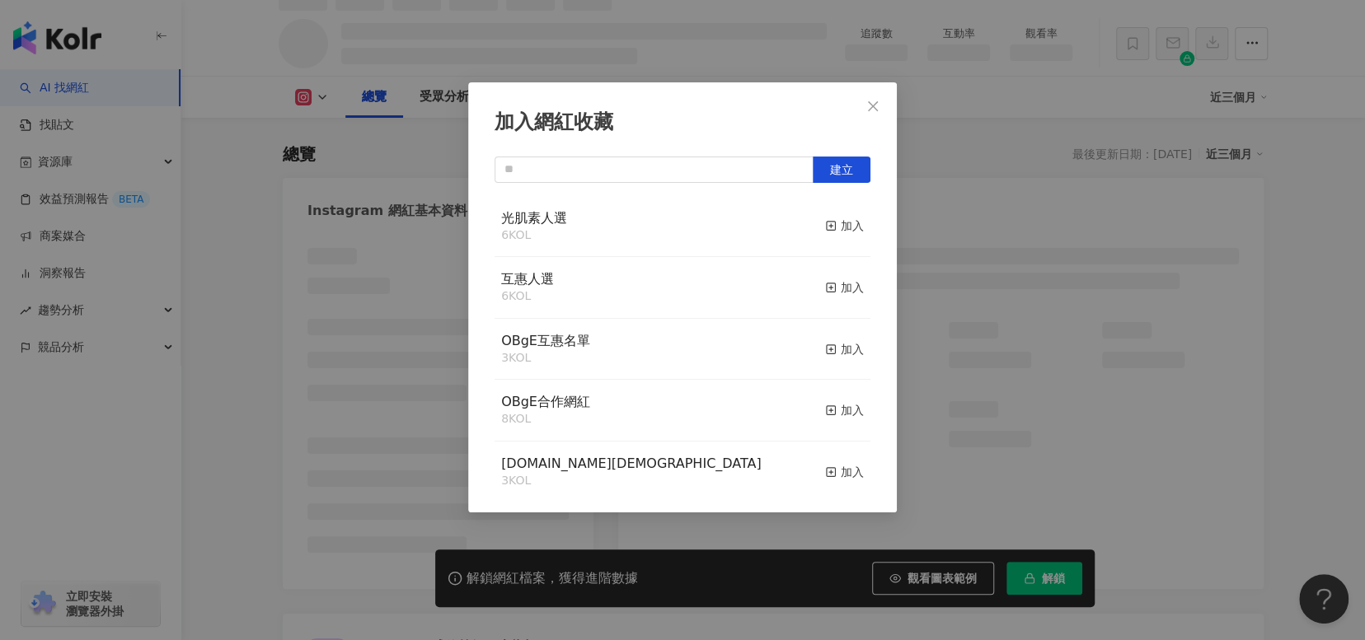
scroll to position [100, 0]
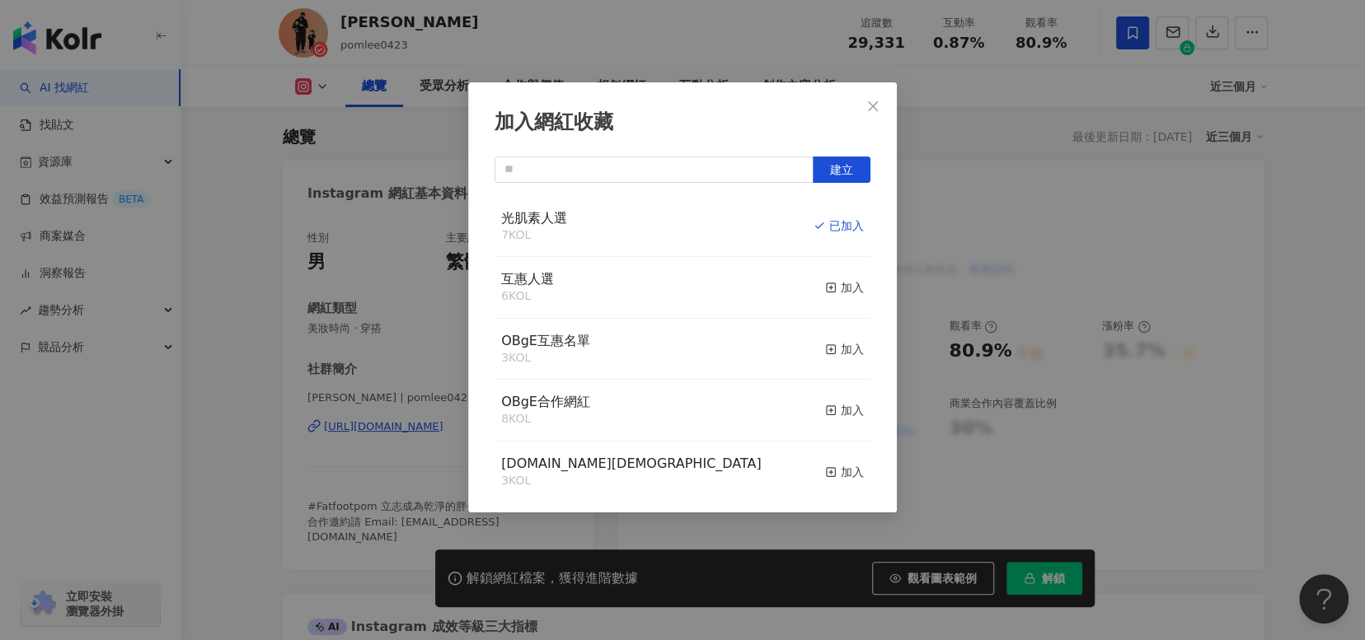
scroll to position [82, 0]
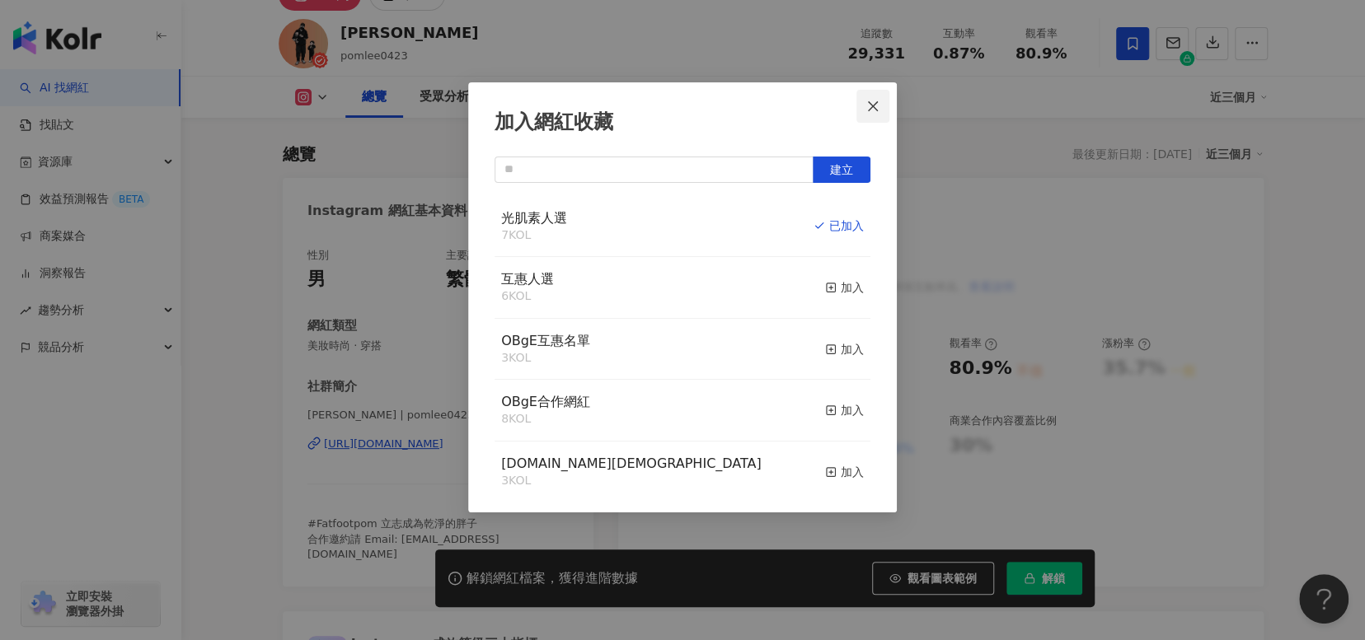
click at [882, 100] on span "Close" at bounding box center [872, 106] width 33 height 13
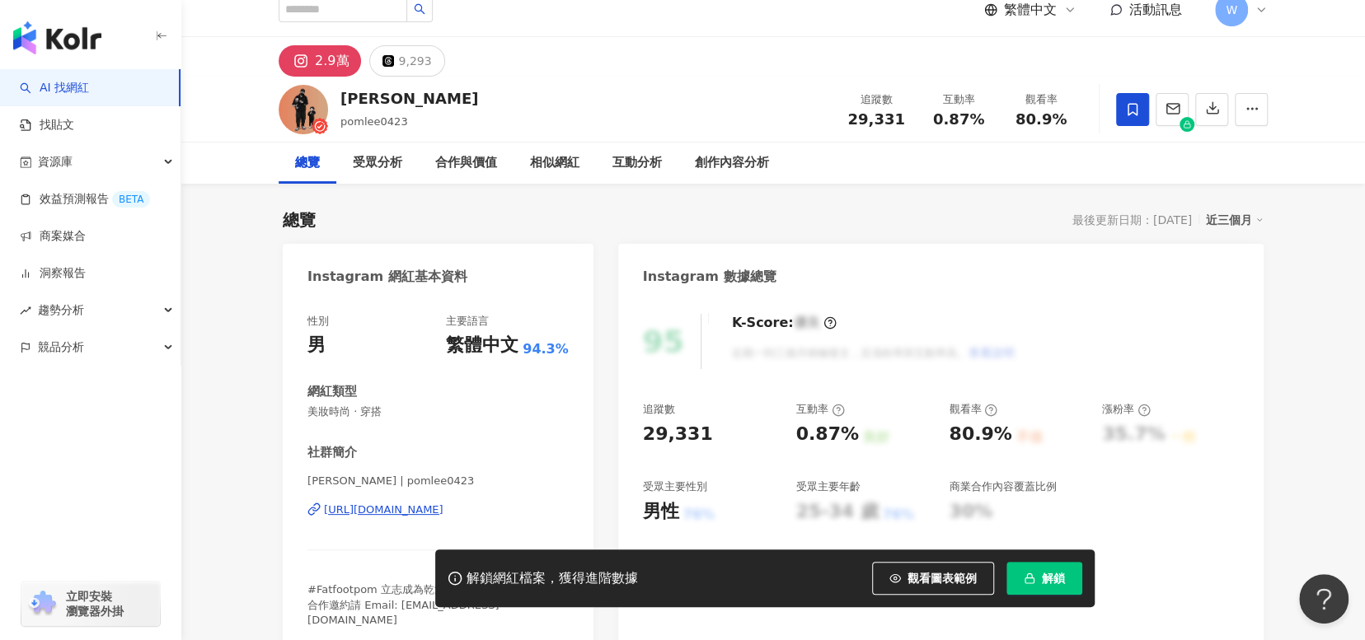
scroll to position [0, 0]
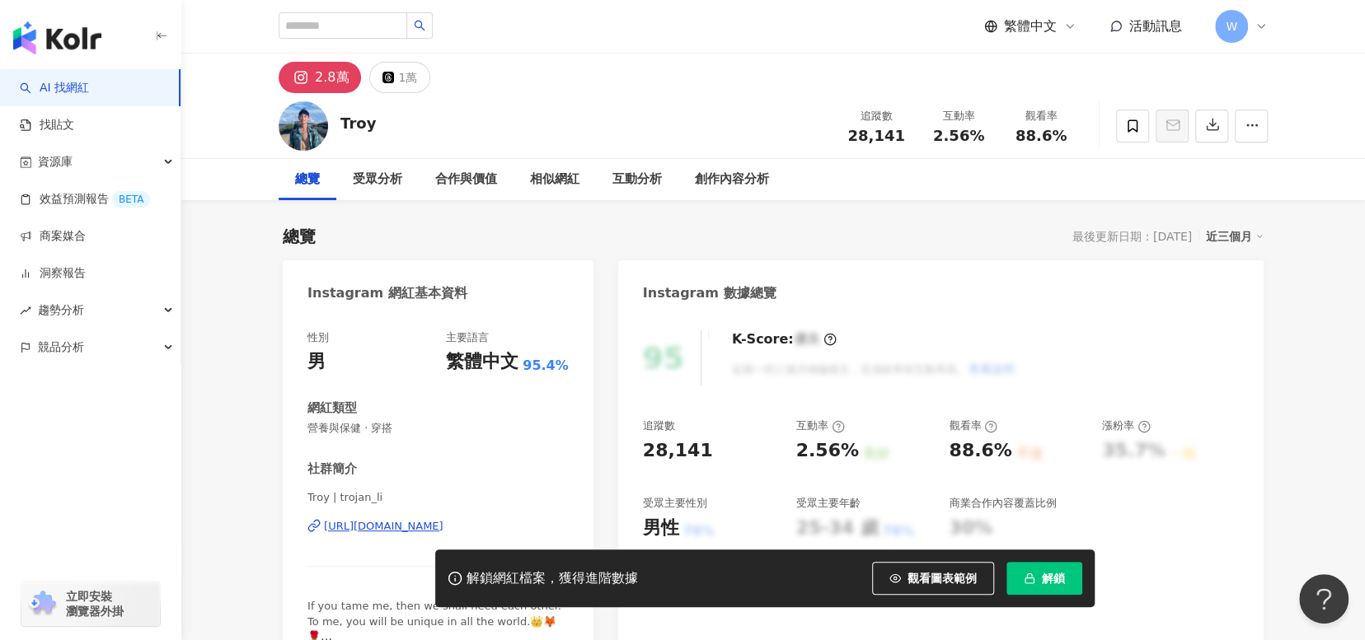
scroll to position [165, 0]
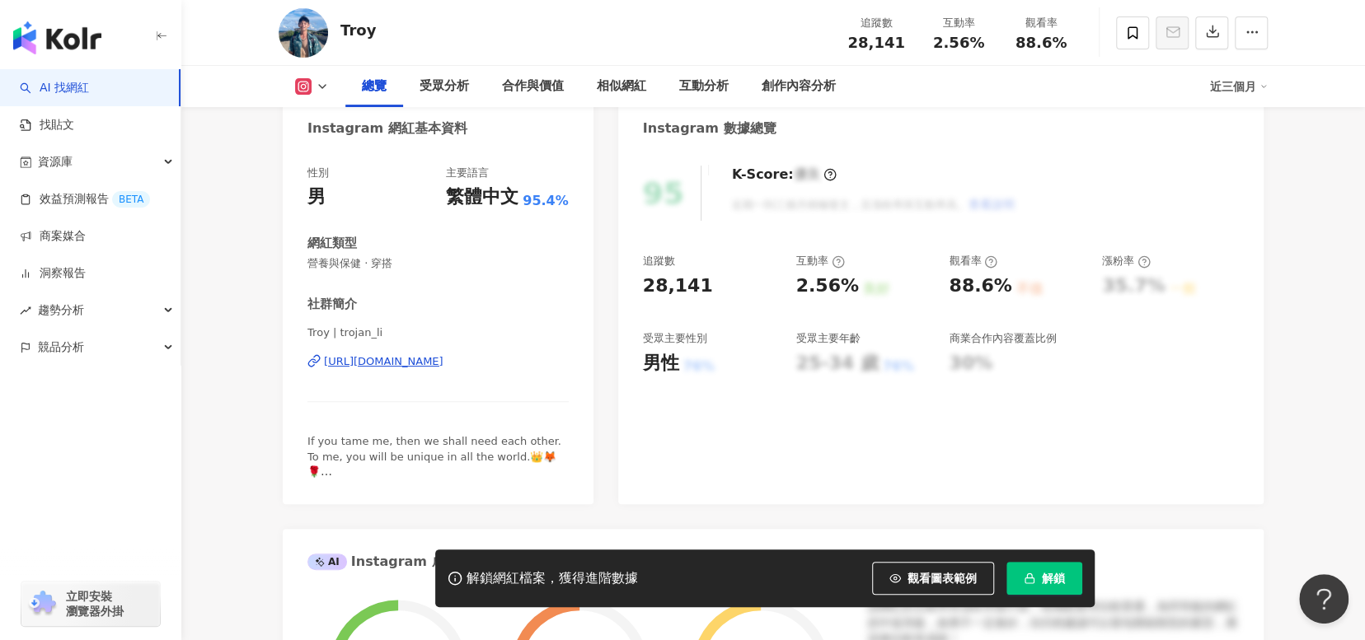
click at [443, 360] on div "[URL][DOMAIN_NAME]" at bounding box center [384, 361] width 120 height 15
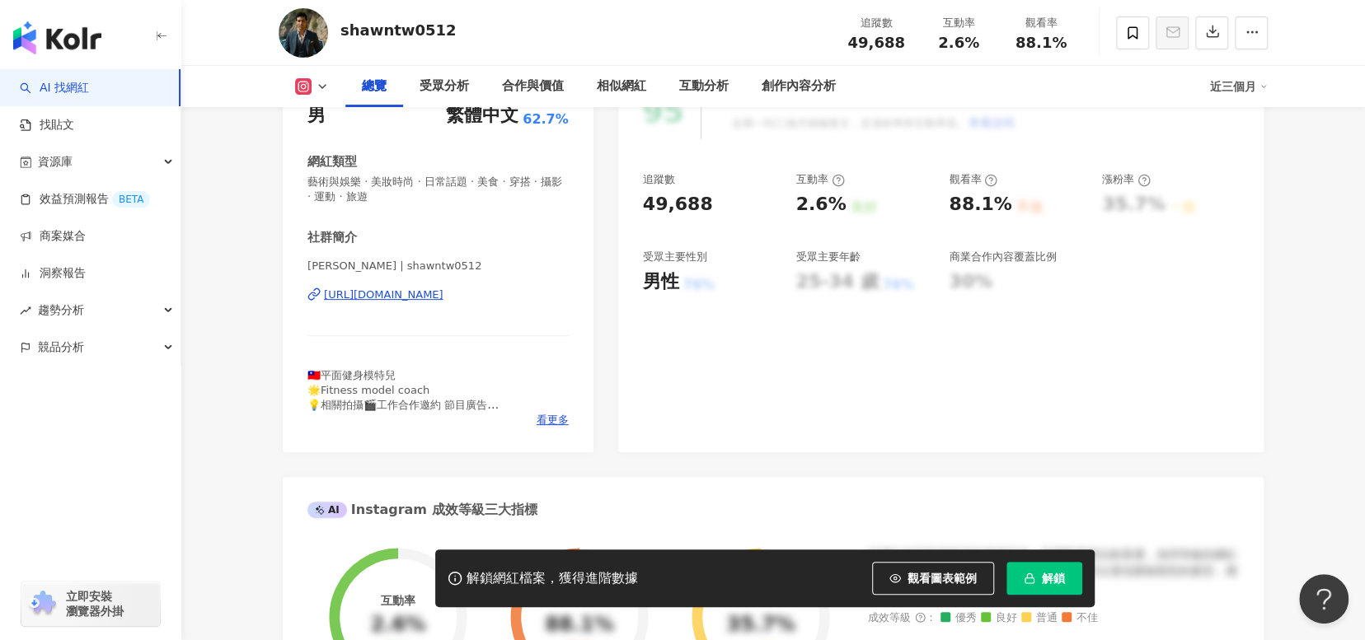
scroll to position [247, 0]
click at [443, 290] on div "[URL][DOMAIN_NAME]" at bounding box center [384, 294] width 120 height 15
